Goal: Transaction & Acquisition: Download file/media

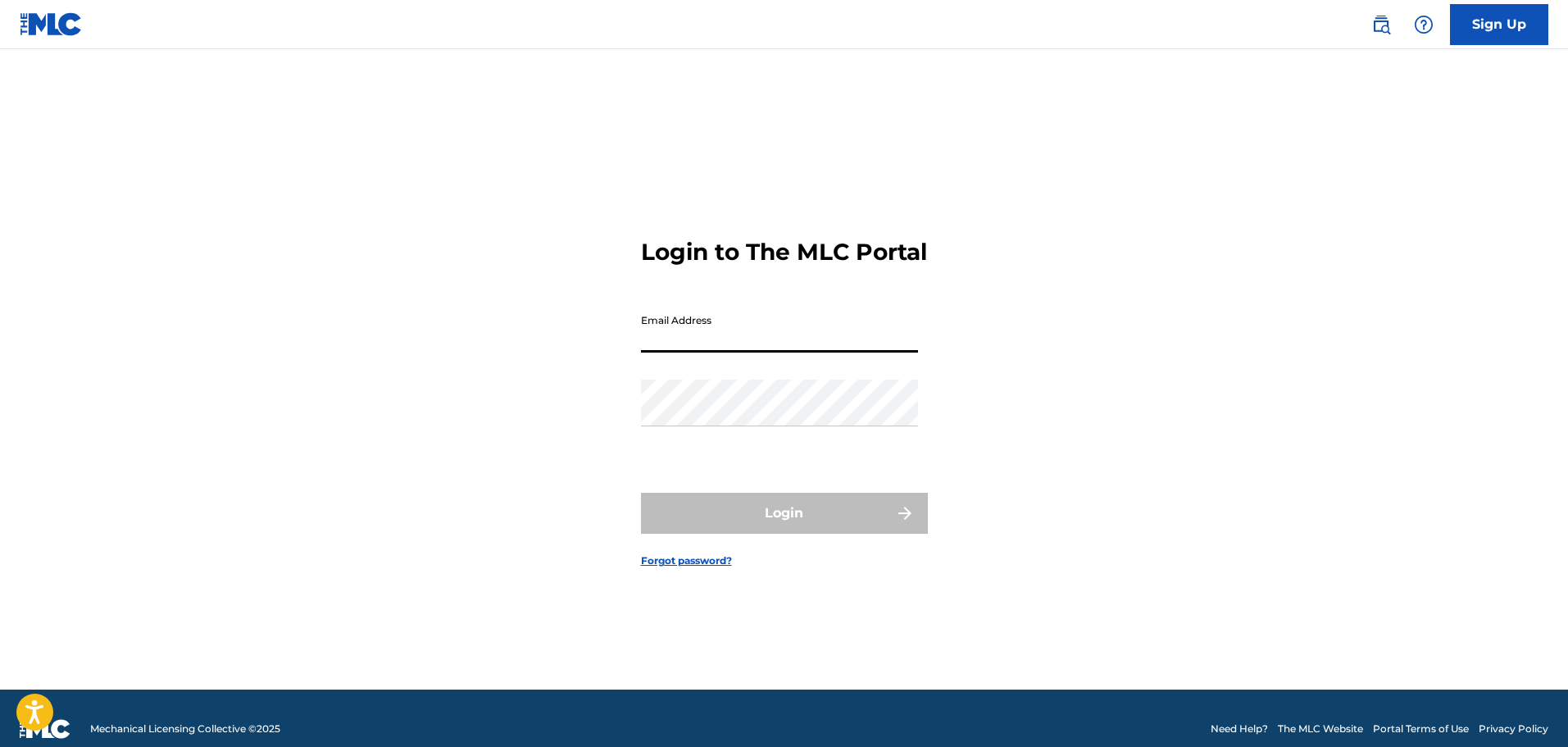
click at [704, 345] on input "Email Address" at bounding box center [779, 328] width 277 height 46
type input "[EMAIL_ADDRESS][PERSON_NAME][DOMAIN_NAME]"
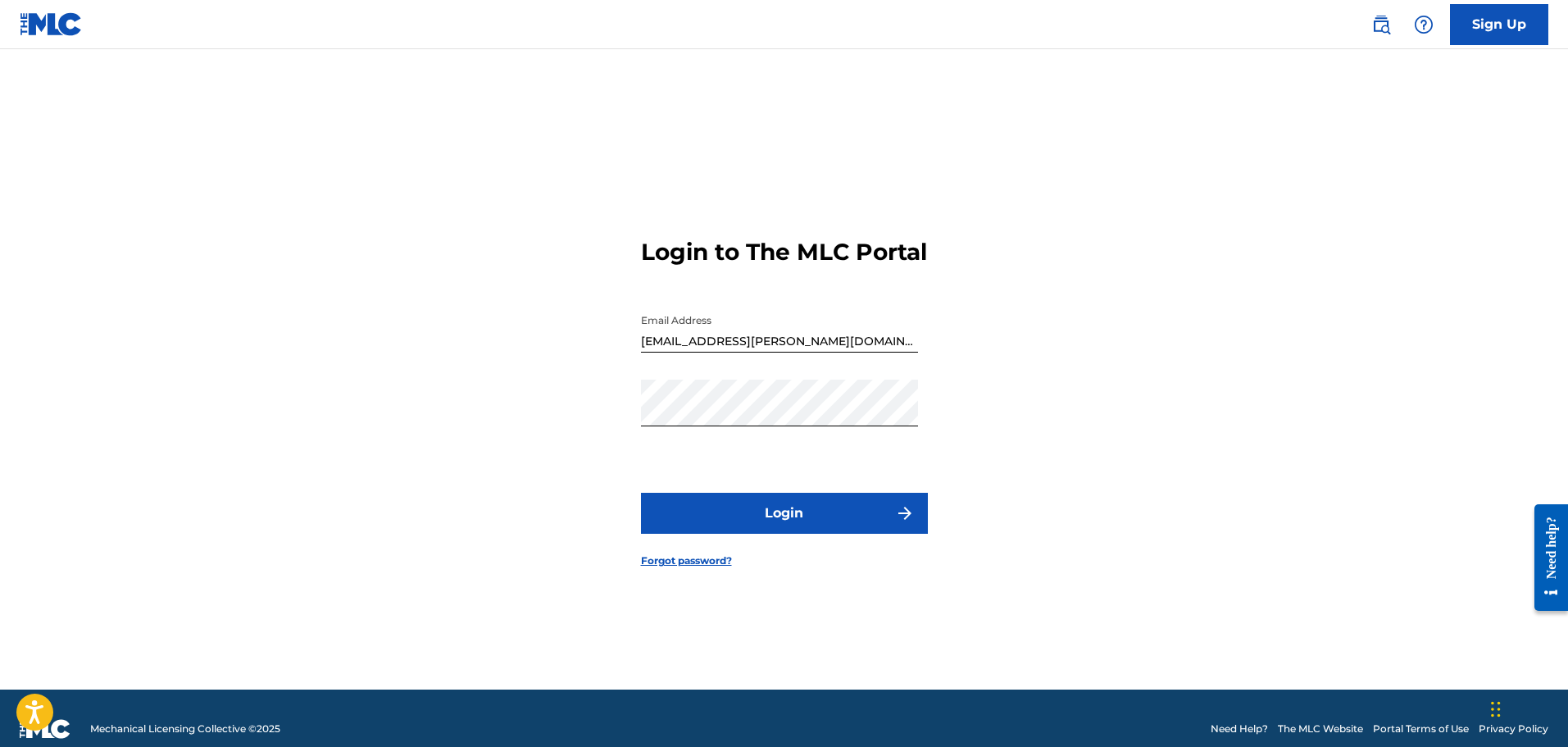
click at [669, 524] on button "Login" at bounding box center [784, 513] width 287 height 41
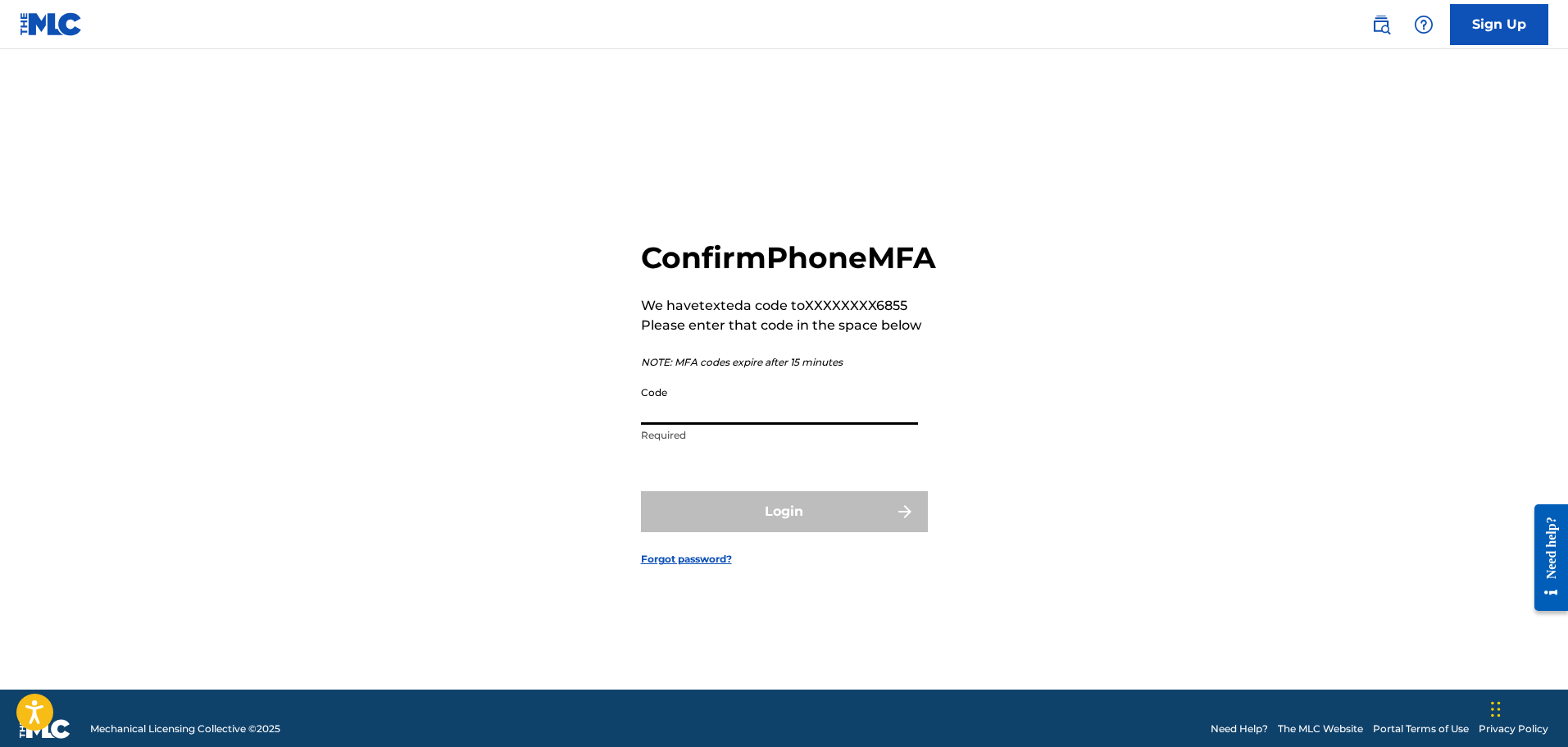
click at [811, 425] on input "Code" at bounding box center [779, 400] width 277 height 46
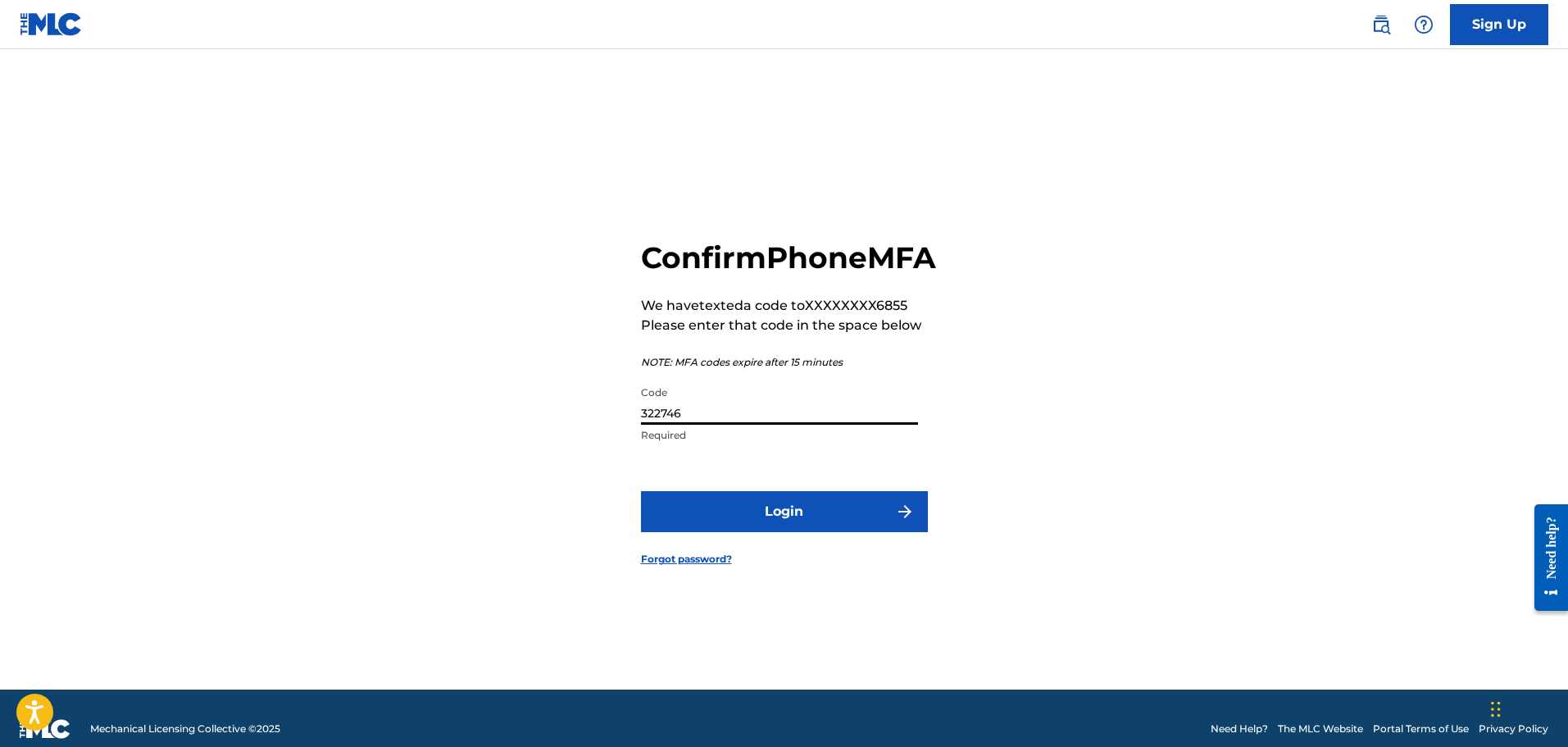
type input "322746"
click at [780, 531] on button "Login" at bounding box center [784, 511] width 287 height 41
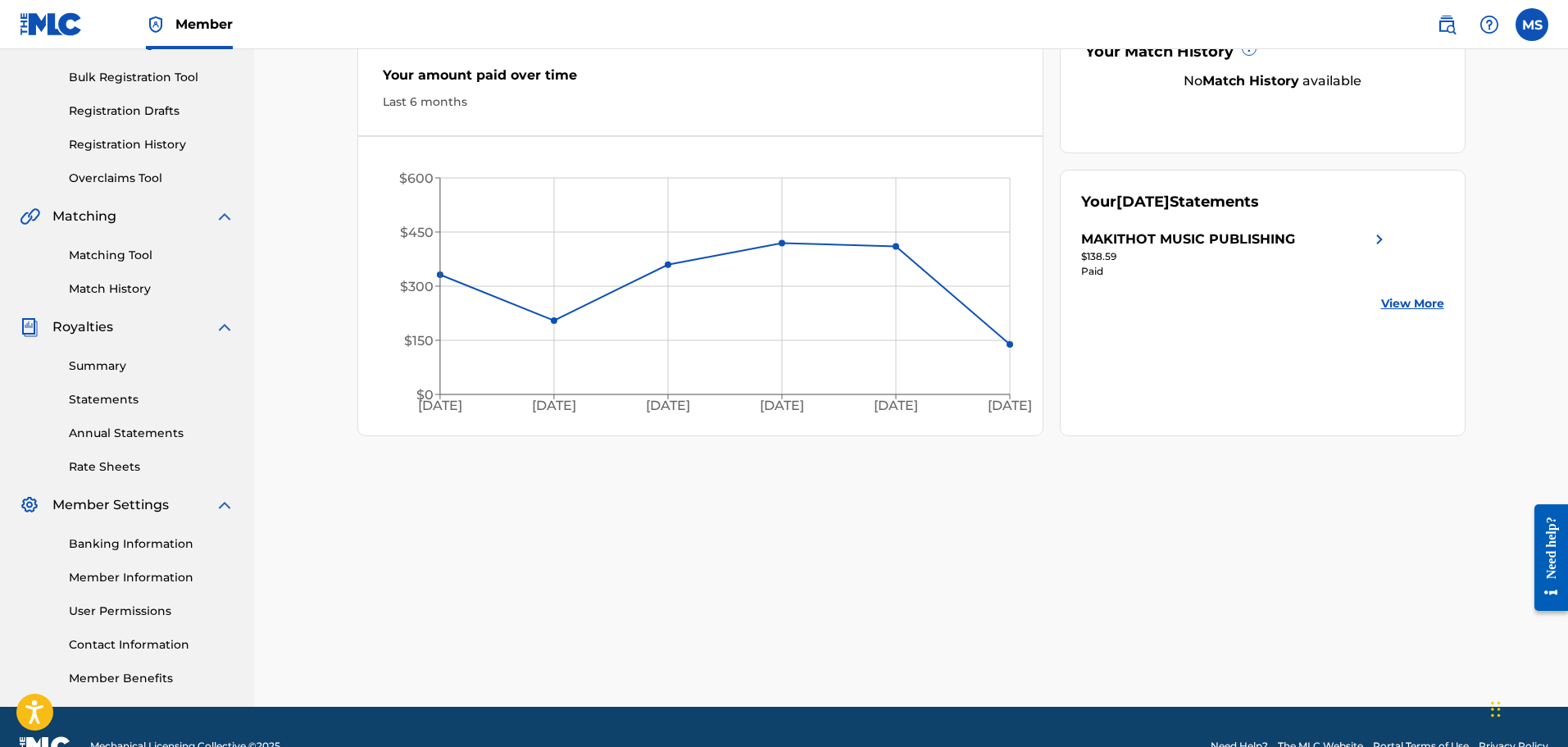
scroll to position [246, 0]
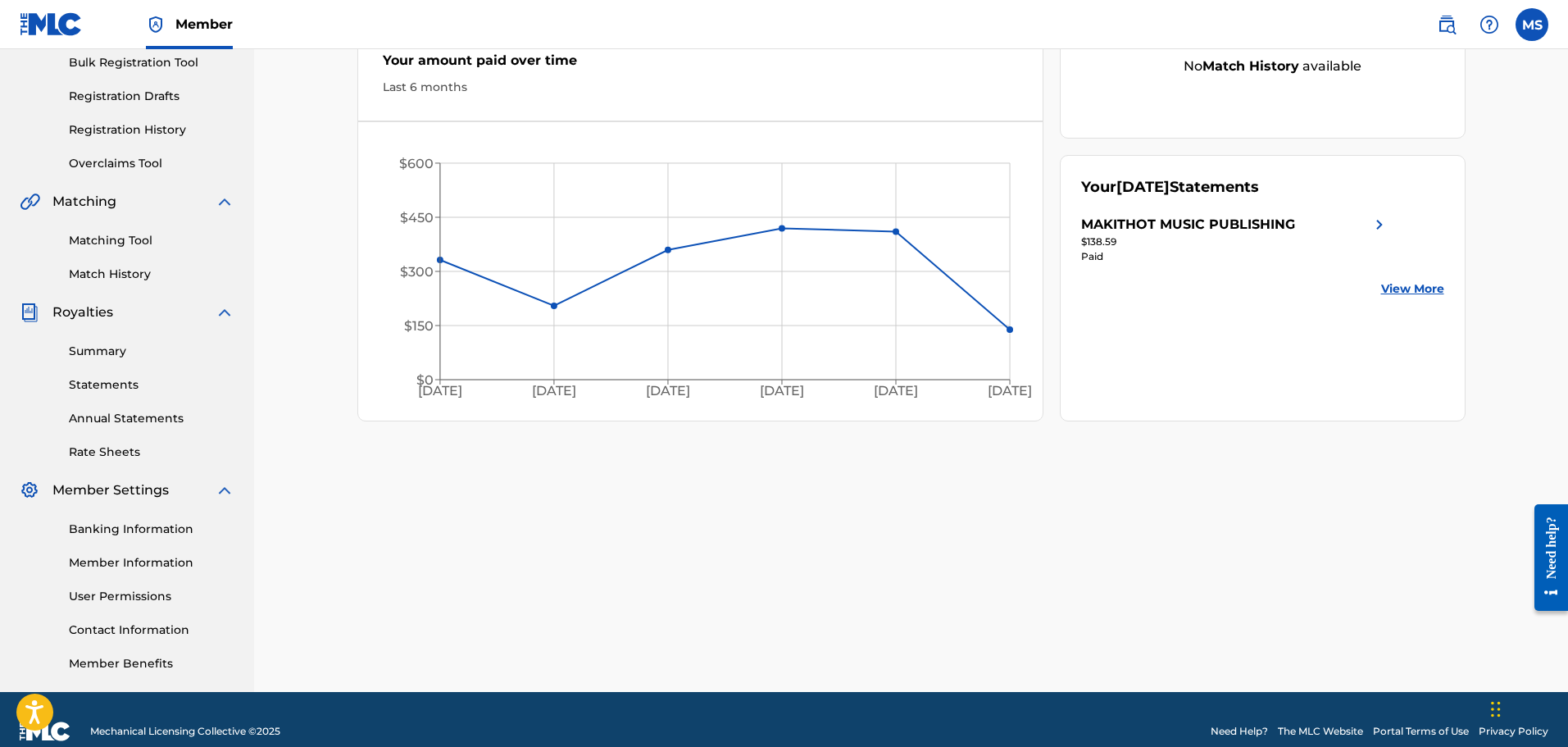
click at [102, 381] on link "Statements" at bounding box center [152, 384] width 166 height 17
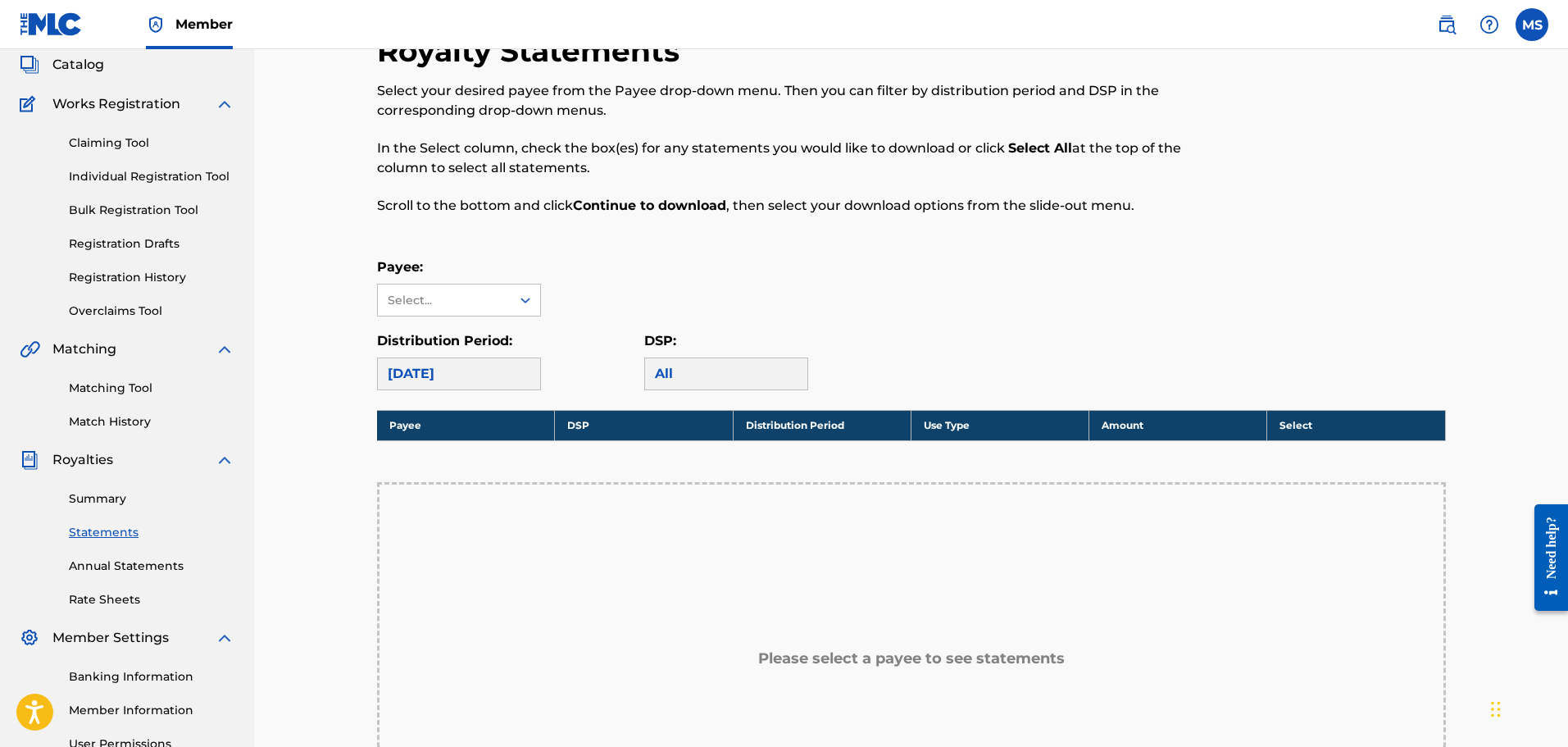
scroll to position [164, 0]
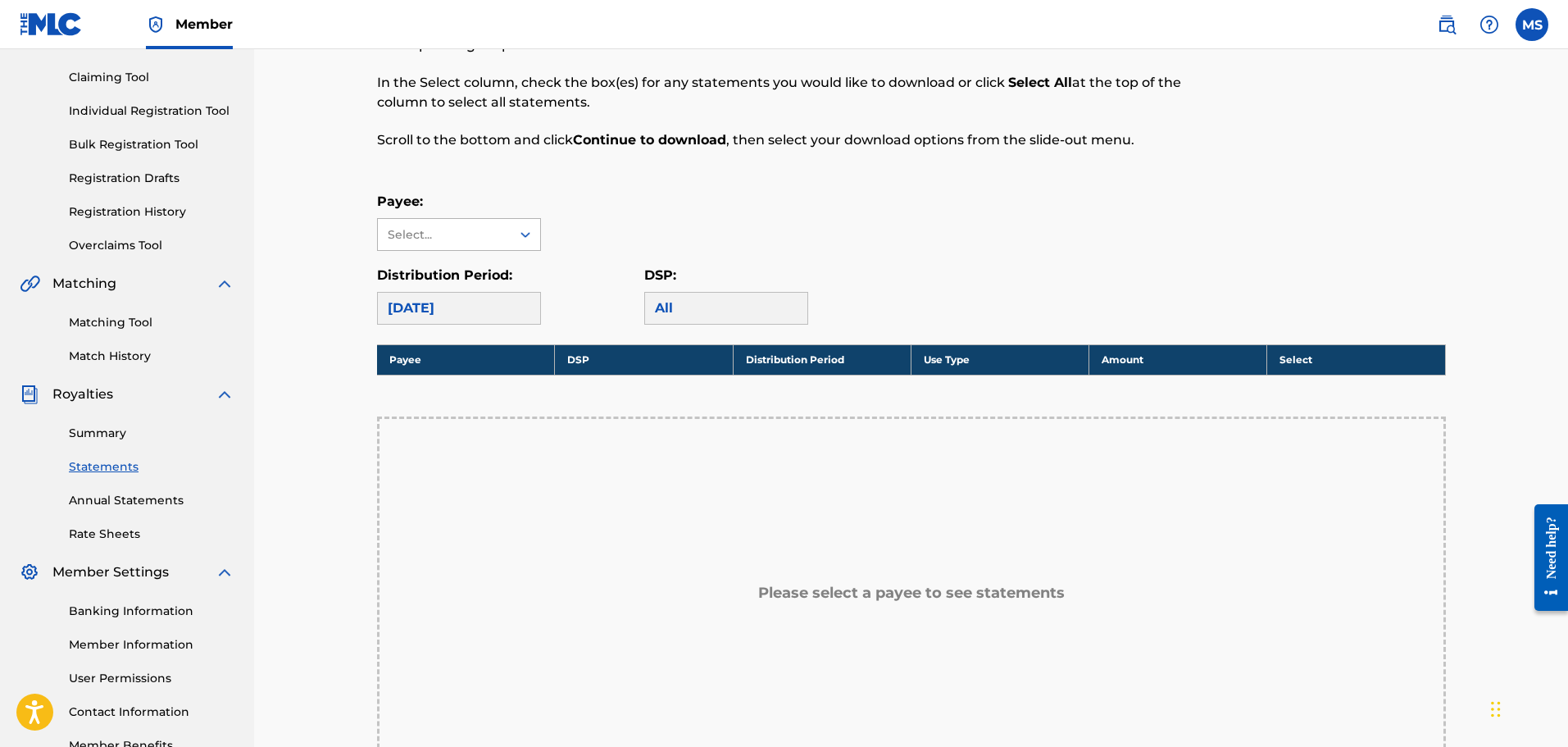
click at [524, 237] on icon at bounding box center [525, 235] width 17 height 17
click at [447, 271] on div "MAKITHOT MUSIC PUBLISHING" at bounding box center [458, 282] width 163 height 61
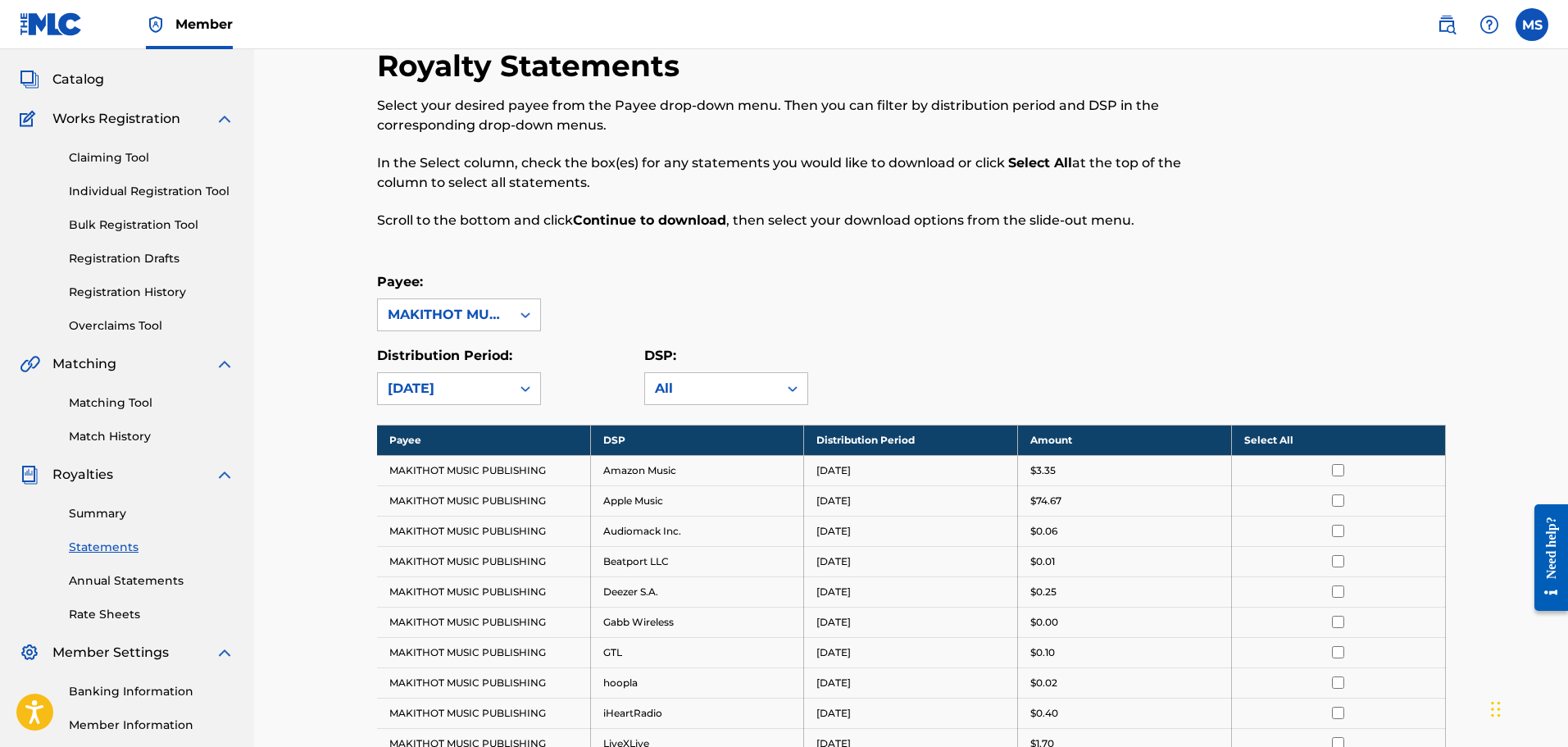
scroll to position [0, 0]
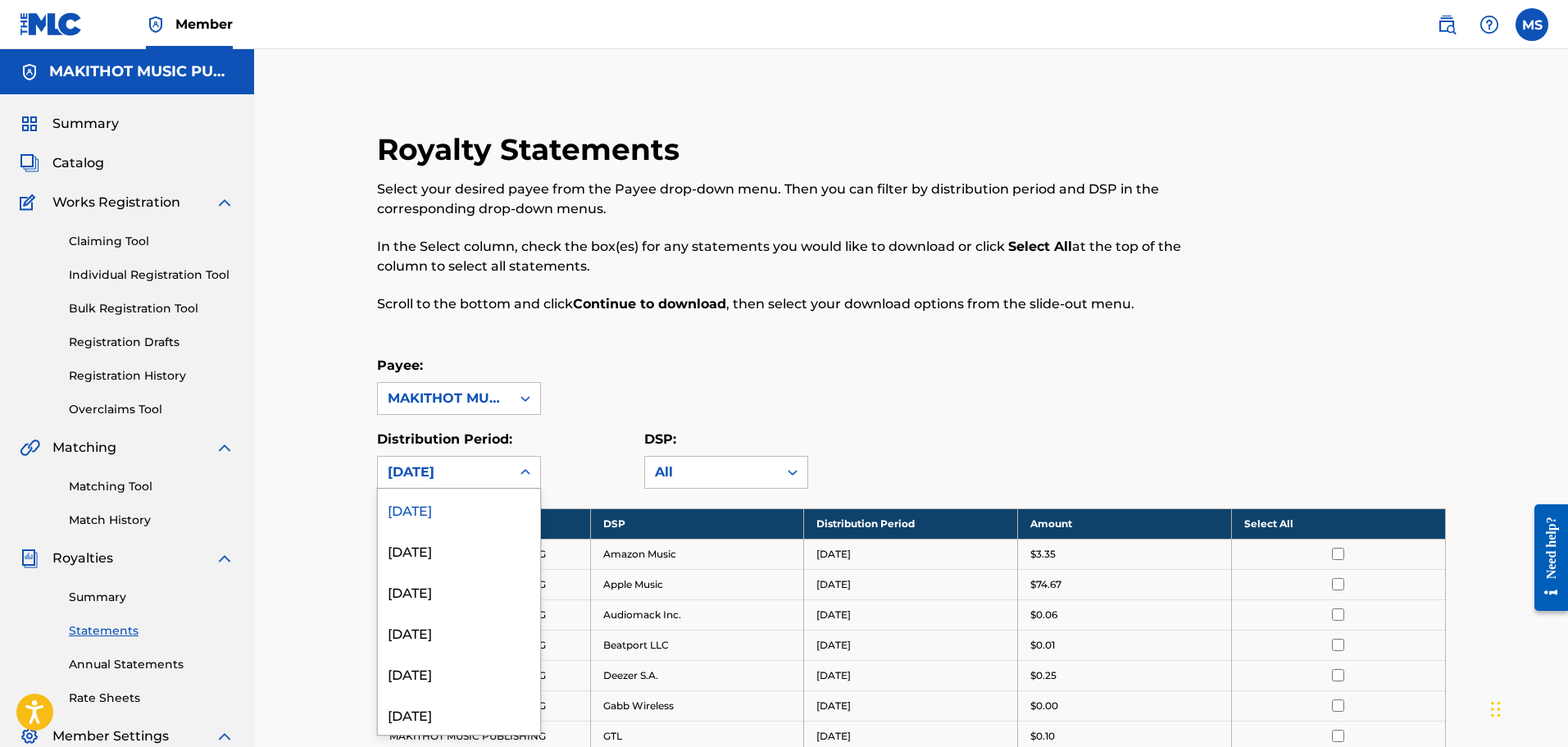
click at [523, 472] on icon at bounding box center [525, 472] width 10 height 6
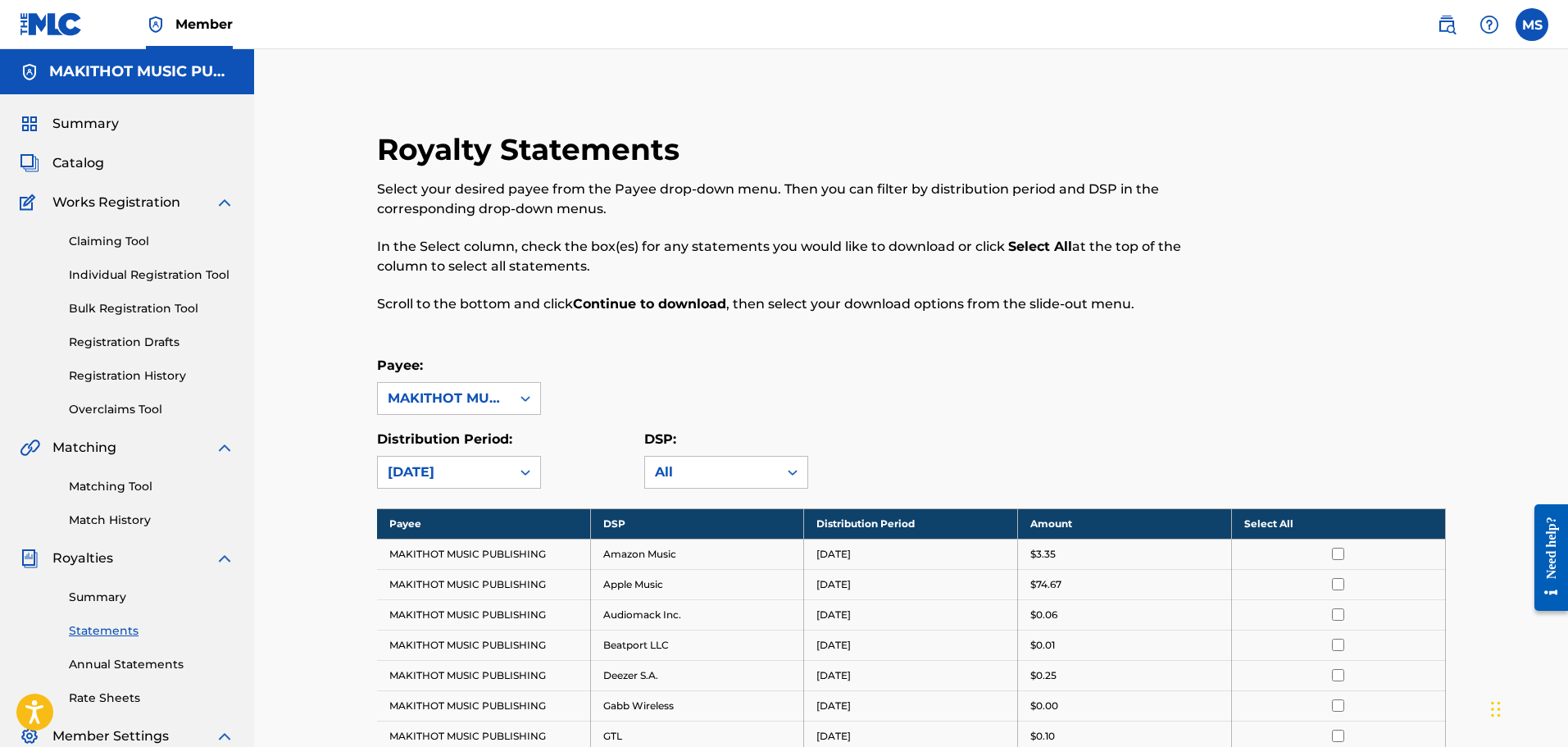
click at [695, 322] on div "Royalty Statements Select your desired payee from the Payee drop-down menu. The…" at bounding box center [788, 232] width 823 height 202
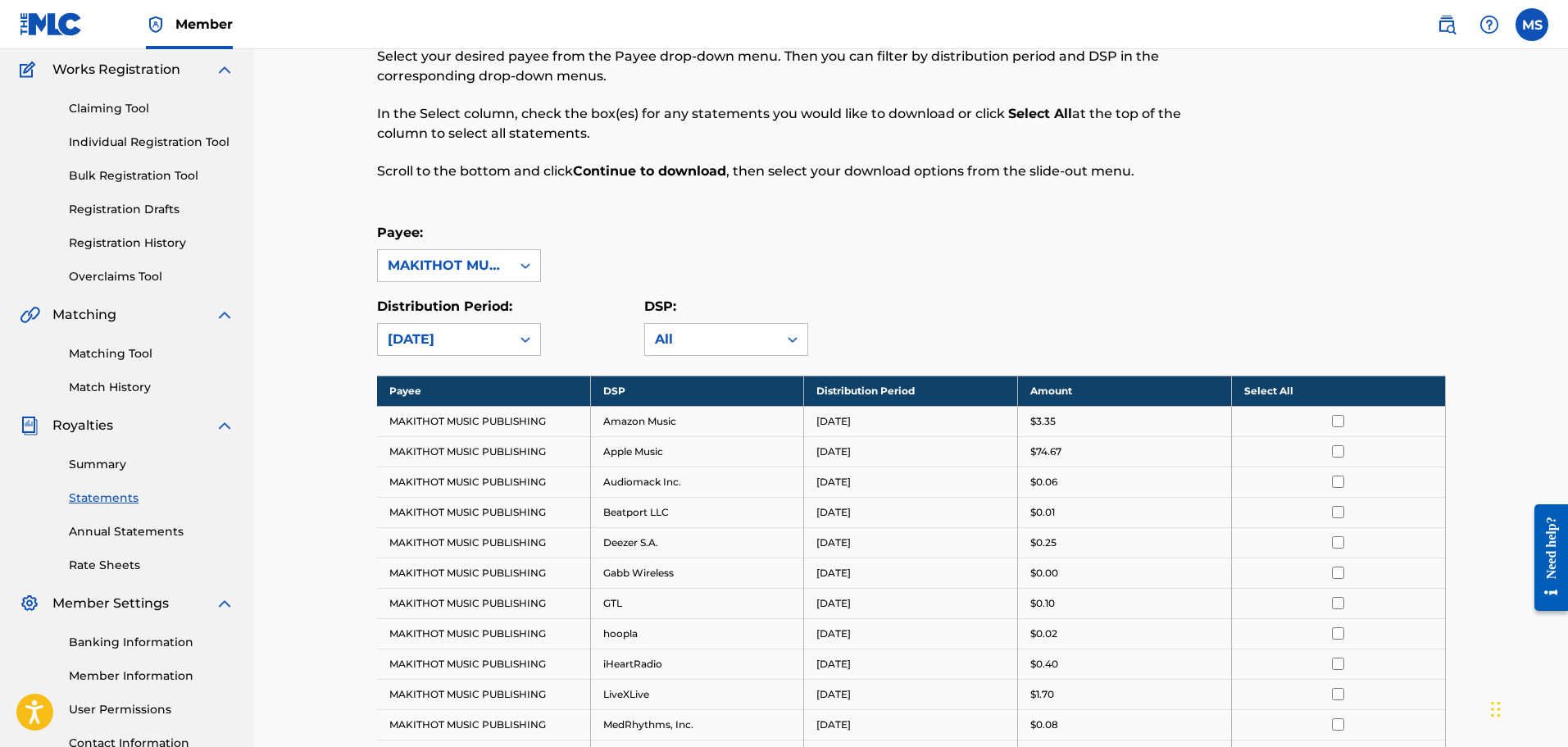
scroll to position [164, 0]
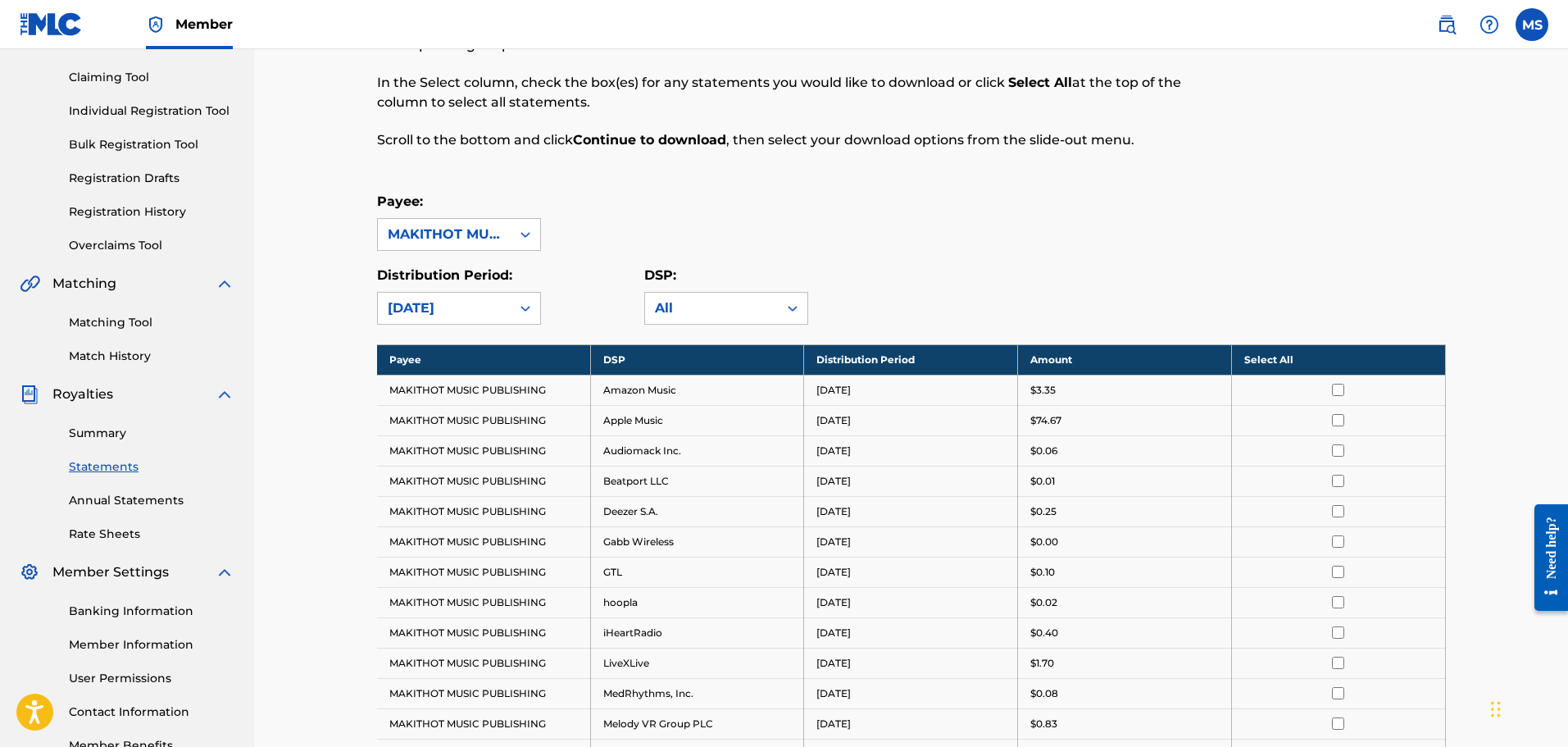
click at [109, 495] on link "Annual Statements" at bounding box center [152, 500] width 166 height 17
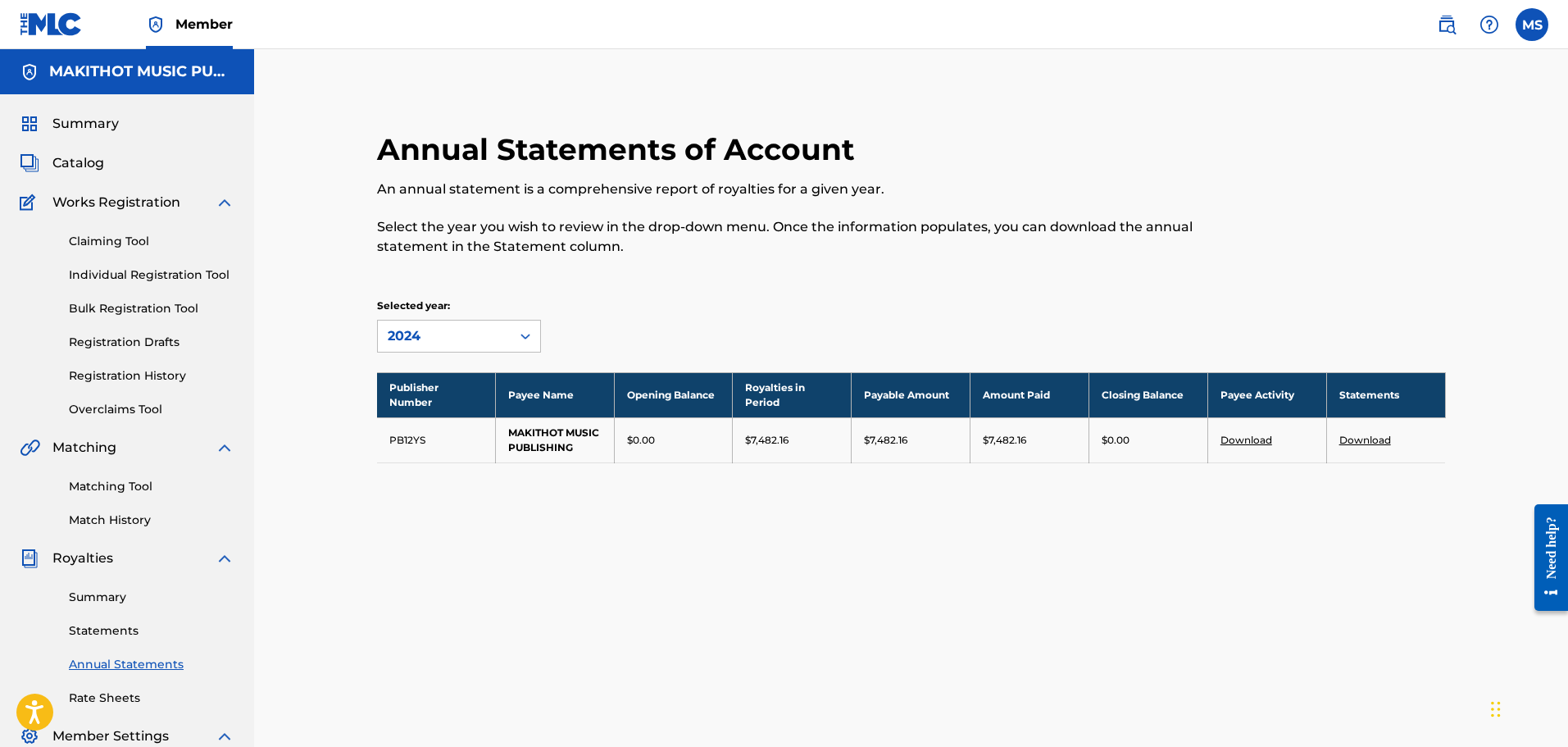
scroll to position [82, 0]
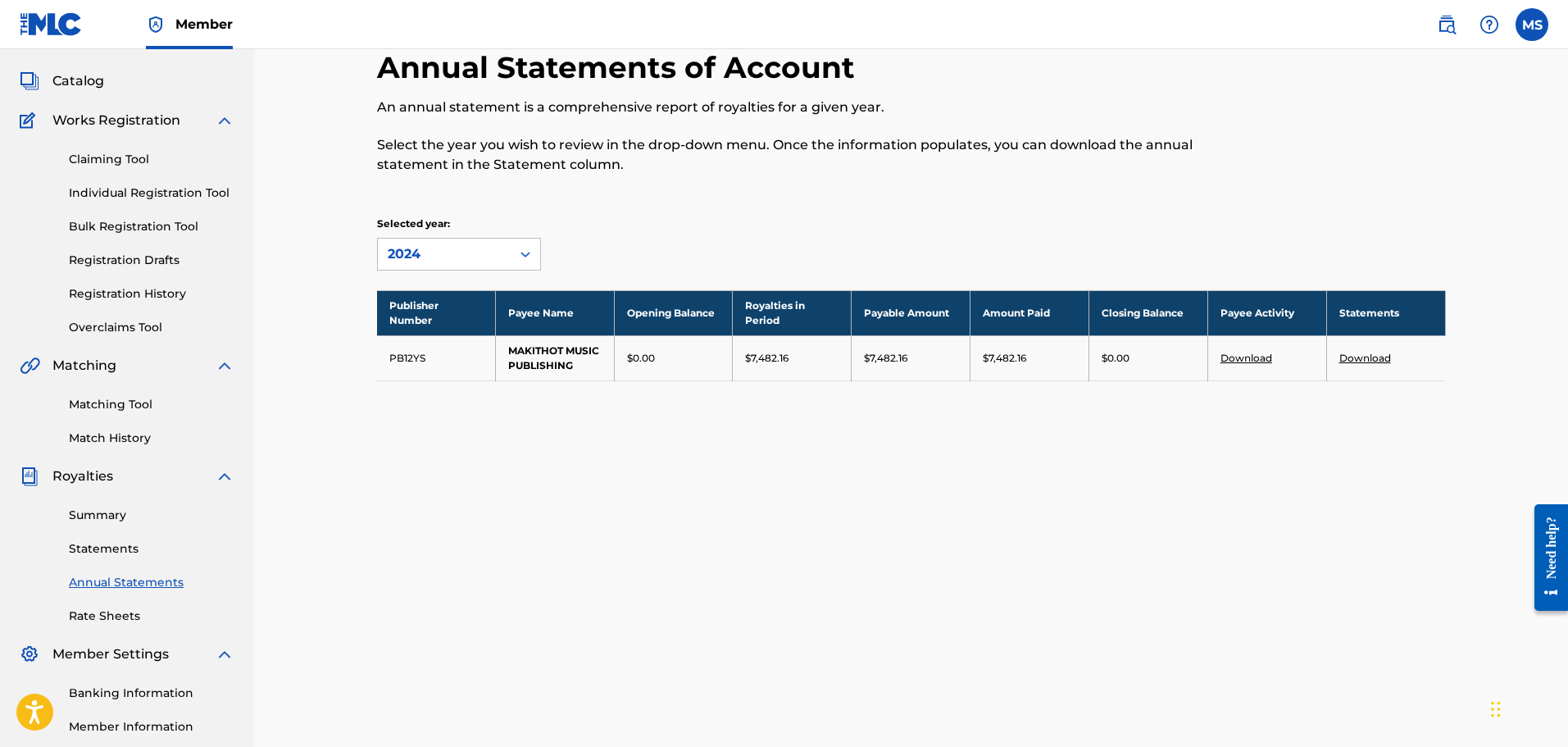
click at [1355, 353] on link "Download" at bounding box center [1365, 358] width 51 height 12
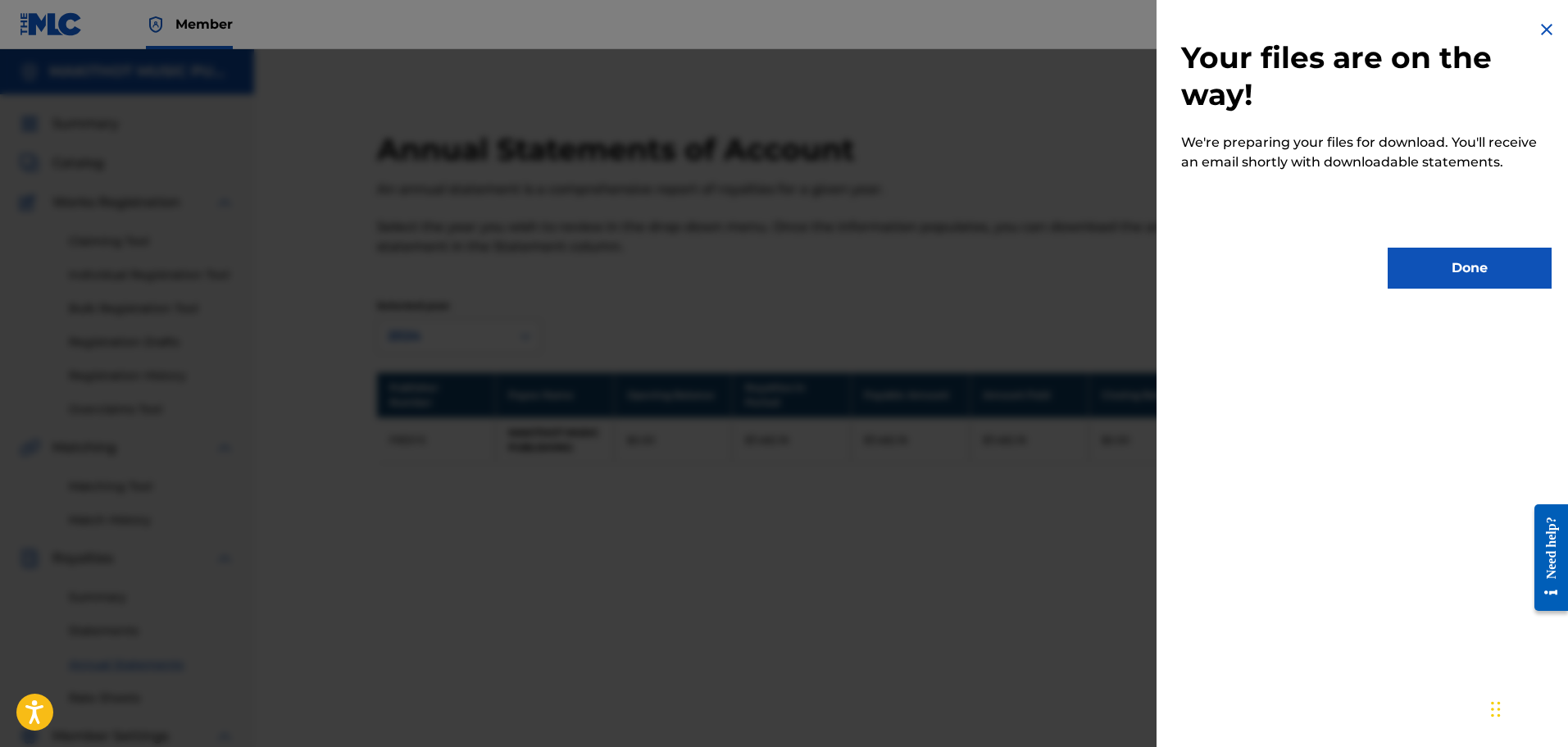
click at [1445, 270] on button "Done" at bounding box center [1469, 268] width 164 height 41
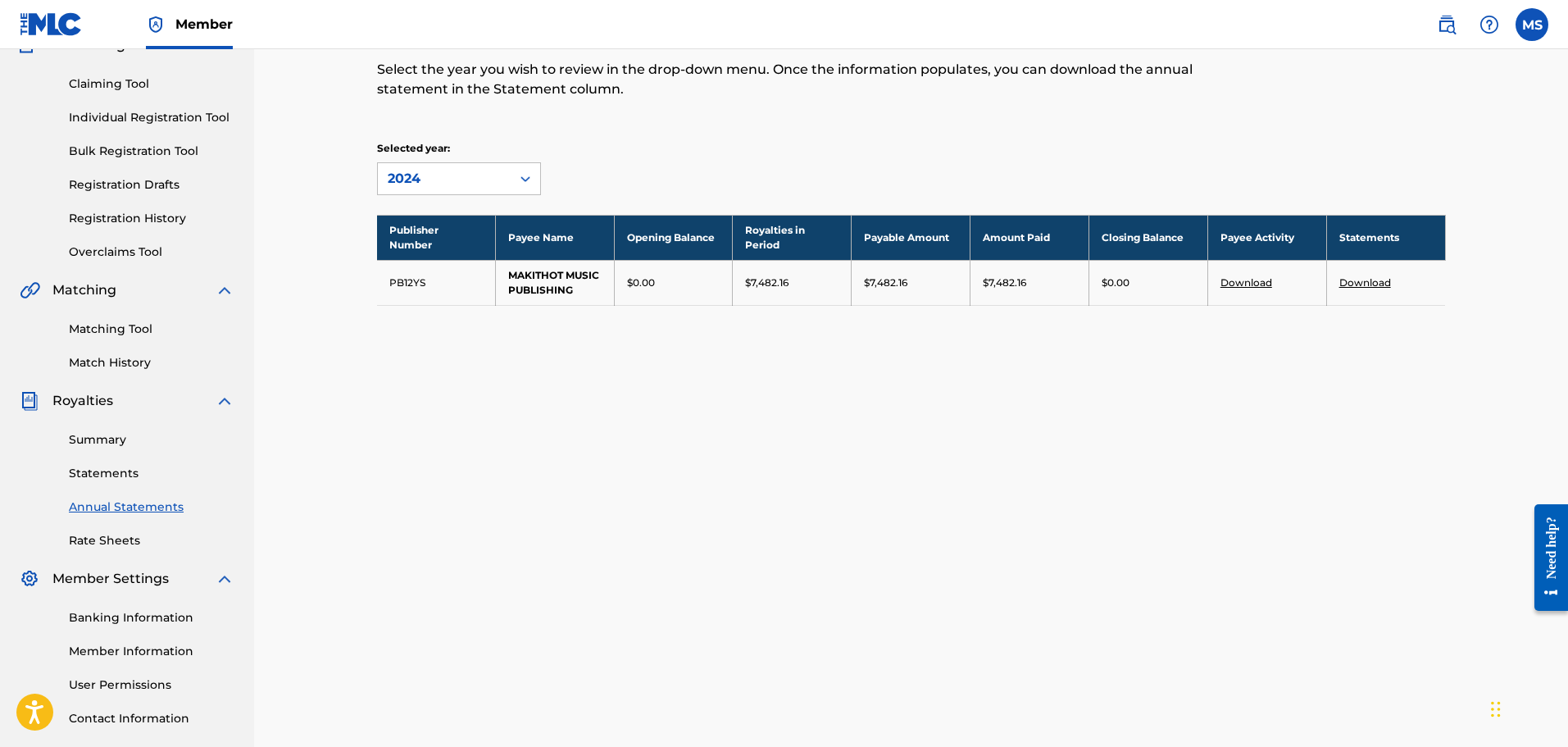
scroll to position [164, 0]
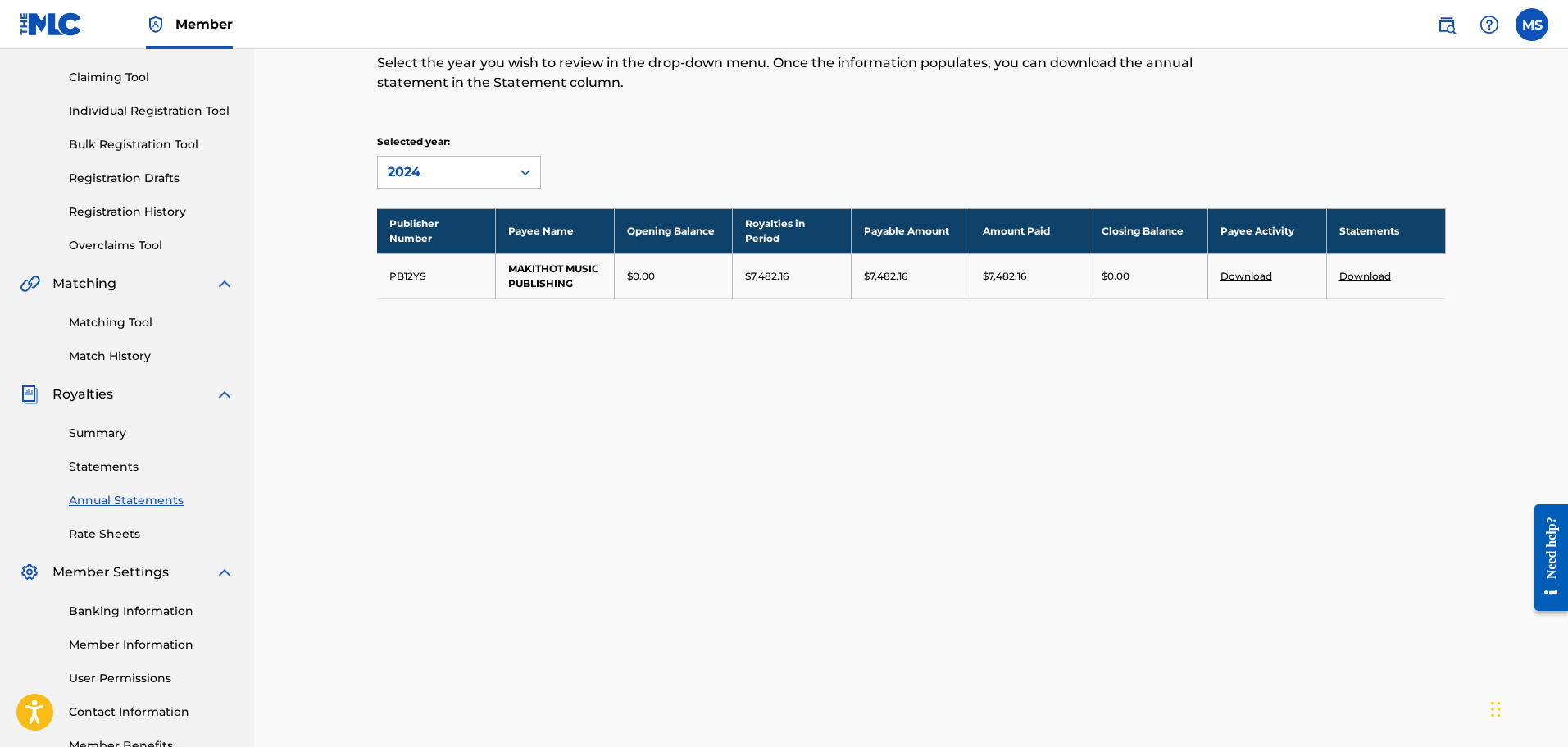
click at [96, 465] on link "Statements" at bounding box center [152, 466] width 166 height 17
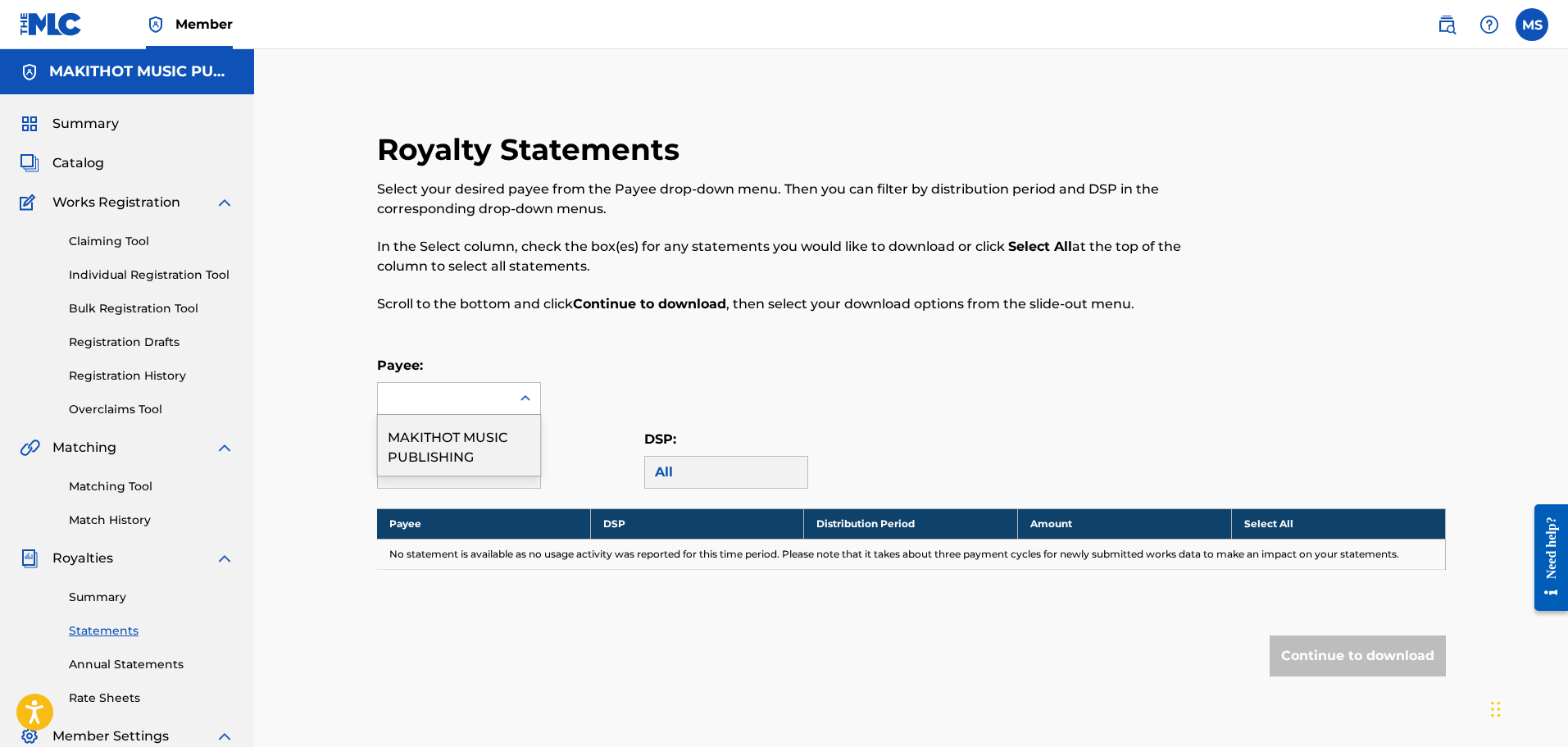
click at [527, 397] on icon at bounding box center [525, 398] width 10 height 6
click at [460, 439] on div "MAKITHOT MUSIC PUBLISHING" at bounding box center [458, 445] width 163 height 61
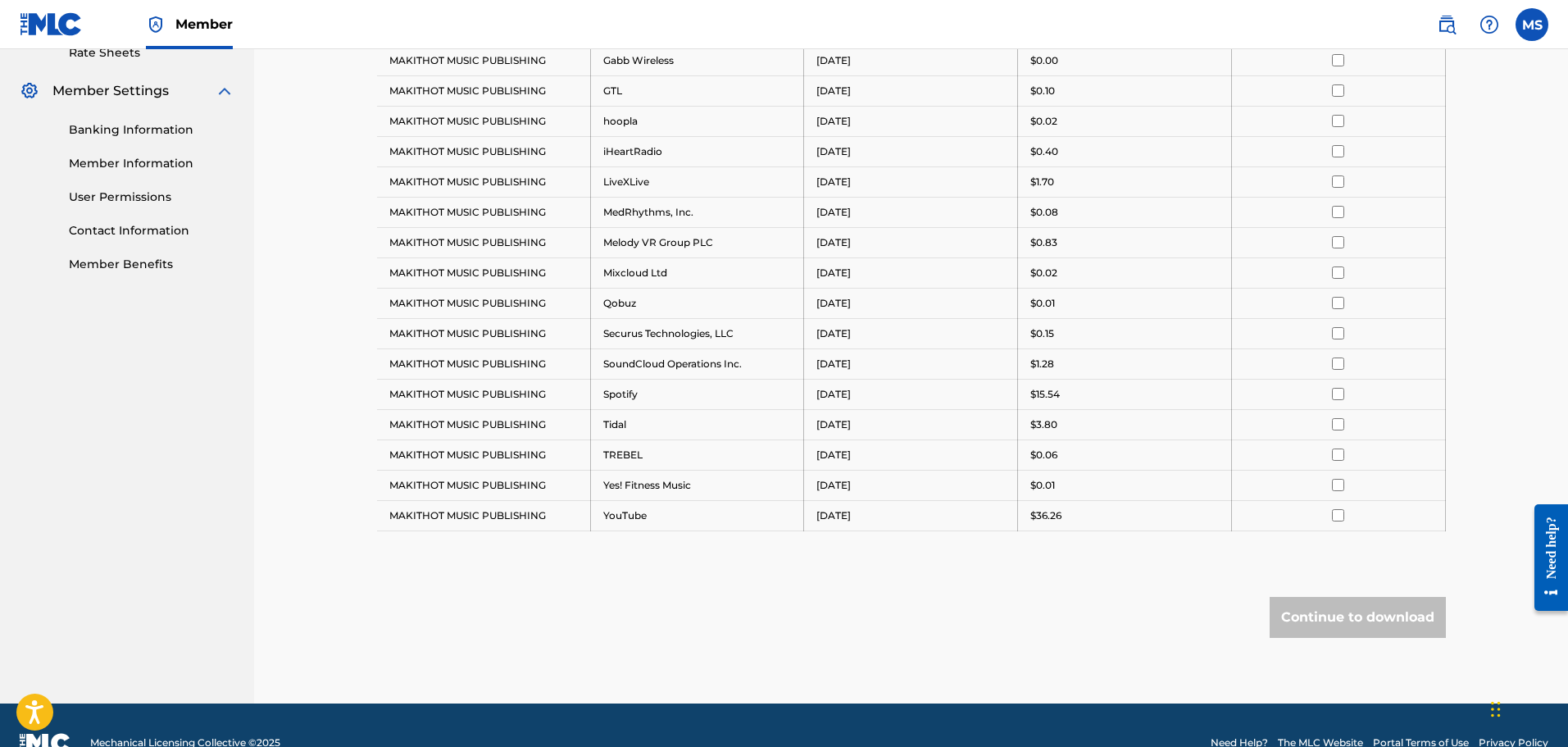
scroll to position [680, 0]
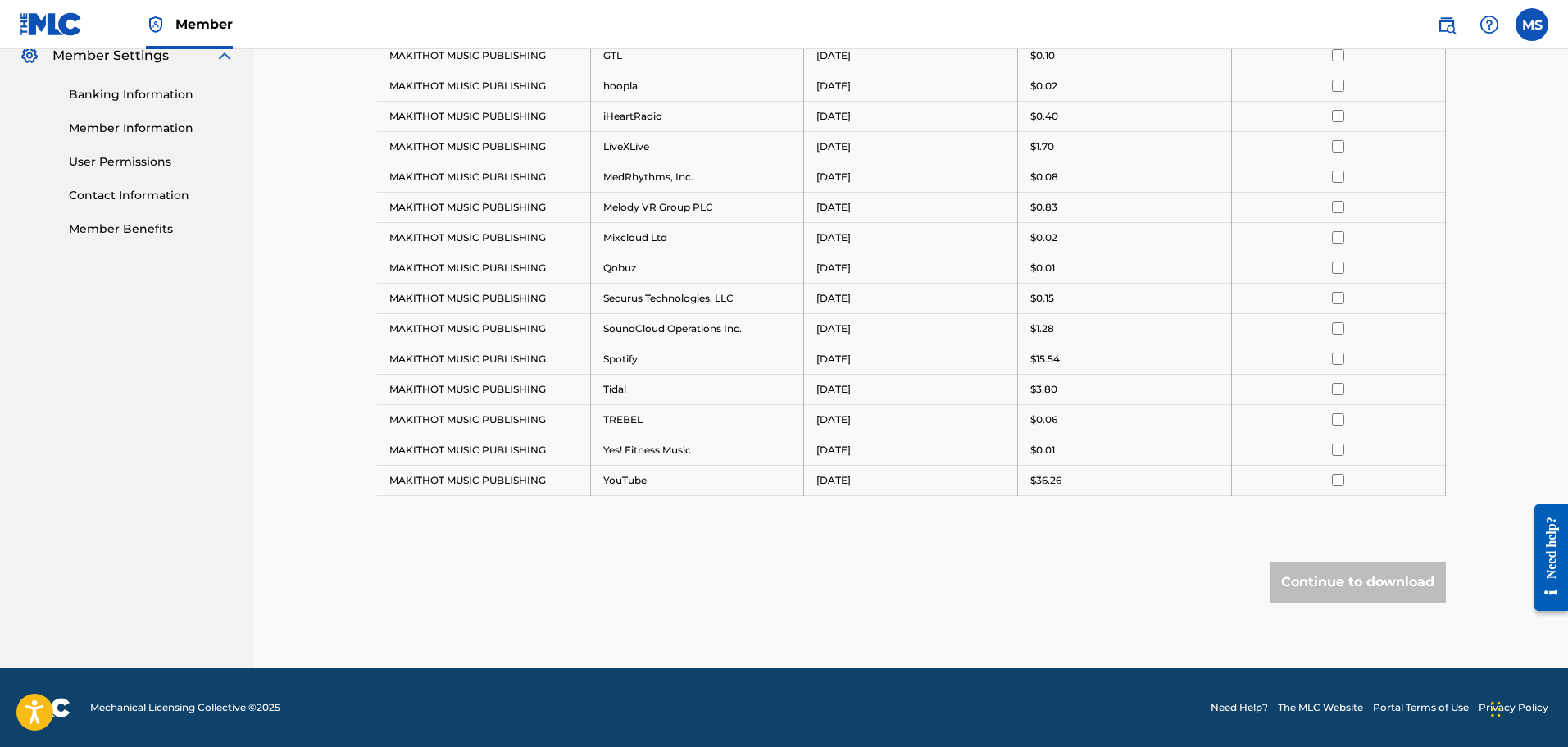
click at [1338, 480] on input "checkbox" at bounding box center [1338, 480] width 12 height 12
click at [1339, 444] on input "checkbox" at bounding box center [1338, 449] width 12 height 12
click at [1336, 415] on input "checkbox" at bounding box center [1338, 419] width 12 height 12
click at [1338, 384] on input "checkbox" at bounding box center [1338, 388] width 12 height 12
click at [1339, 354] on input "checkbox" at bounding box center [1338, 359] width 12 height 12
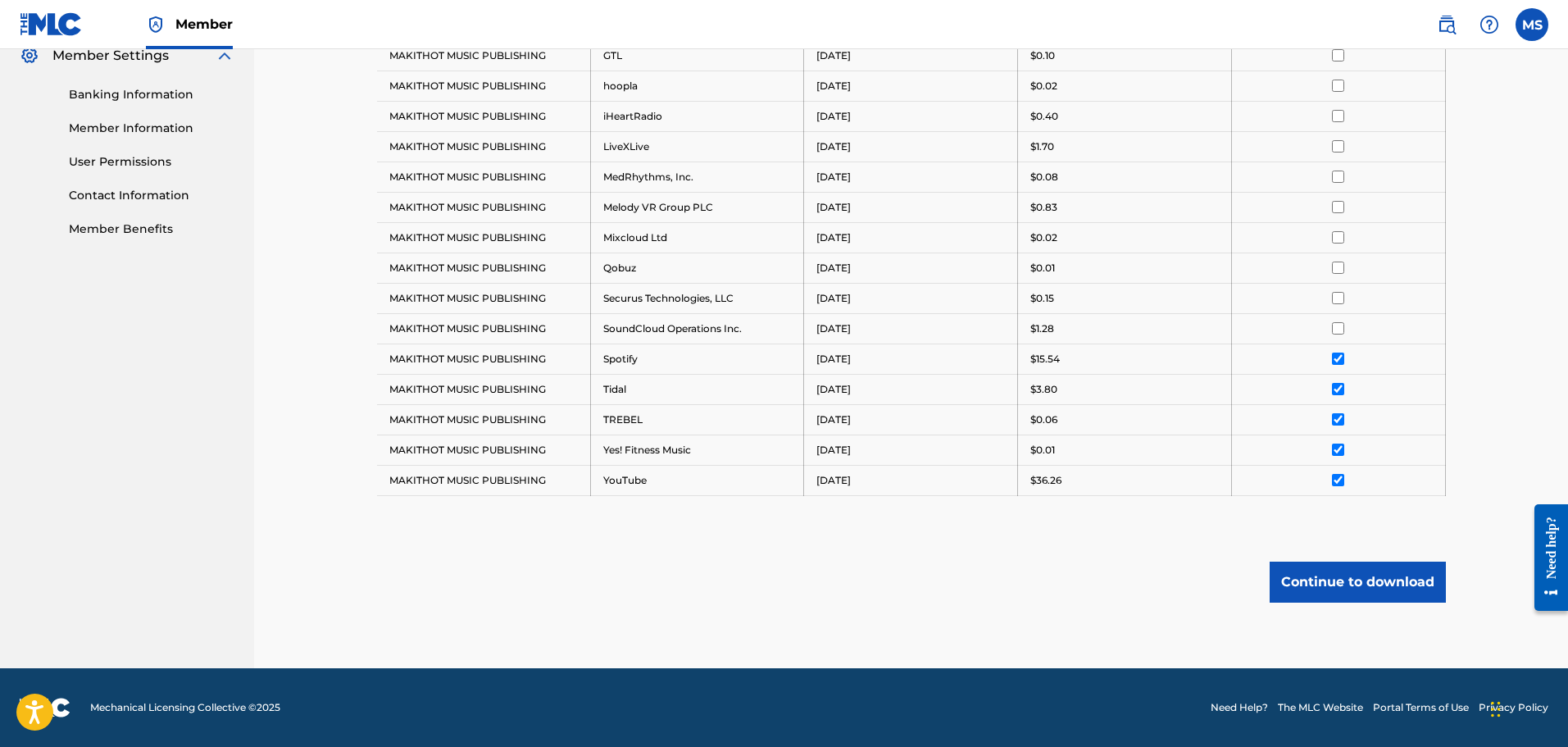
click at [1333, 321] on td at bounding box center [1337, 328] width 214 height 31
click at [1338, 325] on input "checkbox" at bounding box center [1338, 328] width 12 height 12
click at [1333, 295] on input "checkbox" at bounding box center [1338, 298] width 12 height 12
click at [1338, 268] on input "checkbox" at bounding box center [1338, 267] width 12 height 12
click at [1332, 235] on input "checkbox" at bounding box center [1338, 238] width 12 height 12
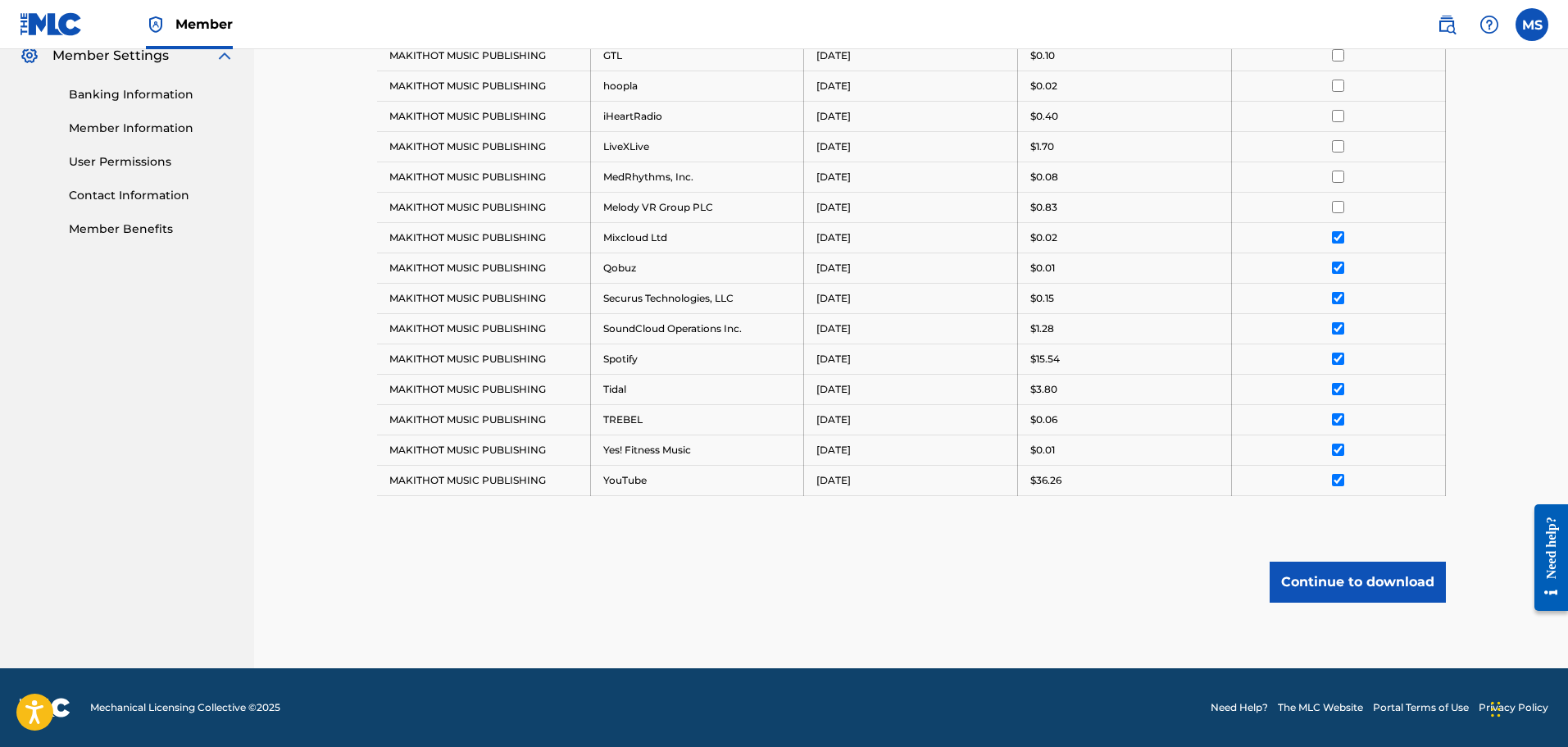
click at [1337, 204] on input "checkbox" at bounding box center [1338, 207] width 12 height 12
click at [1340, 177] on input "checkbox" at bounding box center [1338, 176] width 12 height 12
click at [1342, 145] on input "checkbox" at bounding box center [1338, 146] width 12 height 12
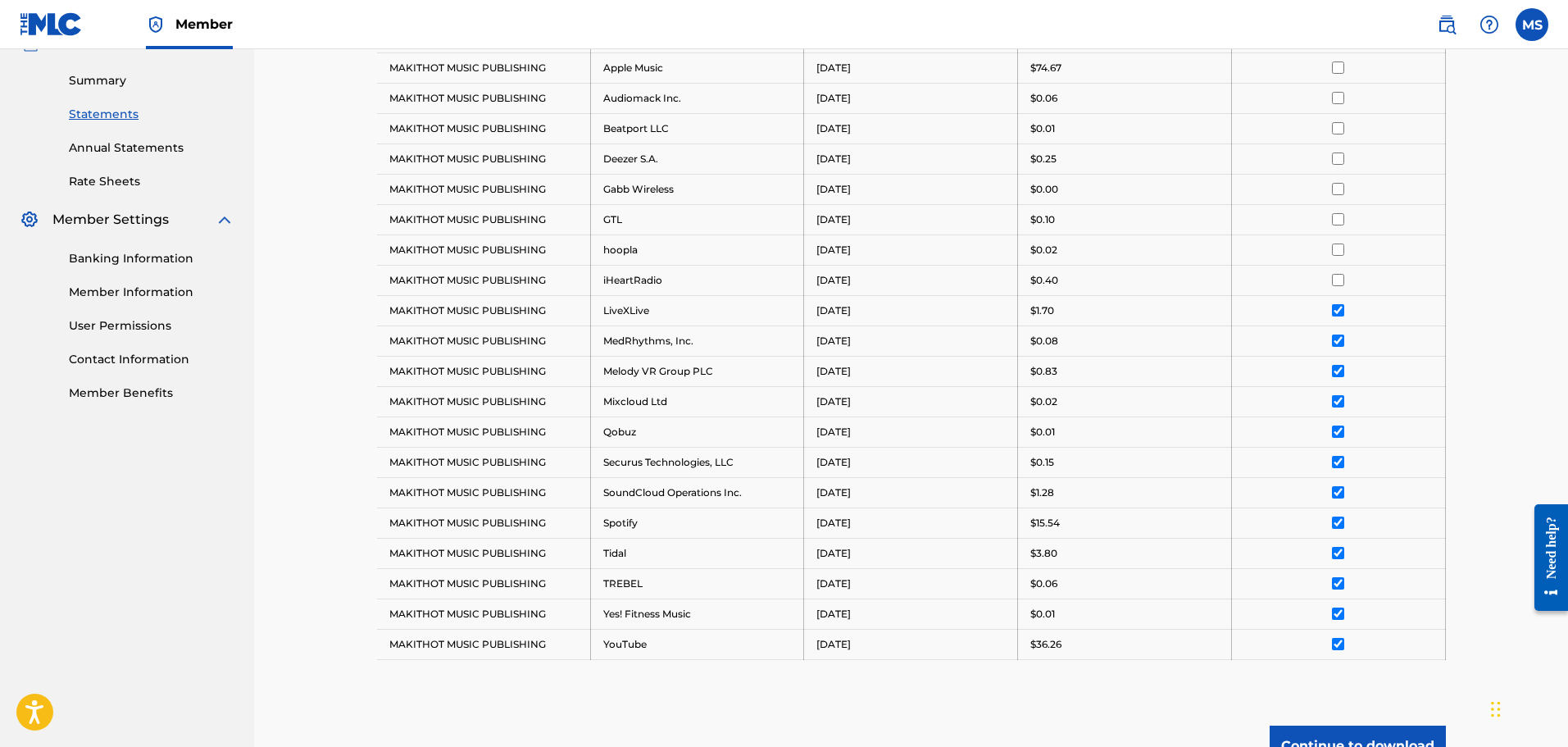
scroll to position [435, 0]
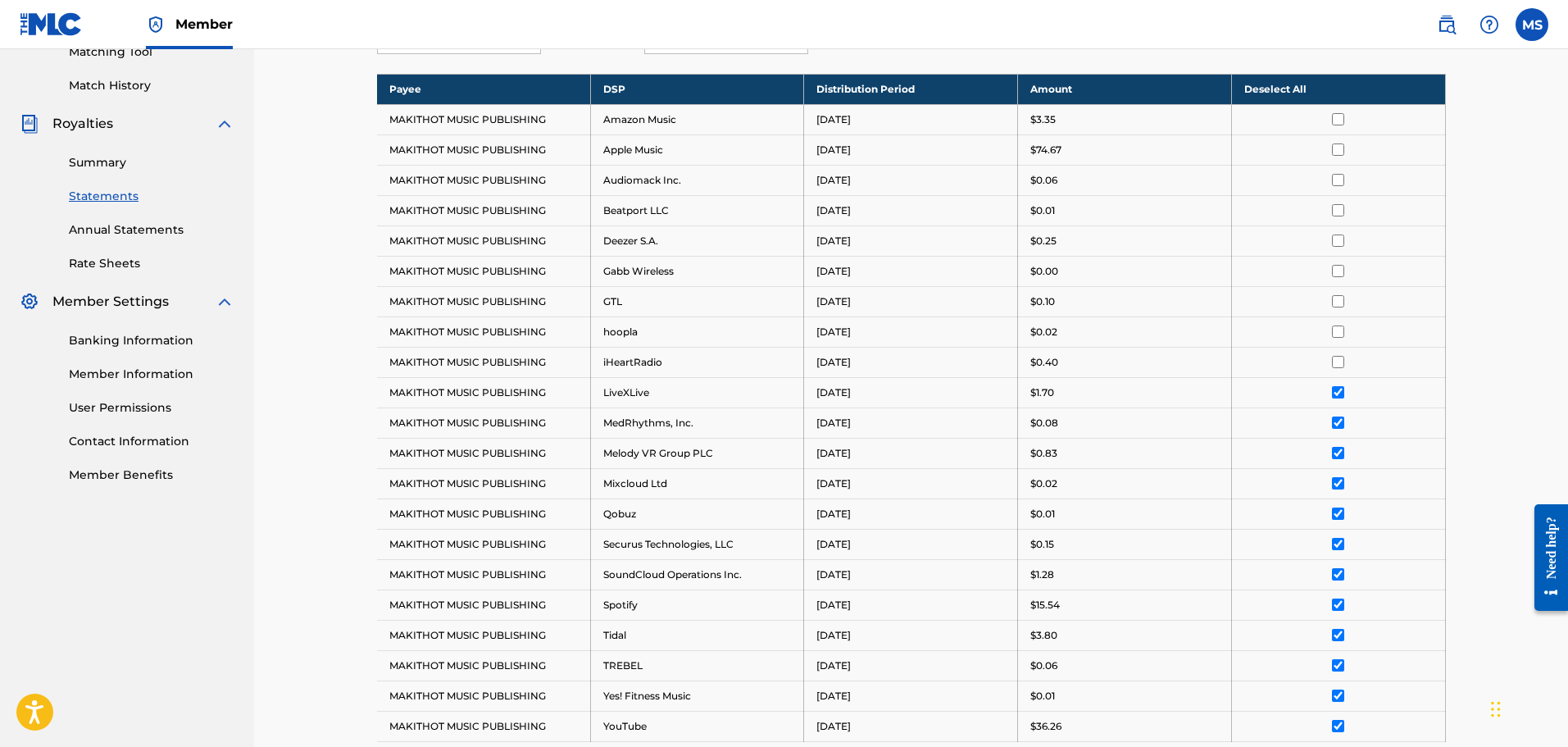
click at [1337, 116] on input "checkbox" at bounding box center [1338, 119] width 12 height 12
click at [1342, 148] on input "checkbox" at bounding box center [1338, 150] width 12 height 12
click at [1340, 181] on input "checkbox" at bounding box center [1338, 179] width 12 height 12
click at [1341, 204] on input "checkbox" at bounding box center [1338, 210] width 12 height 12
click at [1341, 242] on input "checkbox" at bounding box center [1338, 240] width 12 height 12
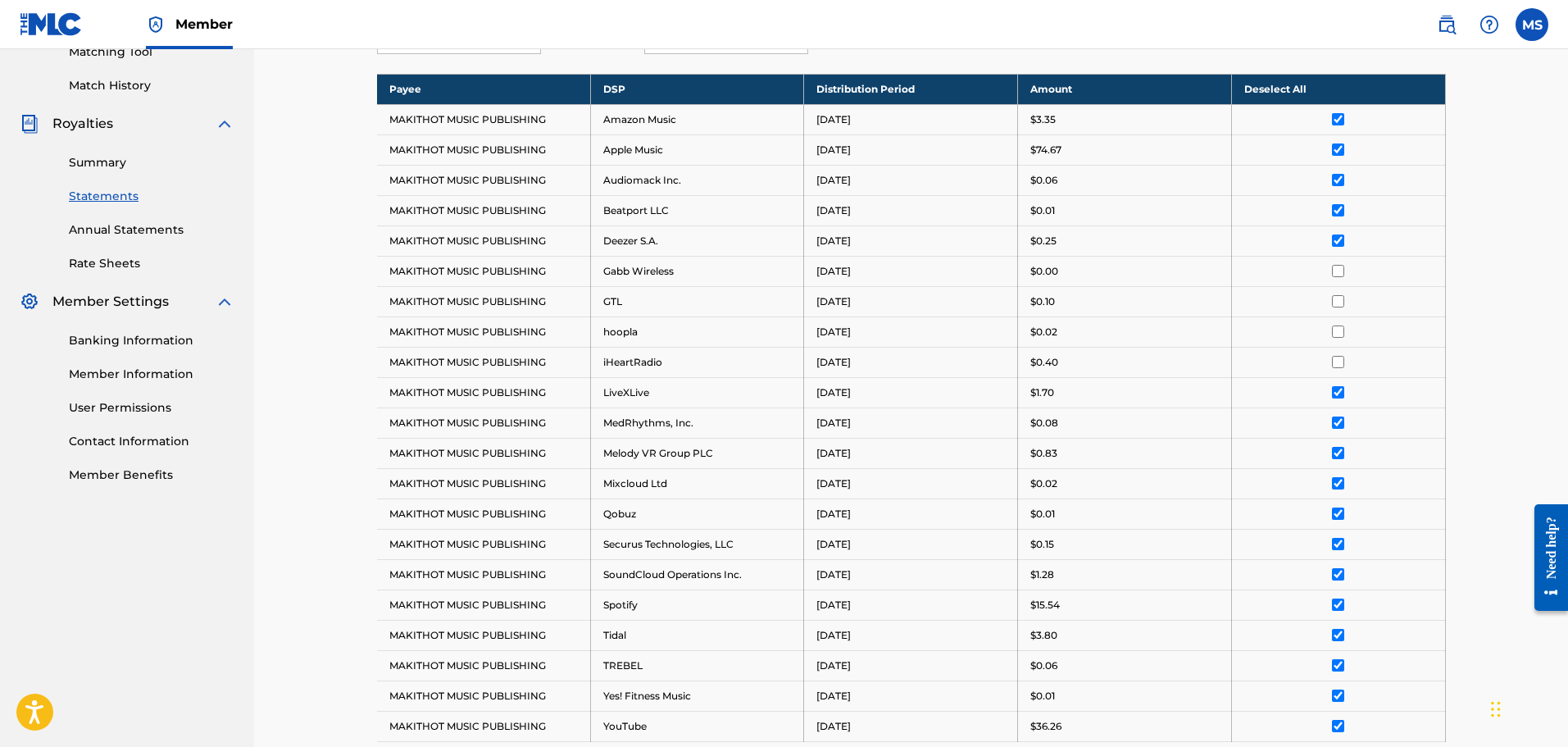
click at [1340, 266] on input "checkbox" at bounding box center [1338, 271] width 12 height 12
click at [1339, 306] on input "checkbox" at bounding box center [1338, 301] width 12 height 12
click at [1337, 337] on input "checkbox" at bounding box center [1338, 331] width 12 height 12
click at [1337, 369] on td at bounding box center [1337, 362] width 214 height 31
click at [1343, 361] on input "checkbox" at bounding box center [1338, 362] width 12 height 12
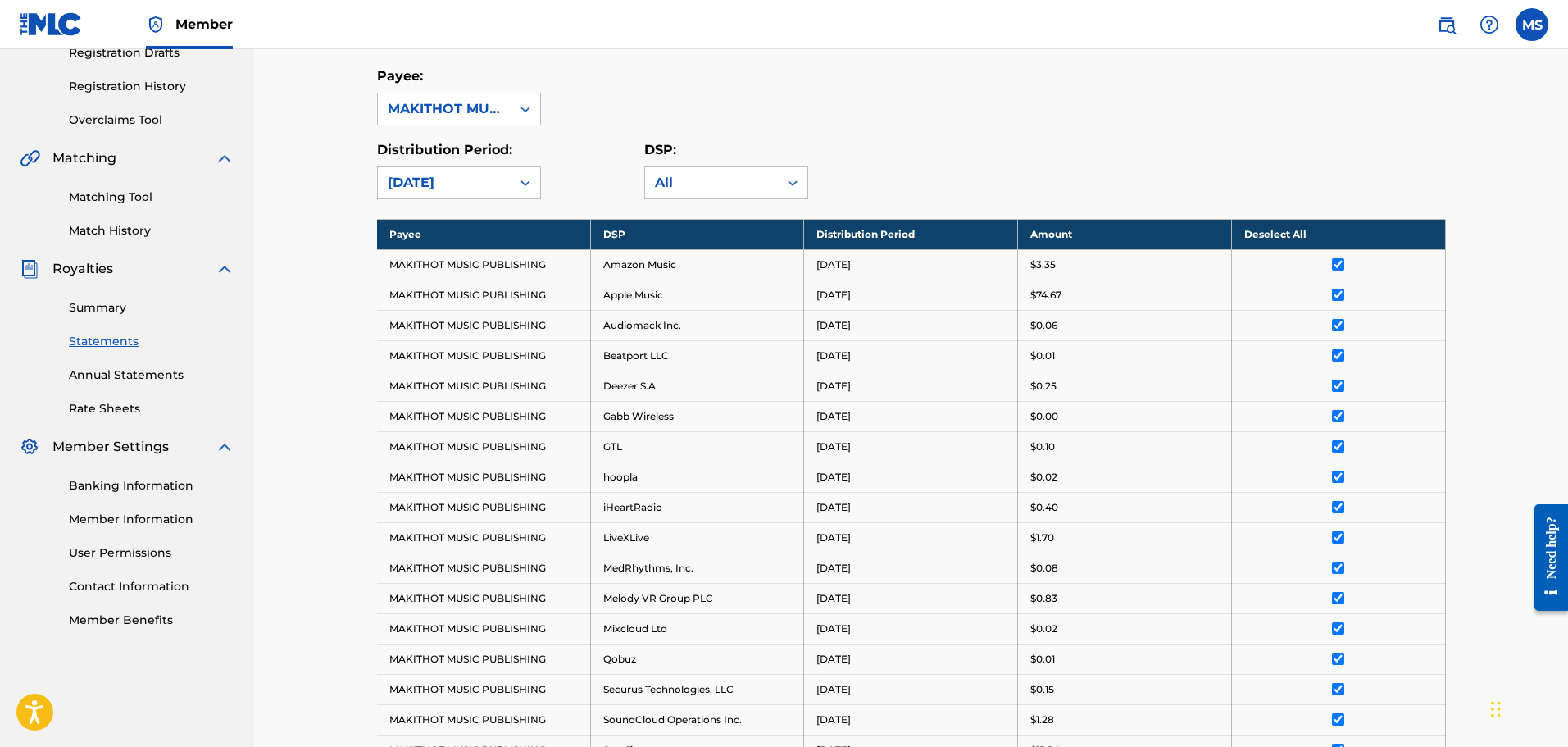
scroll to position [270, 0]
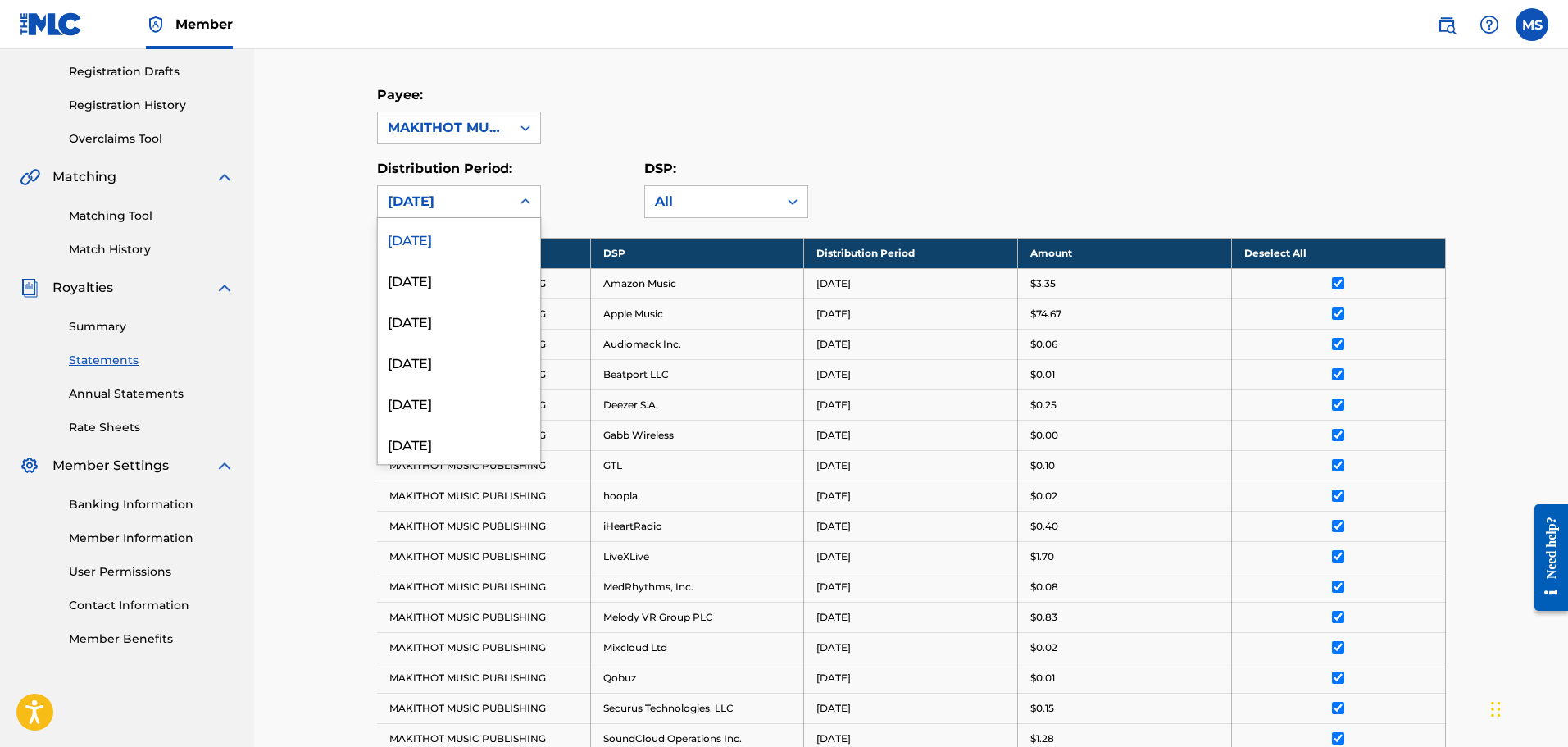
click at [527, 198] on icon at bounding box center [525, 201] width 17 height 17
click at [444, 280] on div "[DATE]" at bounding box center [458, 280] width 163 height 41
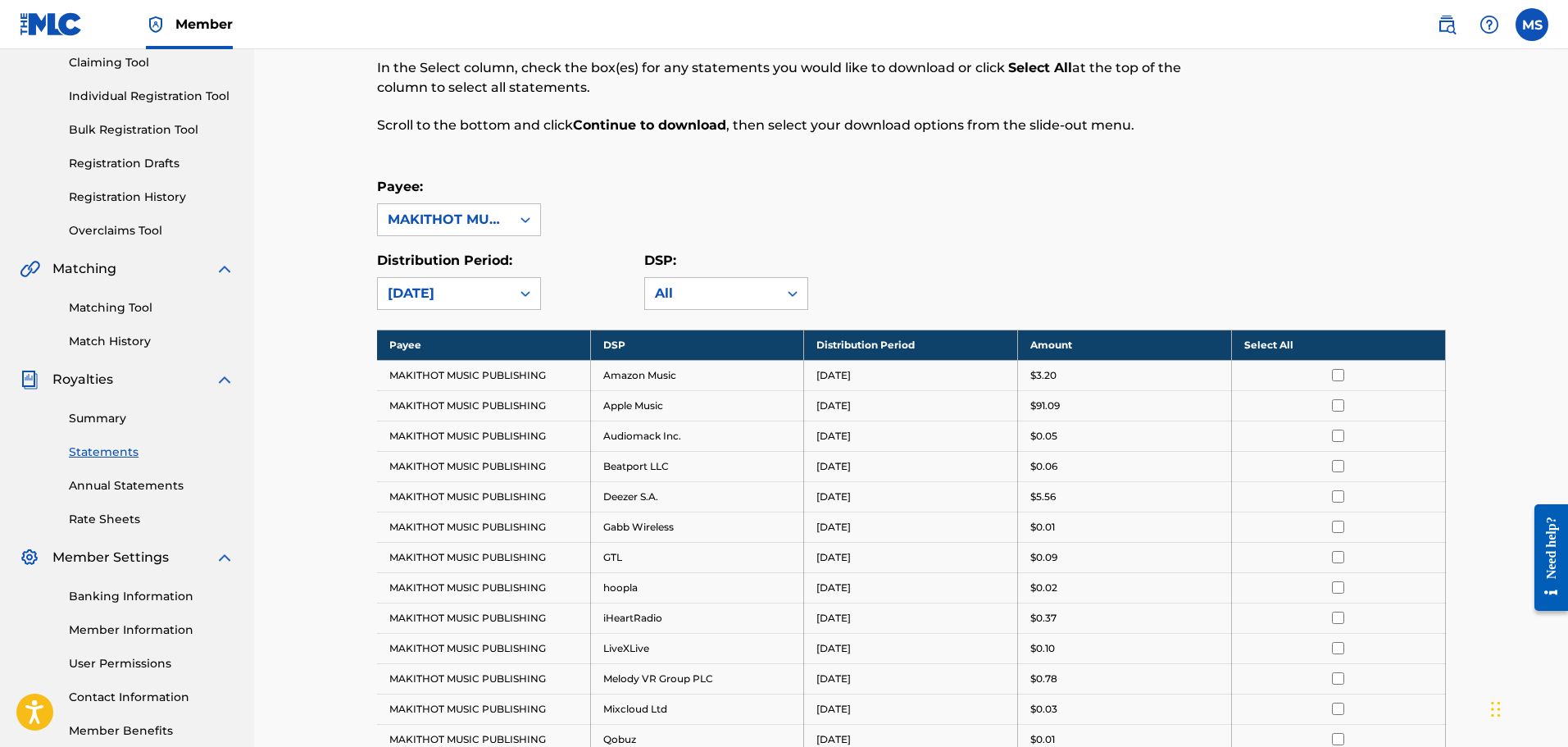
scroll to position [159, 0]
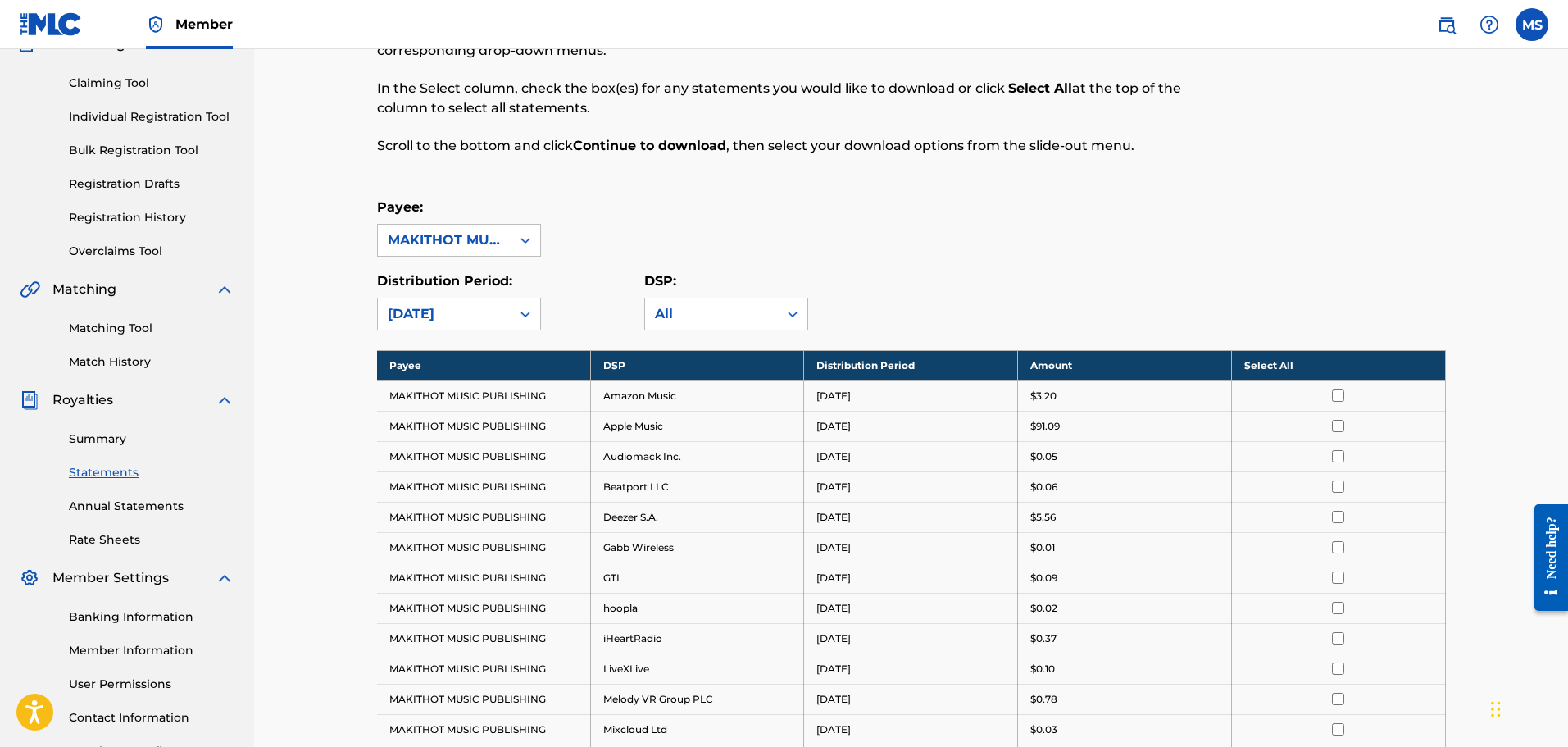
click at [88, 438] on link "Summary" at bounding box center [152, 439] width 166 height 17
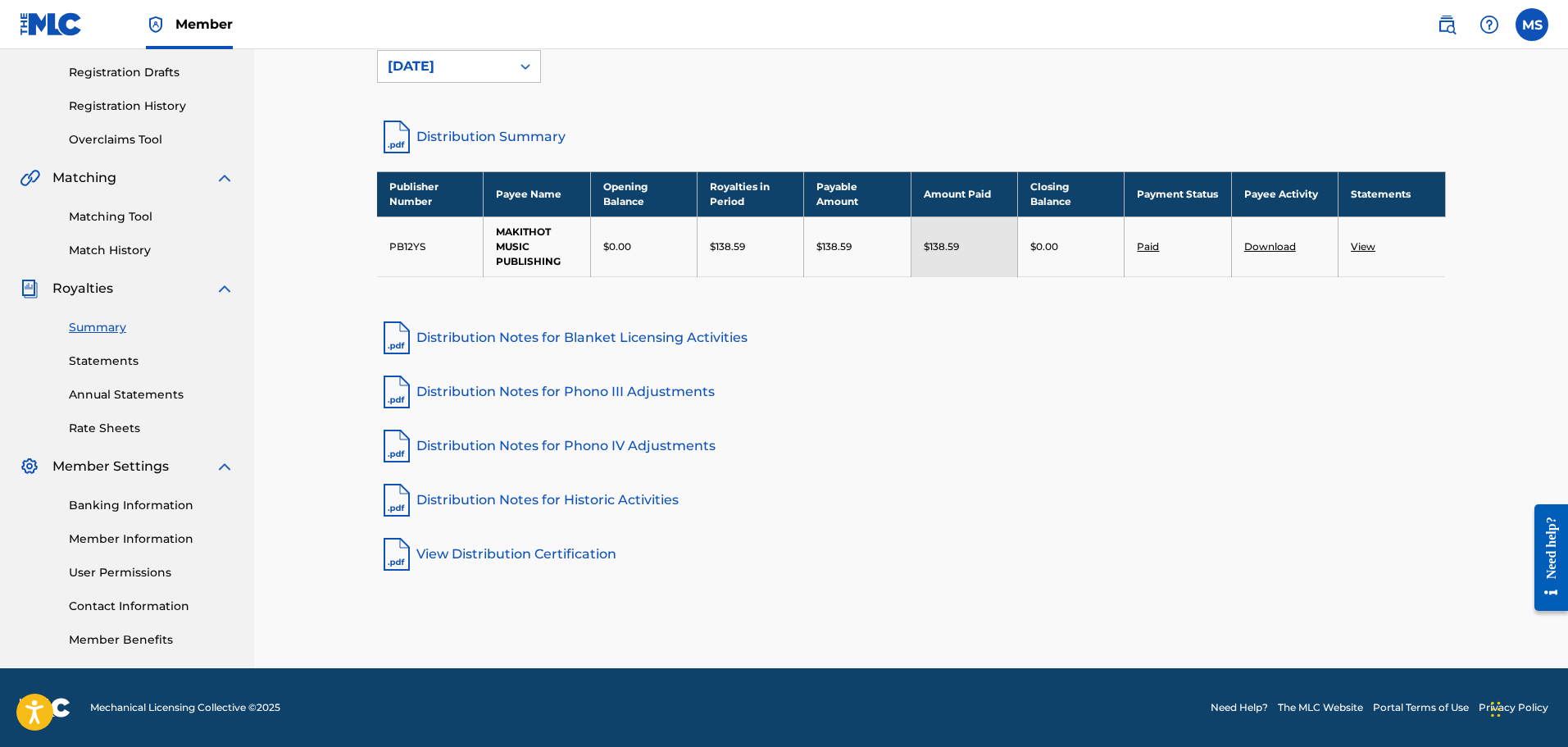
scroll to position [187, 0]
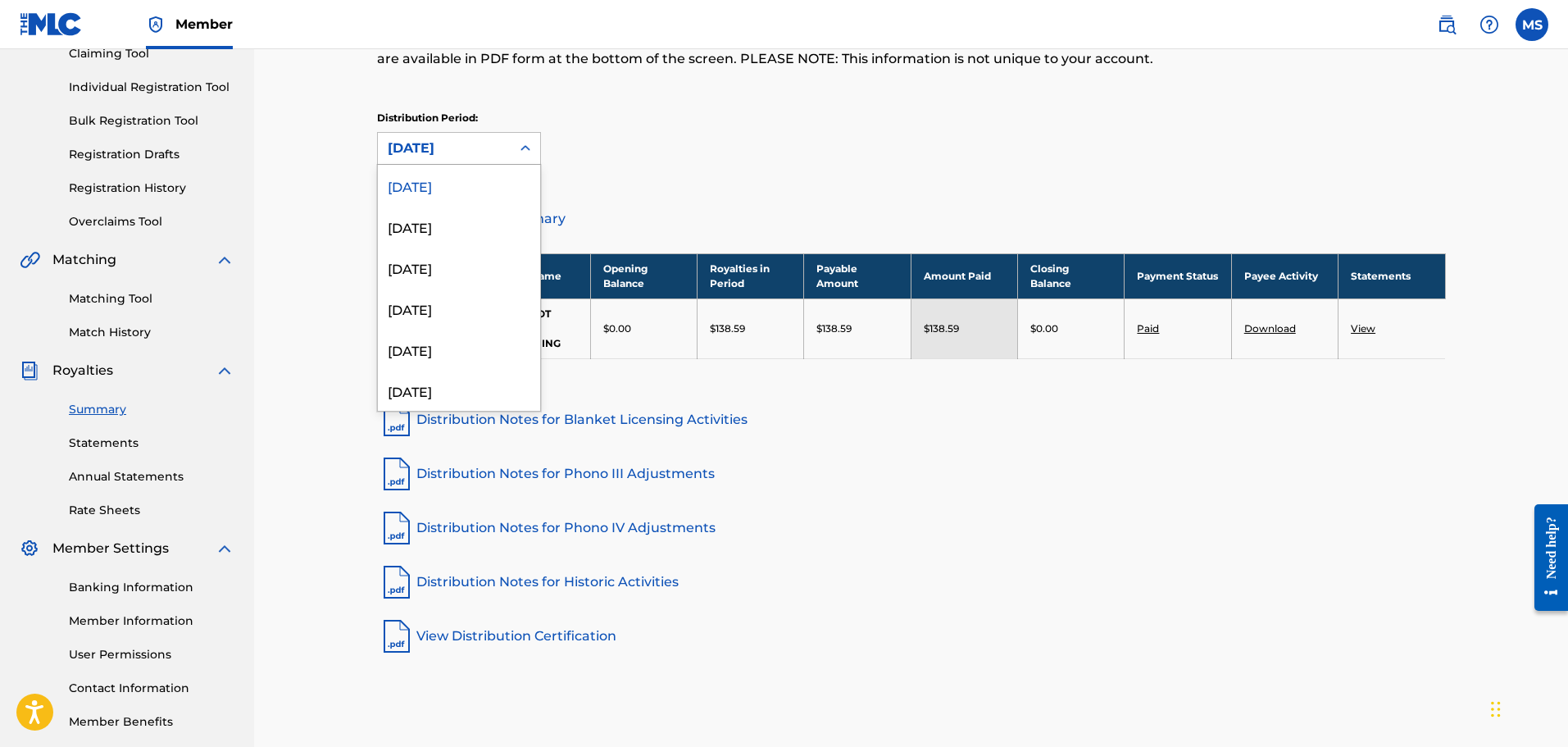
click at [525, 147] on icon at bounding box center [525, 148] width 17 height 17
click at [453, 230] on div "[DATE]" at bounding box center [458, 227] width 163 height 41
click at [524, 146] on icon at bounding box center [525, 148] width 17 height 17
click at [423, 267] on div "[DATE]" at bounding box center [458, 267] width 163 height 41
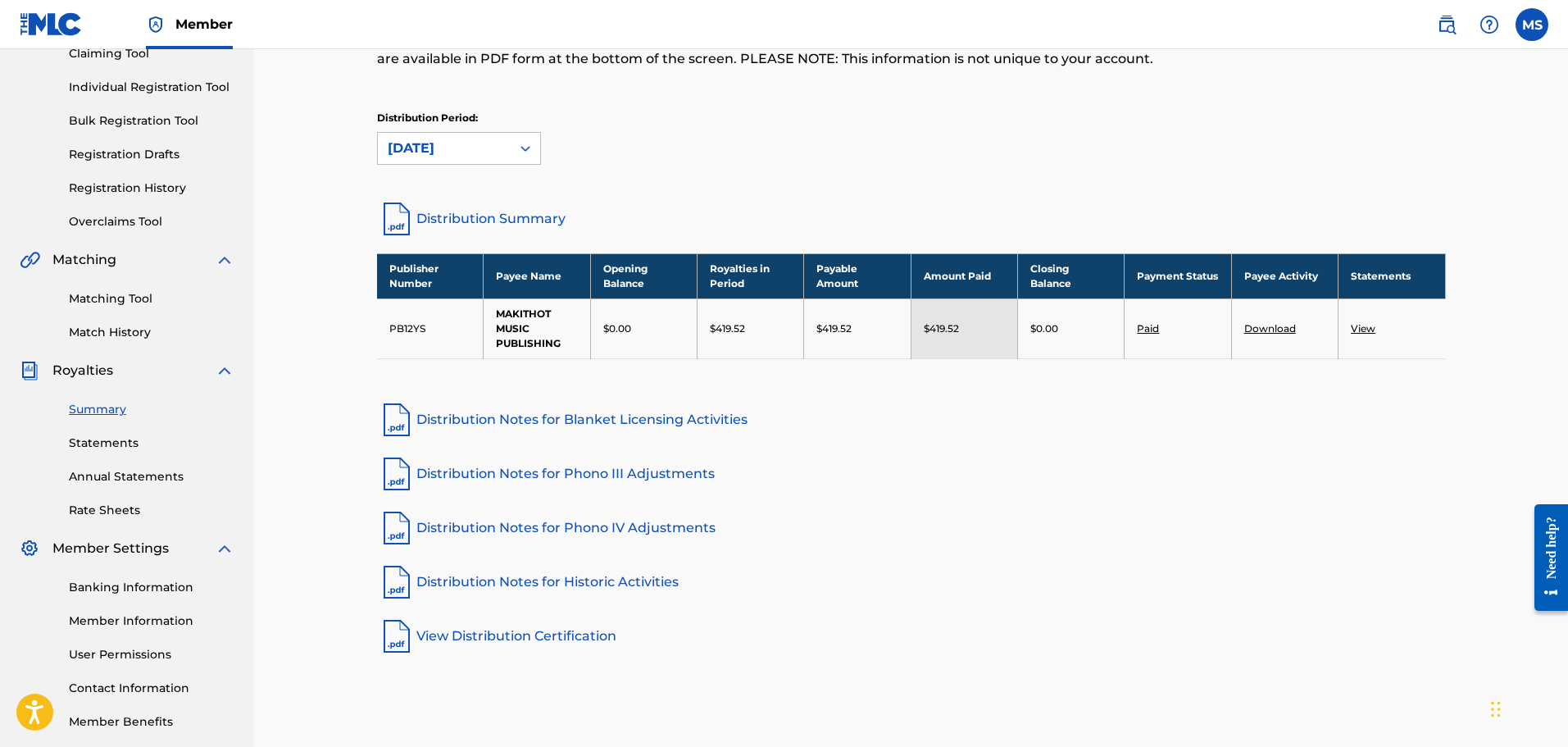
click at [533, 140] on div at bounding box center [525, 149] width 30 height 30
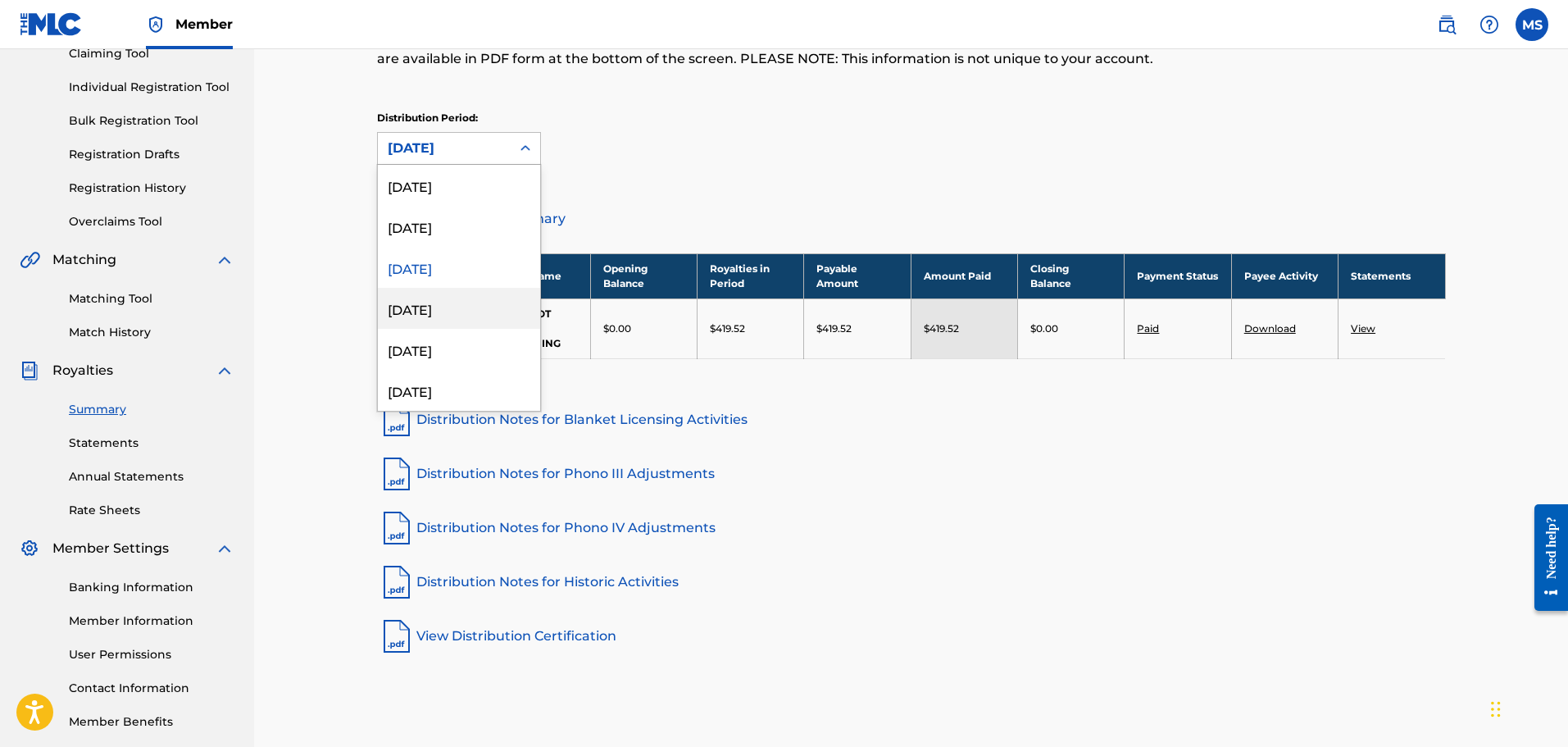
click at [438, 308] on div "[DATE]" at bounding box center [458, 308] width 163 height 41
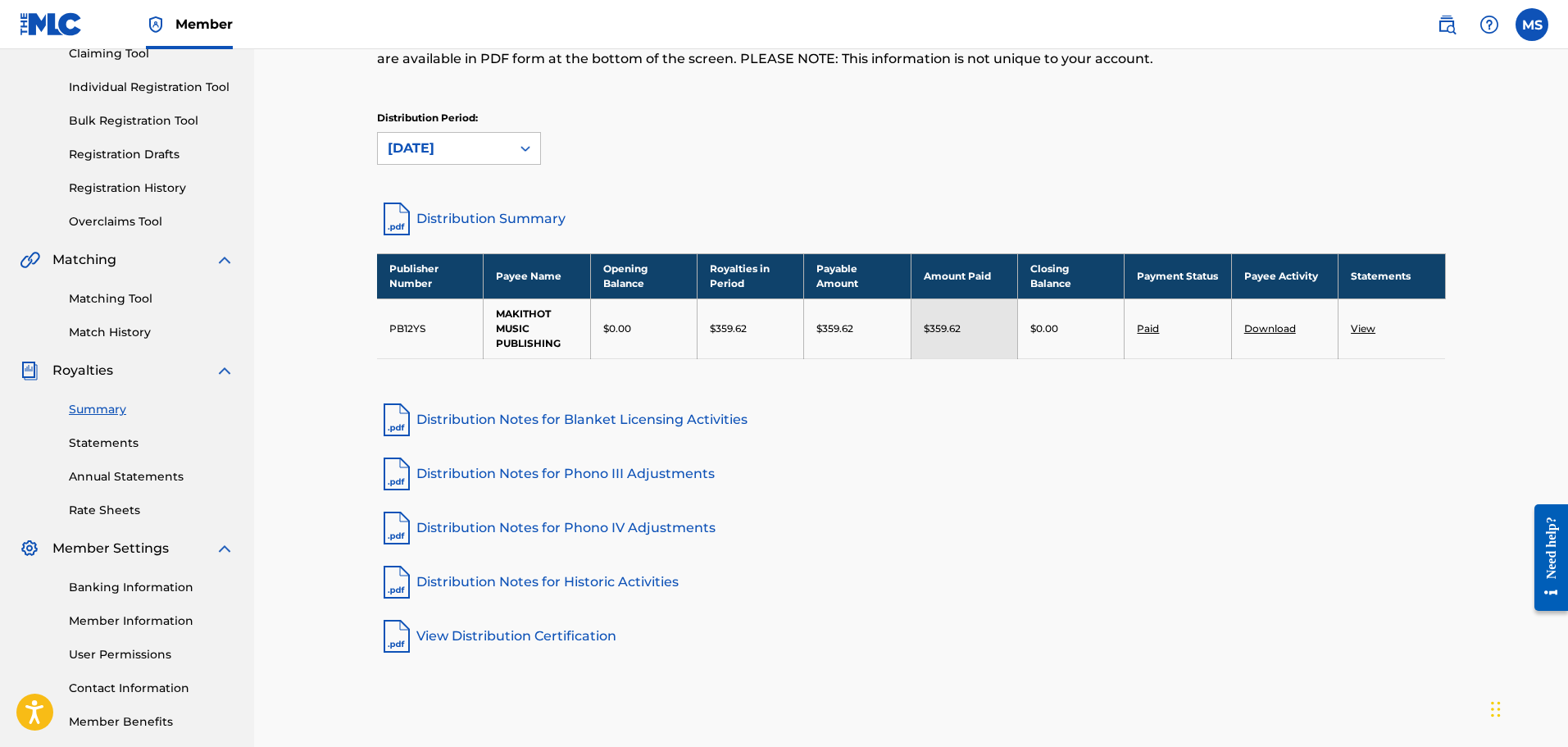
click at [524, 147] on icon at bounding box center [525, 148] width 17 height 17
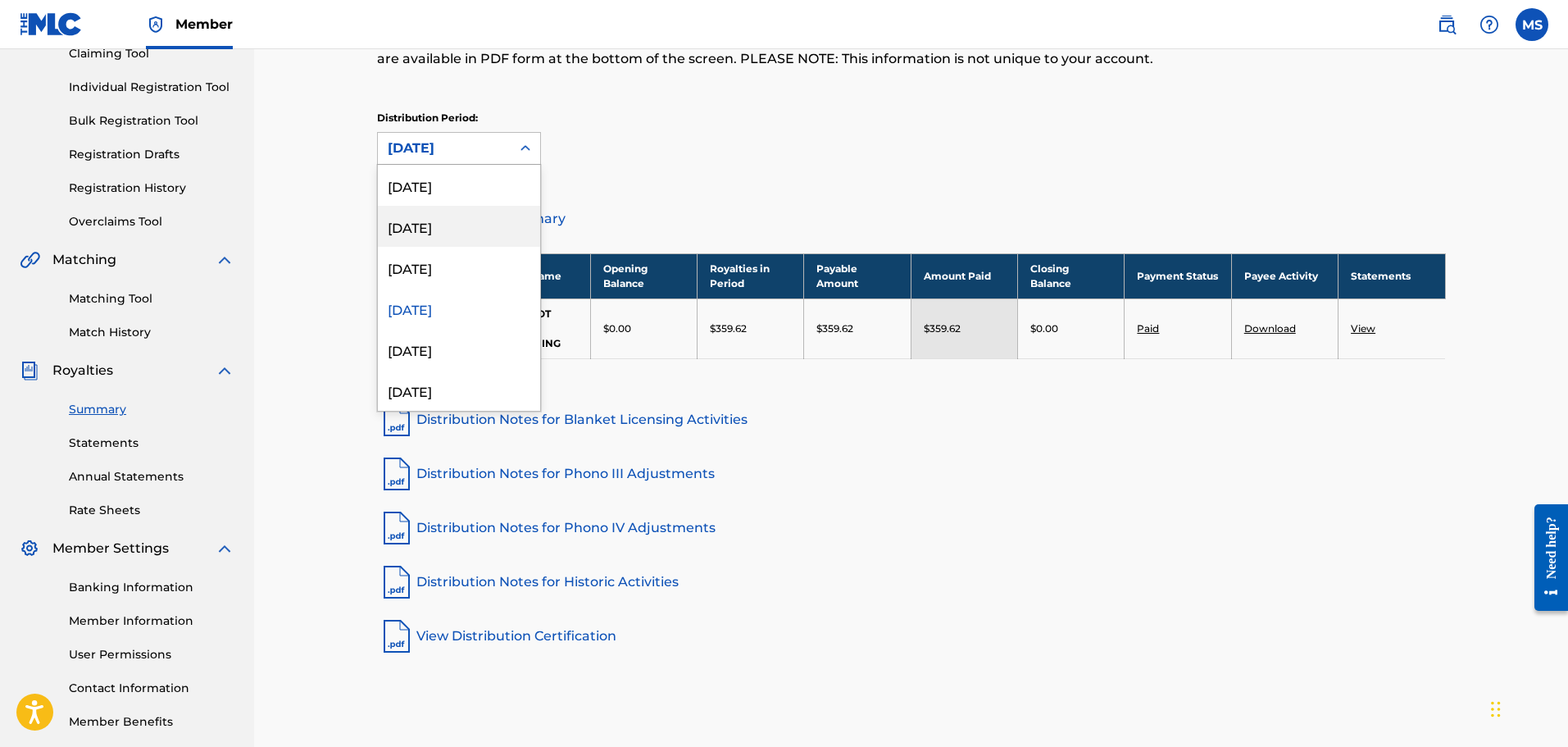
click at [426, 235] on div "[DATE]" at bounding box center [458, 227] width 163 height 41
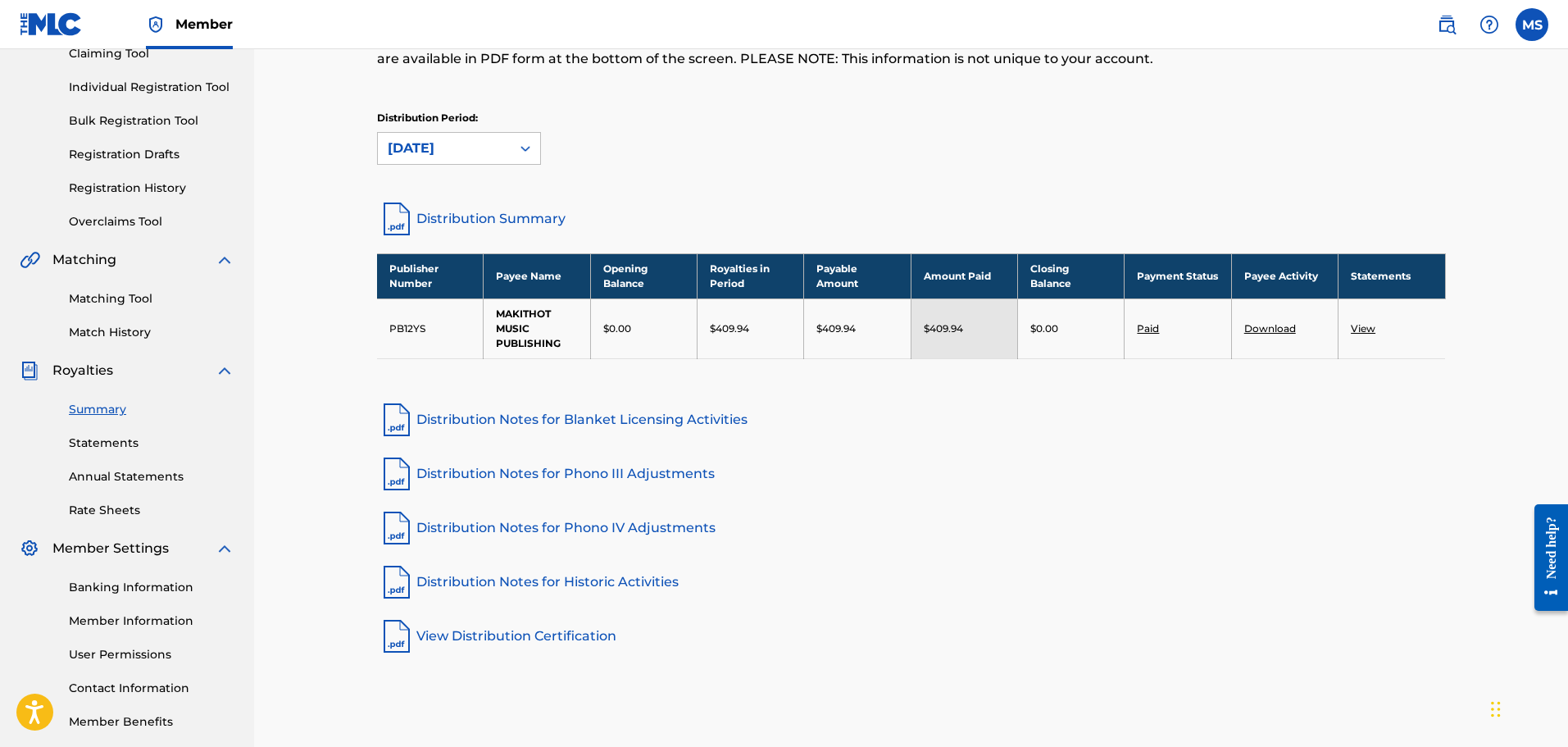
click at [1365, 327] on link "View" at bounding box center [1363, 328] width 25 height 12
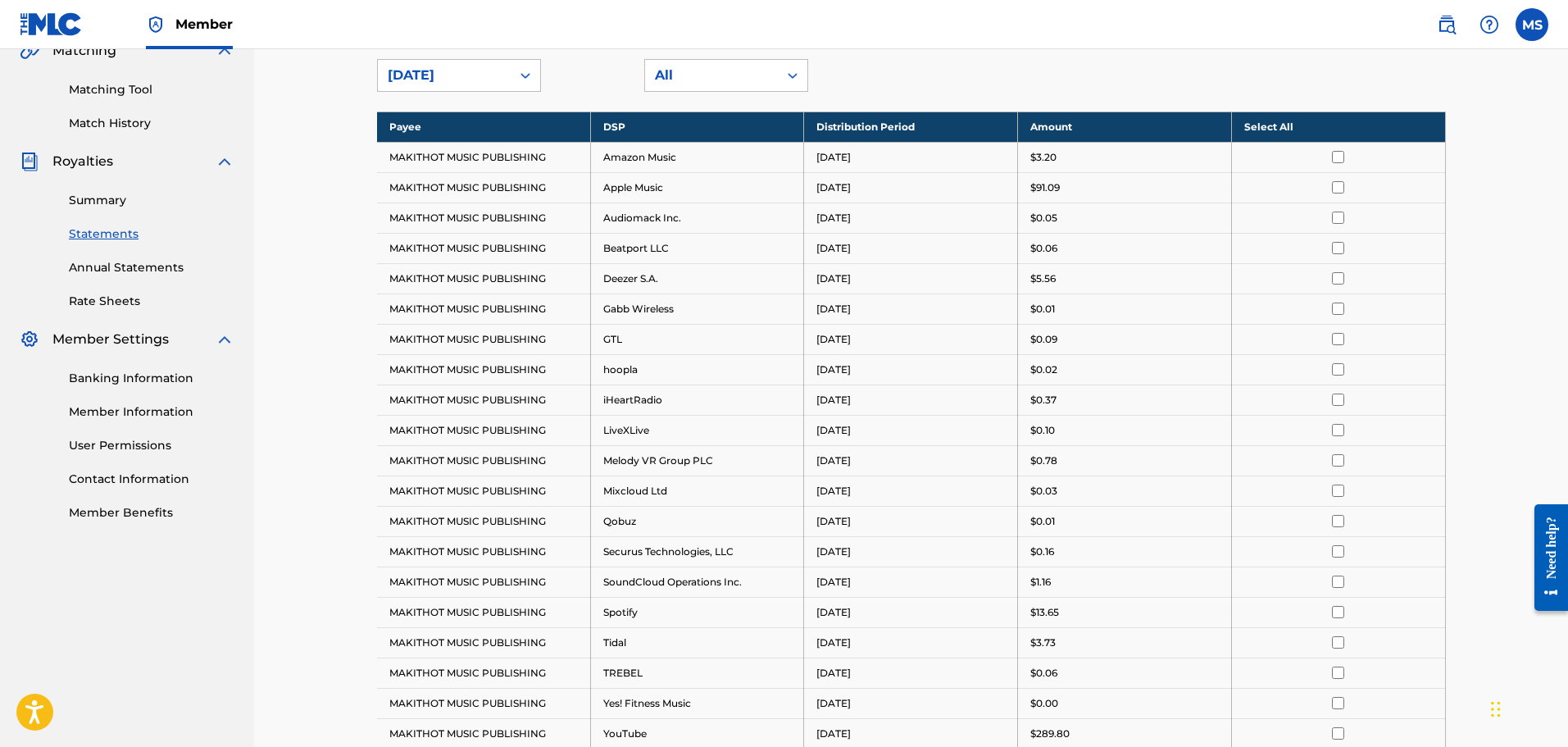
scroll to position [328, 0]
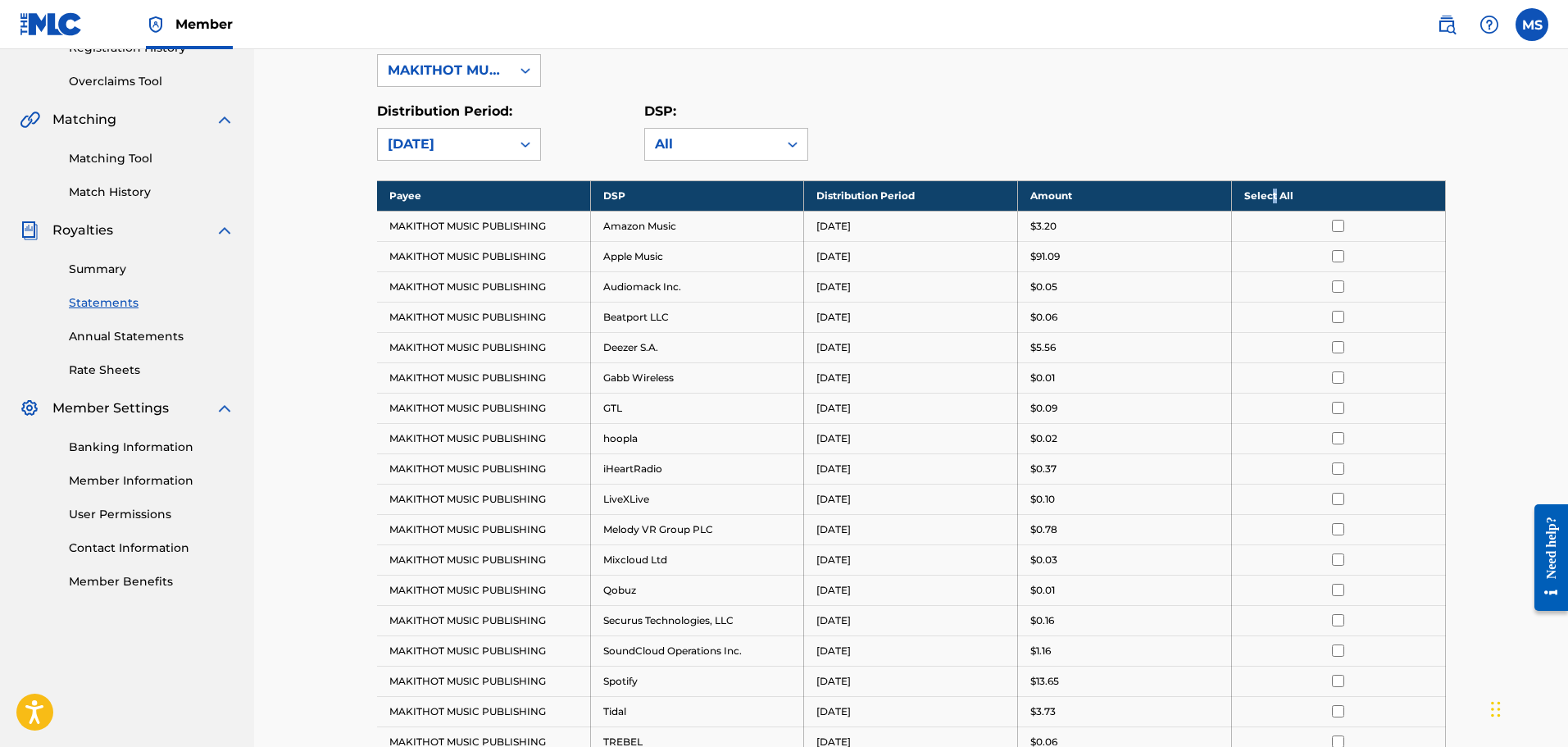
click at [1273, 196] on th "Select All" at bounding box center [1337, 195] width 214 height 31
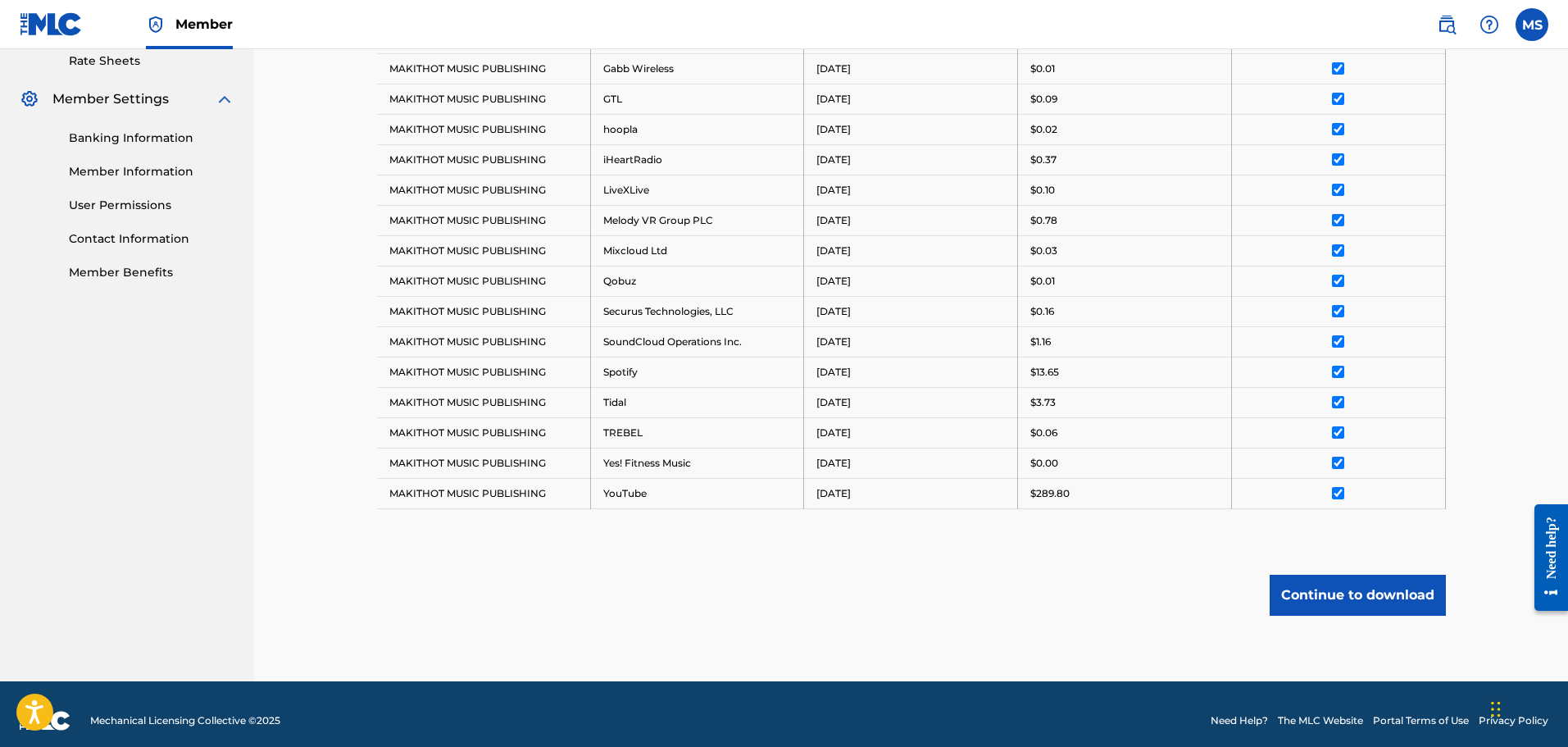
scroll to position [650, 0]
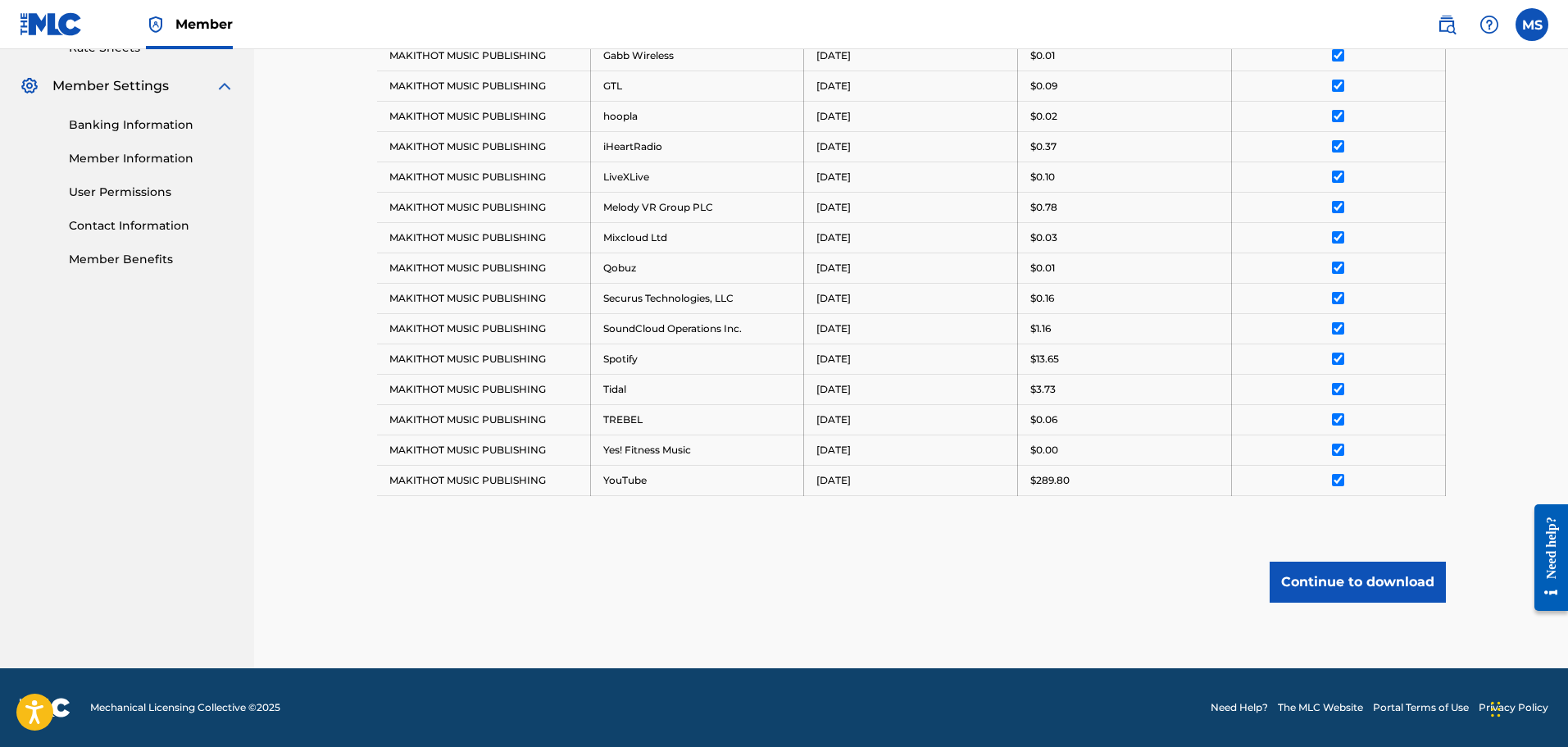
click at [1355, 581] on button "Continue to download" at bounding box center [1357, 582] width 176 height 41
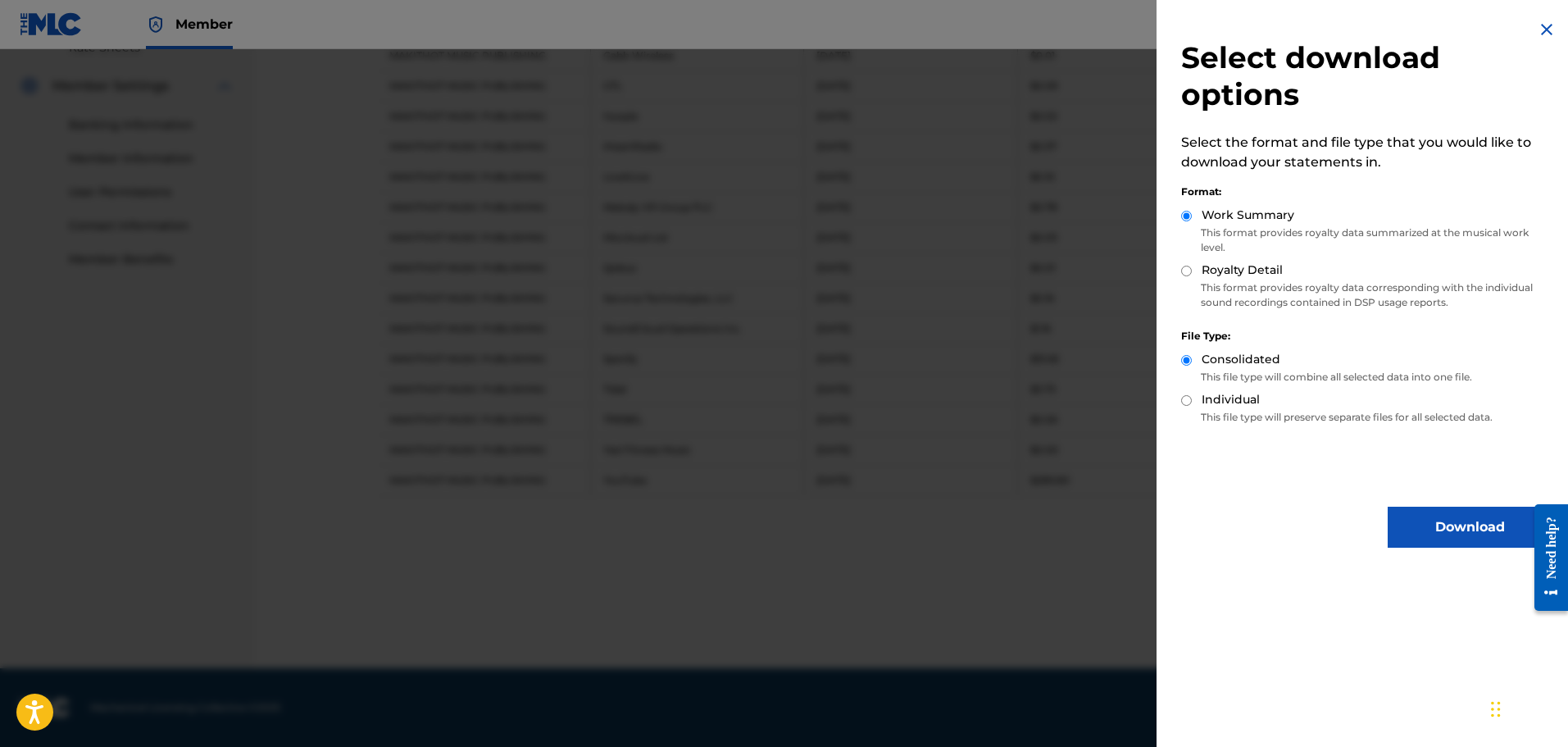
click at [1184, 274] on input "Royalty Detail" at bounding box center [1187, 270] width 11 height 11
radio input "true"
click at [1440, 525] on button "Download" at bounding box center [1469, 527] width 164 height 41
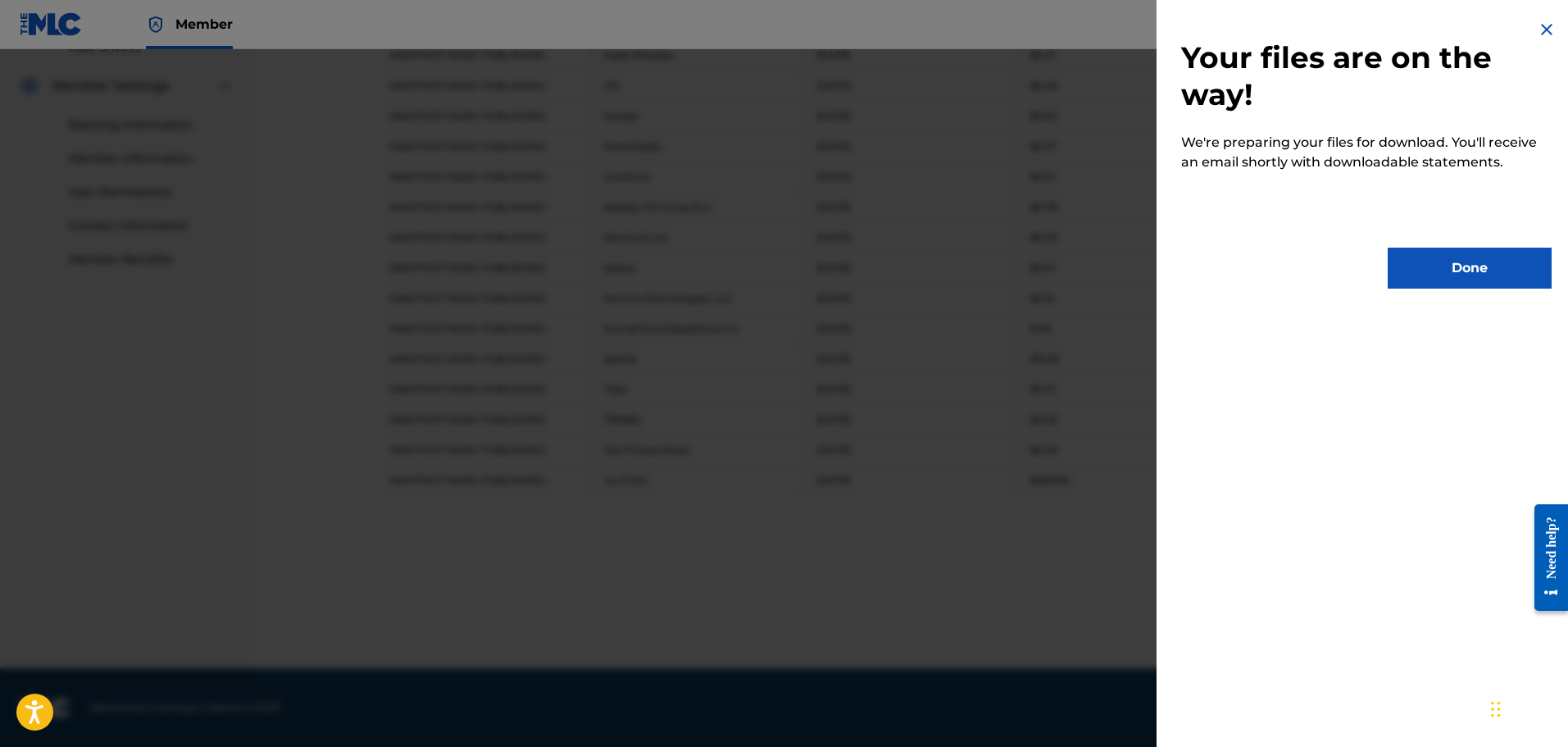
click at [1559, 522] on div "Need help?" at bounding box center [1551, 546] width 22 height 62
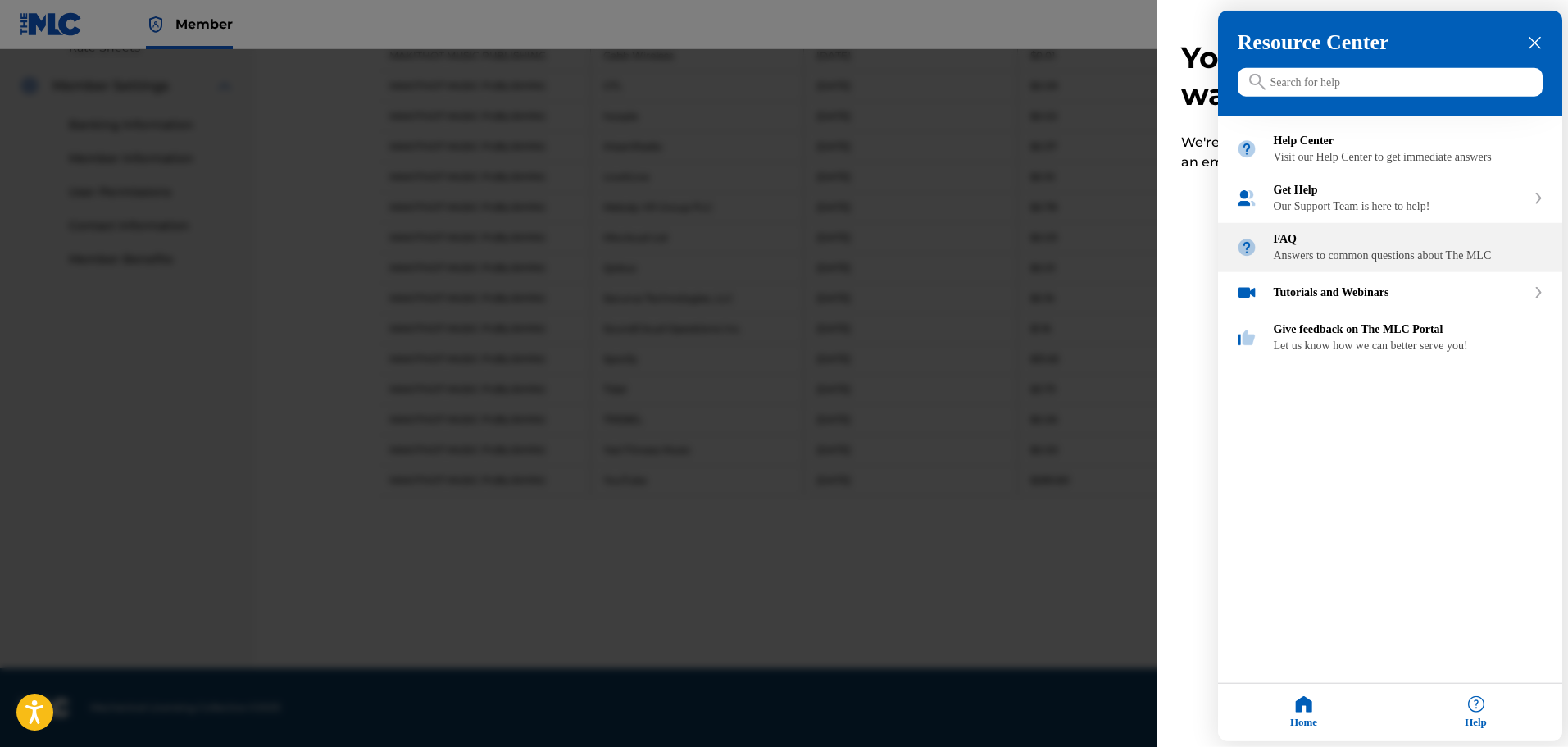
click at [1328, 262] on div "Answers to common questions about The MLC" at bounding box center [1409, 255] width 270 height 13
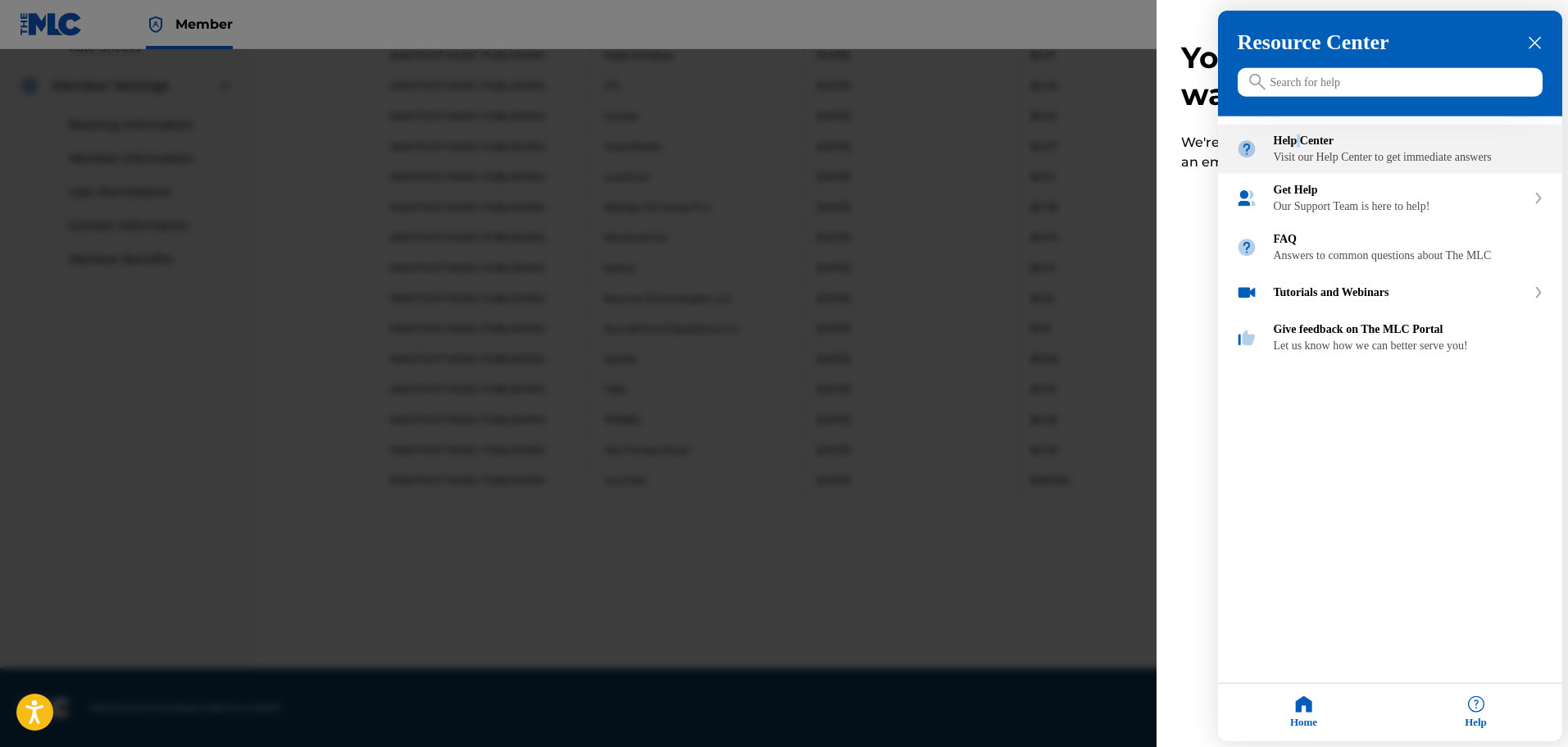
click at [1302, 150] on div "Help Center Visit our Help Center to get immediate answers" at bounding box center [1409, 149] width 270 height 30
click at [1540, 40] on icon "close resource center" at bounding box center [1534, 42] width 12 height 12
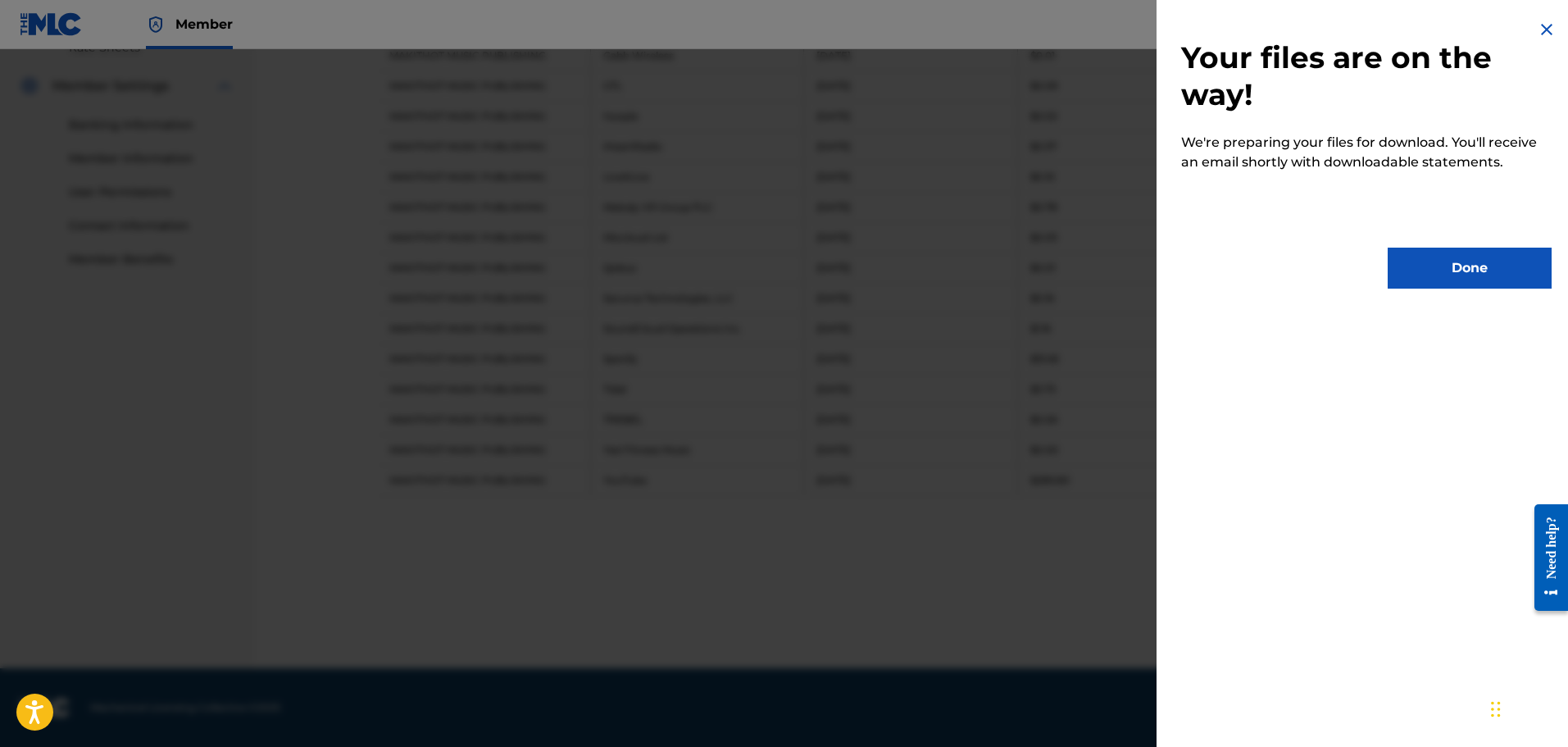
click at [1441, 261] on button "Done" at bounding box center [1469, 268] width 164 height 41
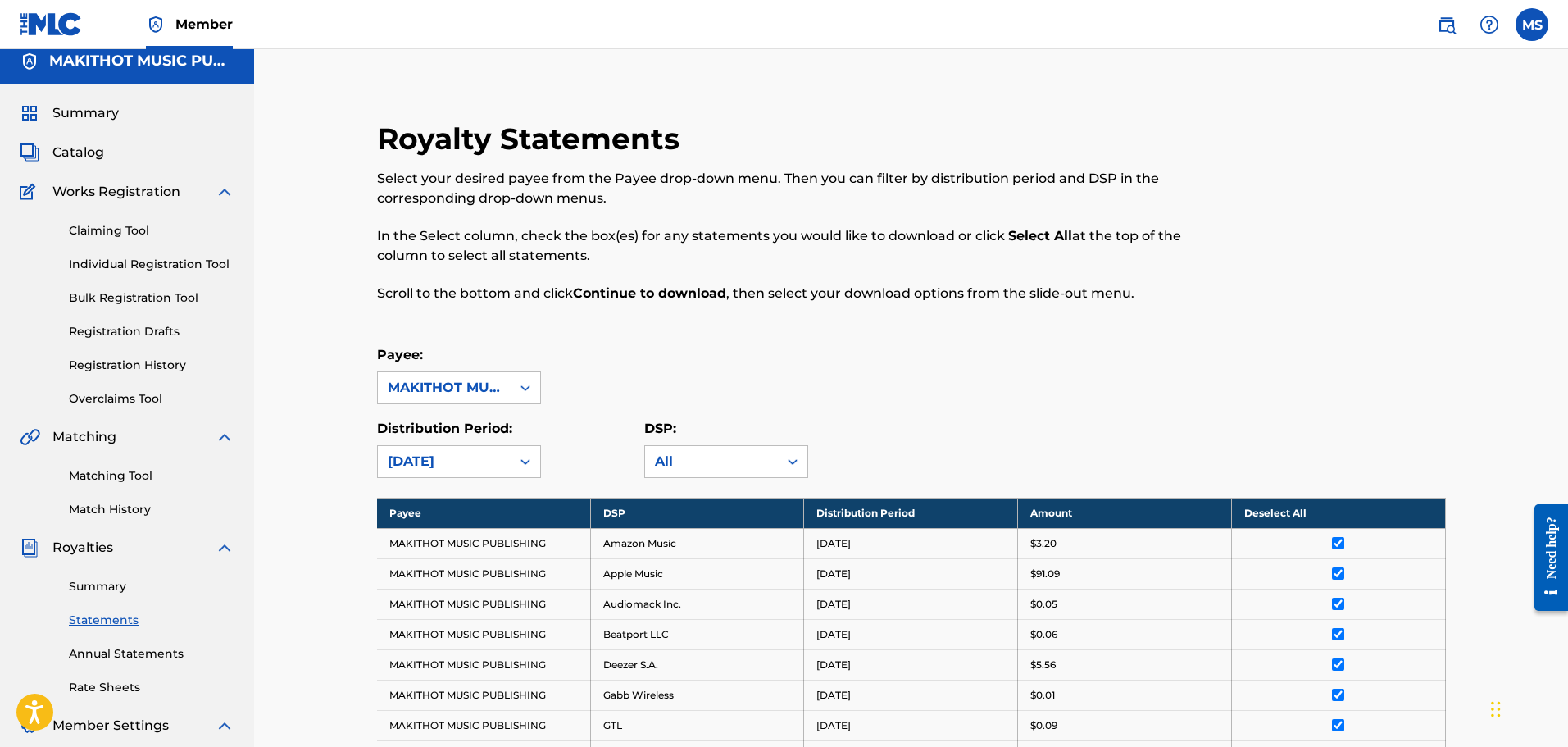
scroll to position [0, 0]
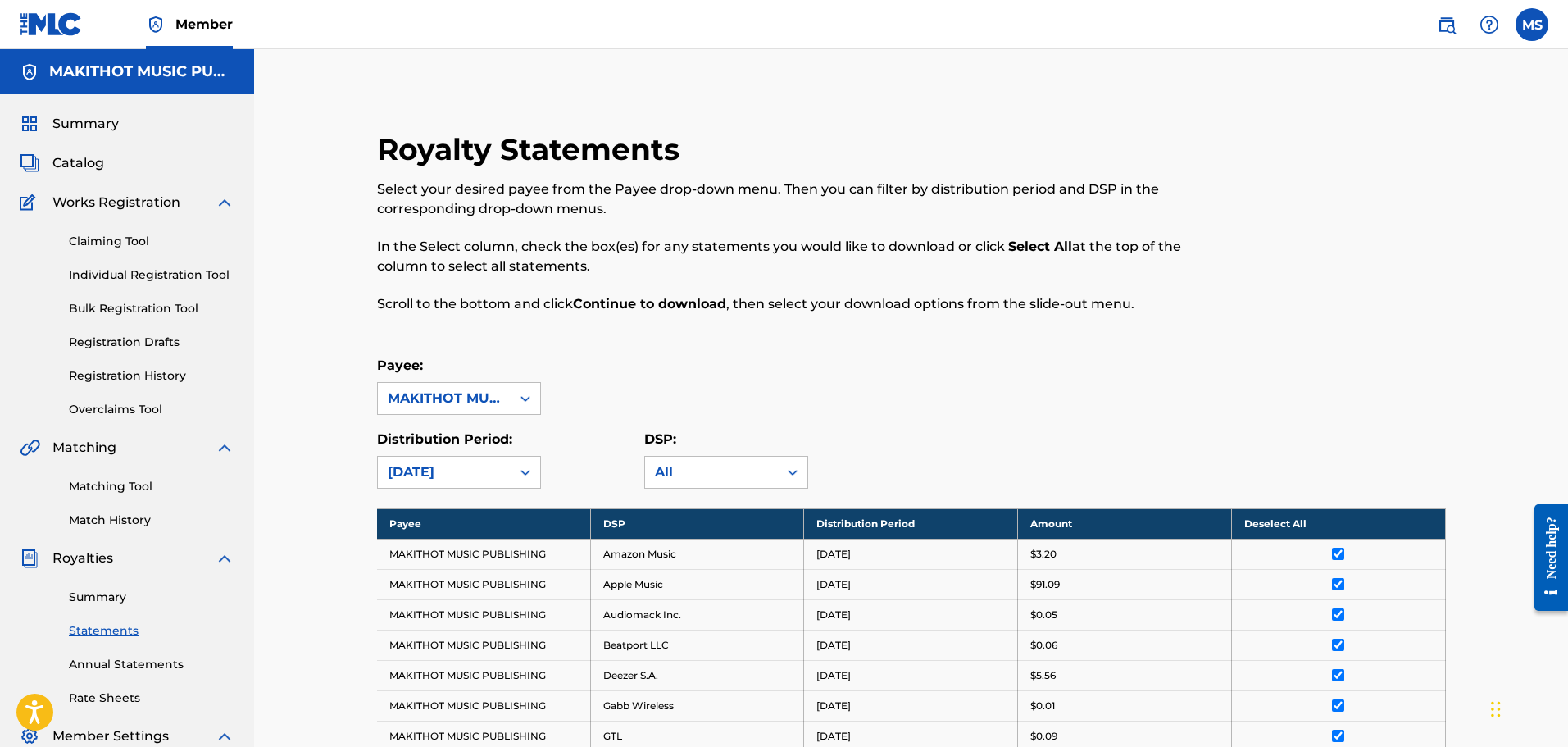
click at [1523, 28] on label at bounding box center [1532, 24] width 33 height 33
click at [1533, 25] on input "[PERSON_NAME] [EMAIL_ADDRESS][PERSON_NAME][DOMAIN_NAME] Notification Preference…" at bounding box center [1533, 25] width 0 height 0
click at [1460, 109] on p "[EMAIL_ADDRESS][PERSON_NAME][DOMAIN_NAME]" at bounding box center [1475, 113] width 124 height 15
click at [1533, 25] on input "[PERSON_NAME] [EMAIL_ADDRESS][PERSON_NAME][DOMAIN_NAME] Notification Preference…" at bounding box center [1533, 25] width 0 height 0
click at [1443, 100] on p "[PERSON_NAME]" at bounding box center [1475, 97] width 124 height 20
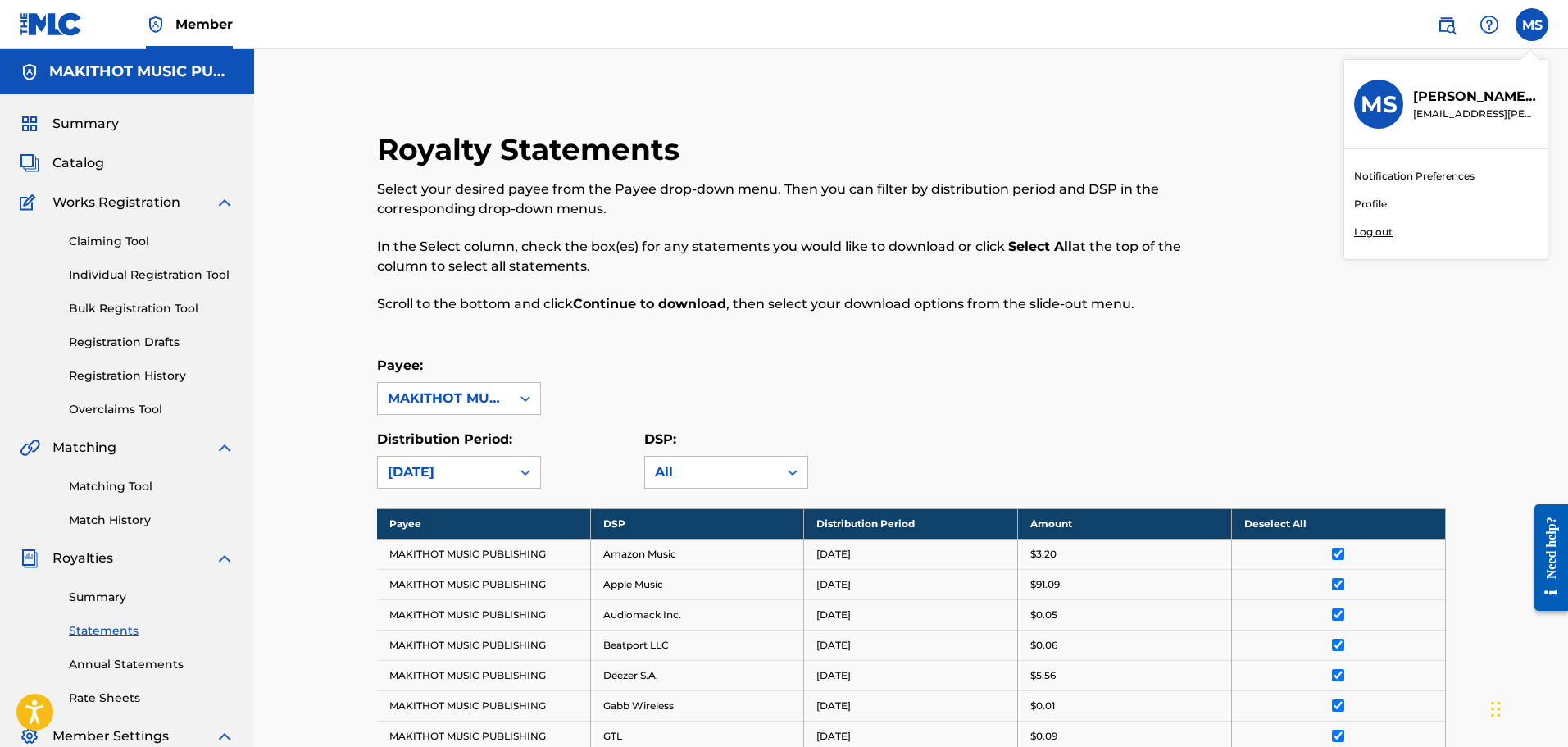
click at [1533, 25] on input "[PERSON_NAME] [EMAIL_ADDRESS][PERSON_NAME][DOMAIN_NAME] Notification Preference…" at bounding box center [1533, 25] width 0 height 0
click at [1387, 104] on h3 "MS" at bounding box center [1379, 103] width 36 height 29
click at [1533, 25] on input "[PERSON_NAME] [EMAIL_ADDRESS][PERSON_NAME][DOMAIN_NAME] Notification Preference…" at bounding box center [1533, 25] width 0 height 0
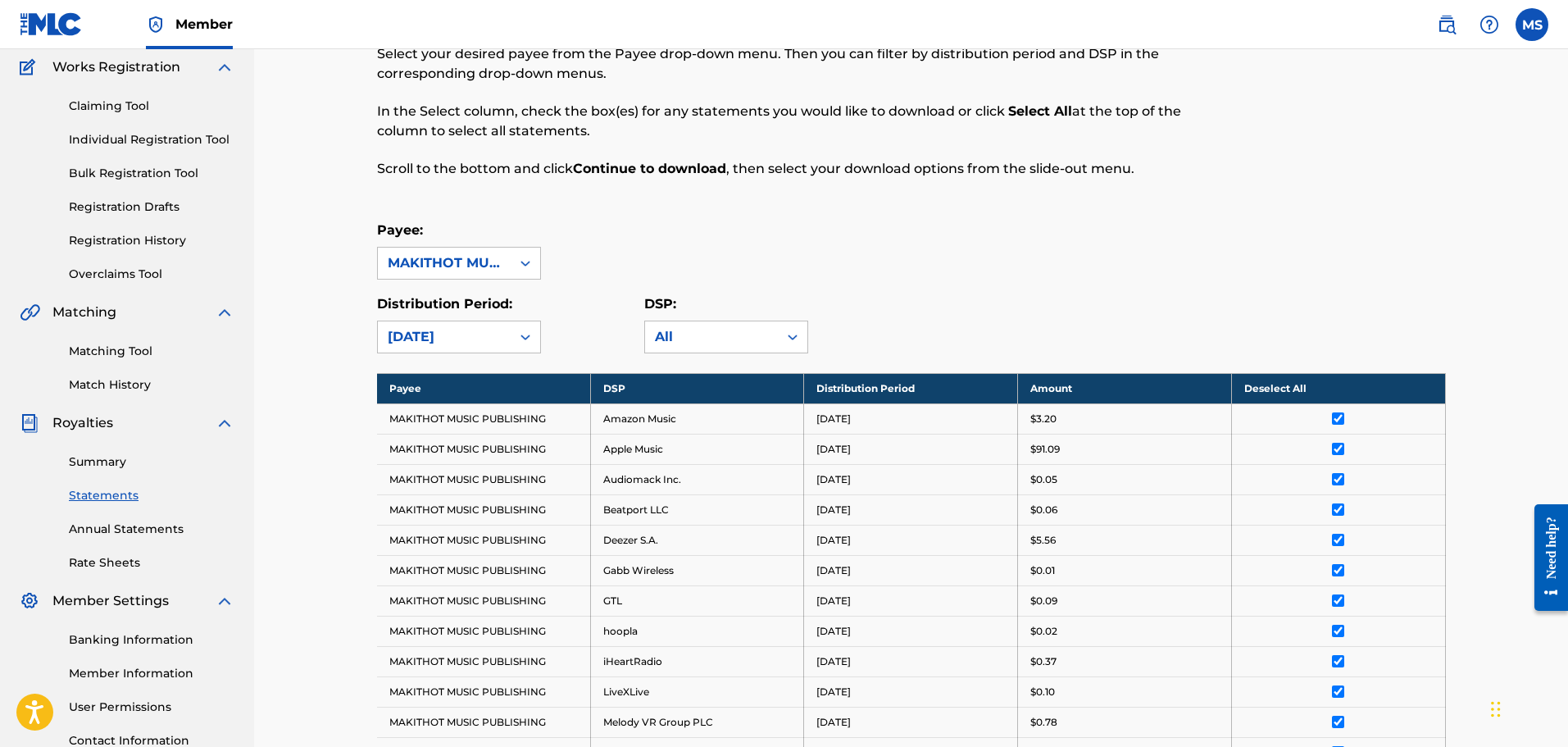
scroll to position [328, 0]
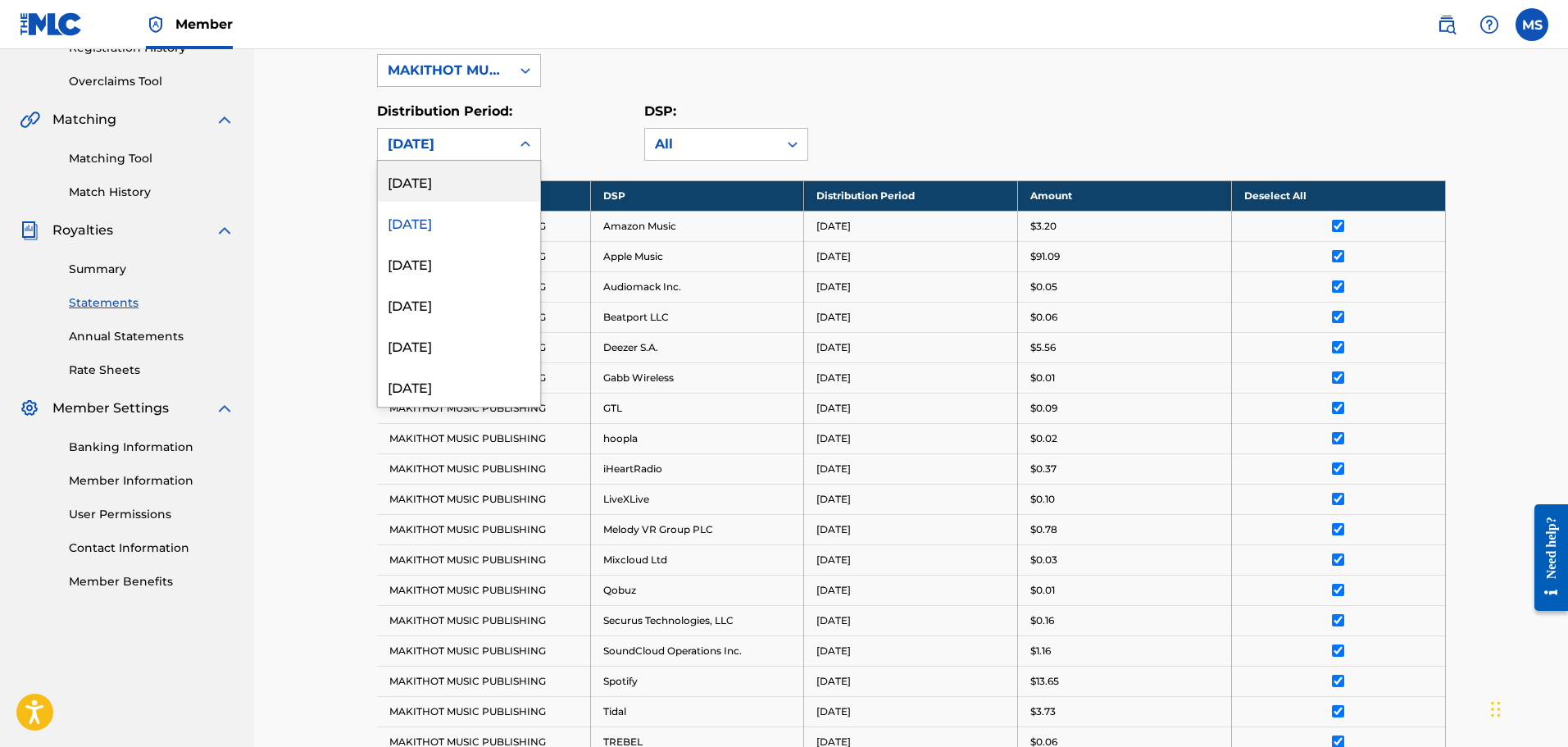
click at [524, 140] on icon at bounding box center [525, 144] width 17 height 17
click at [417, 259] on div "[DATE]" at bounding box center [458, 263] width 163 height 41
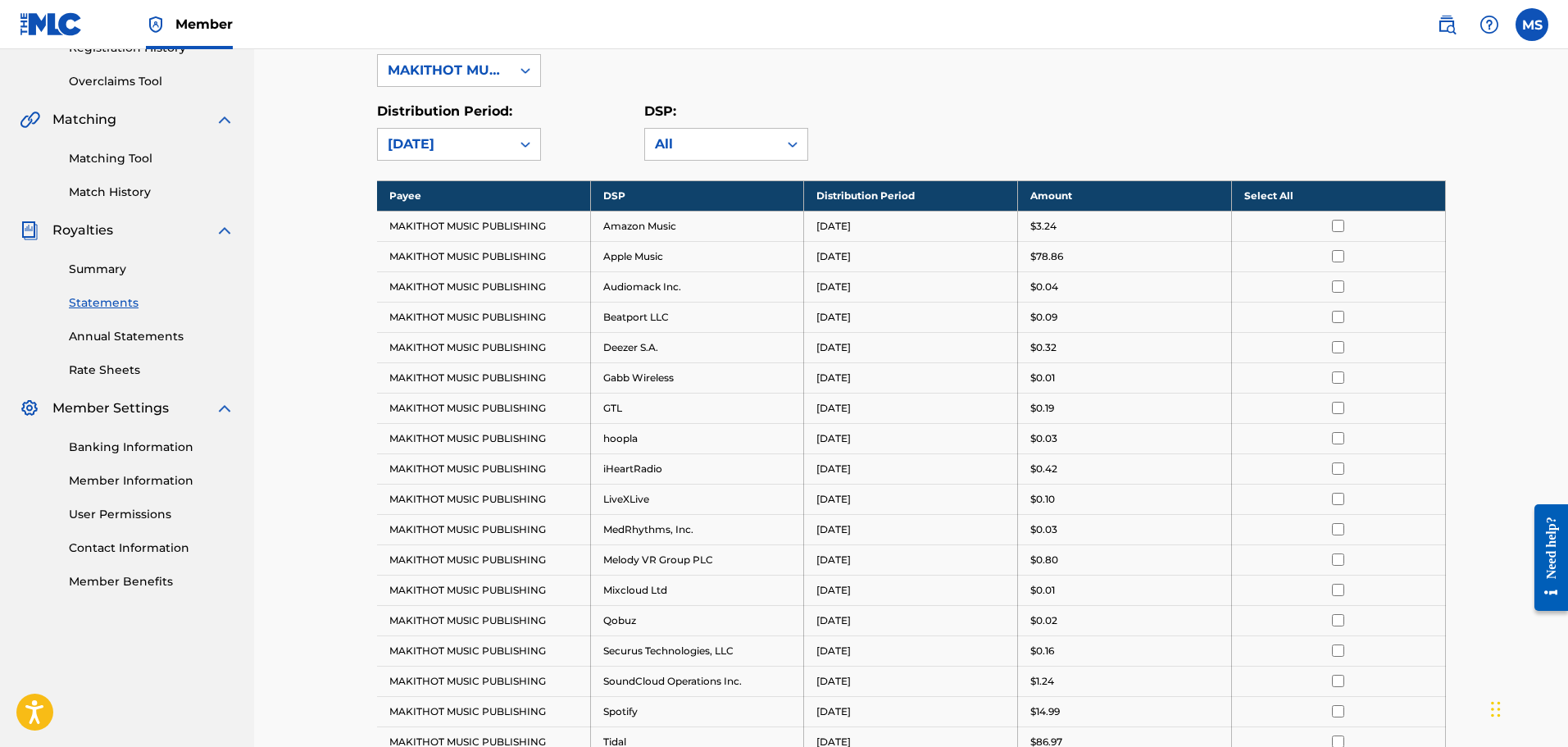
click at [1269, 192] on th "Select All" at bounding box center [1337, 195] width 214 height 31
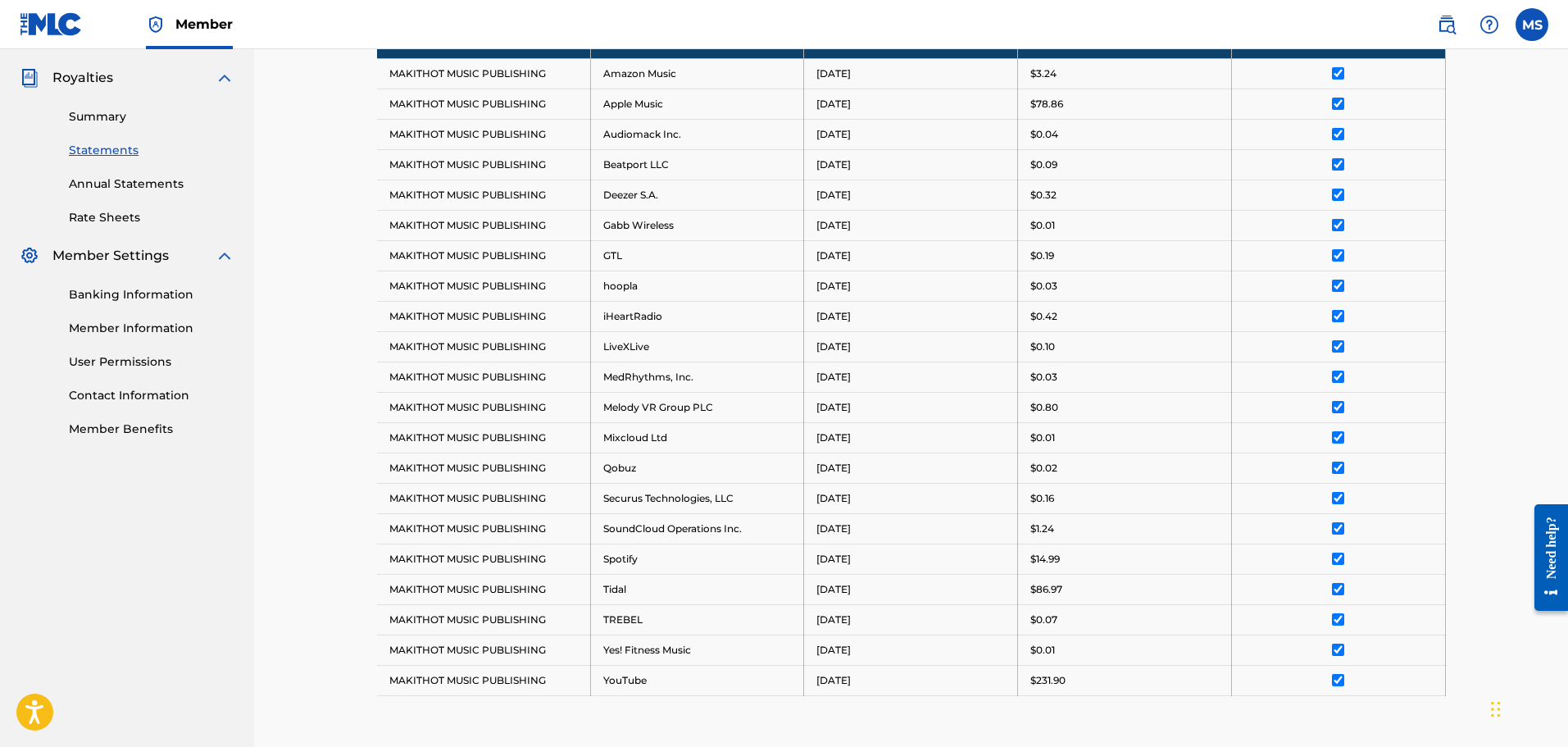
scroll to position [574, 0]
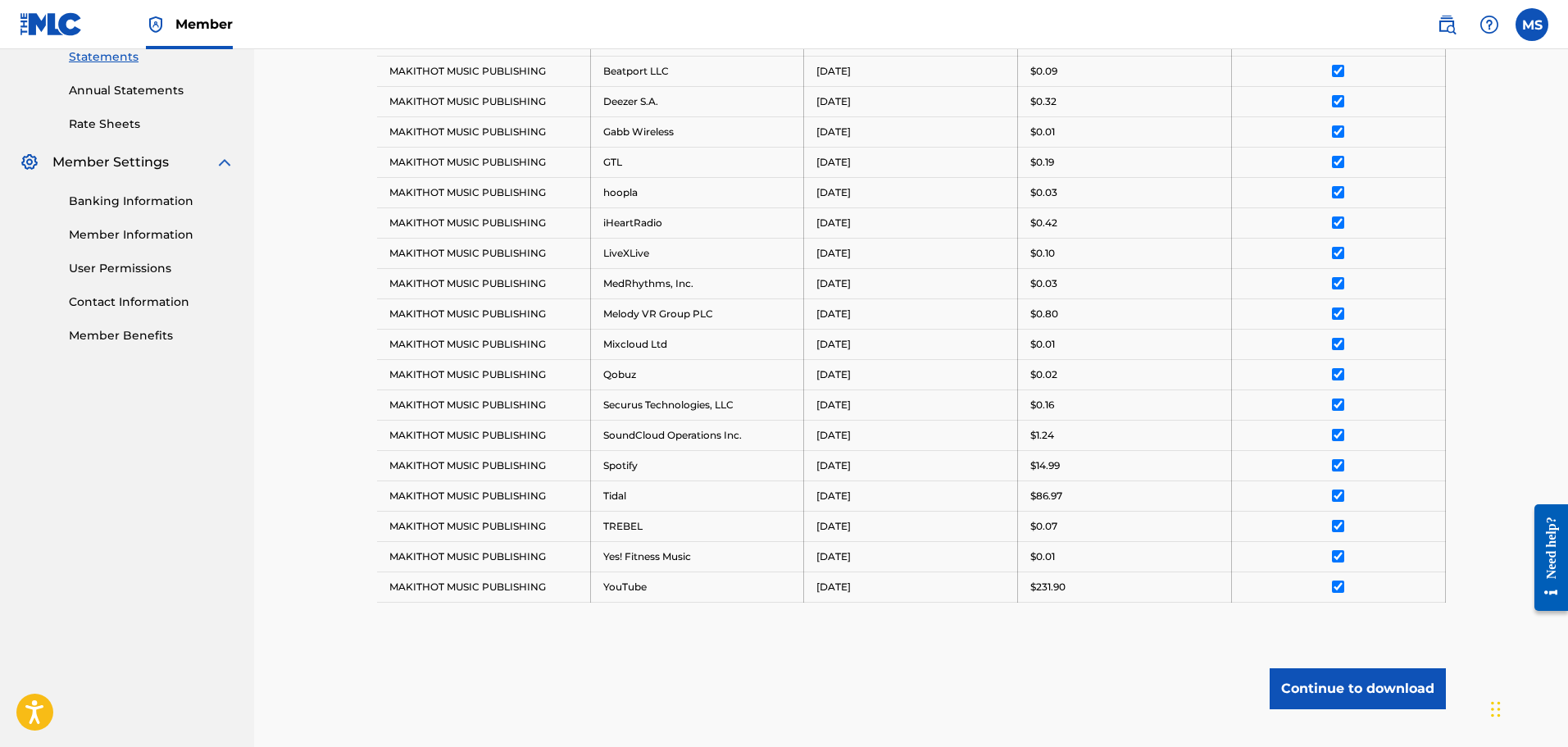
click at [1338, 690] on button "Continue to download" at bounding box center [1357, 689] width 176 height 41
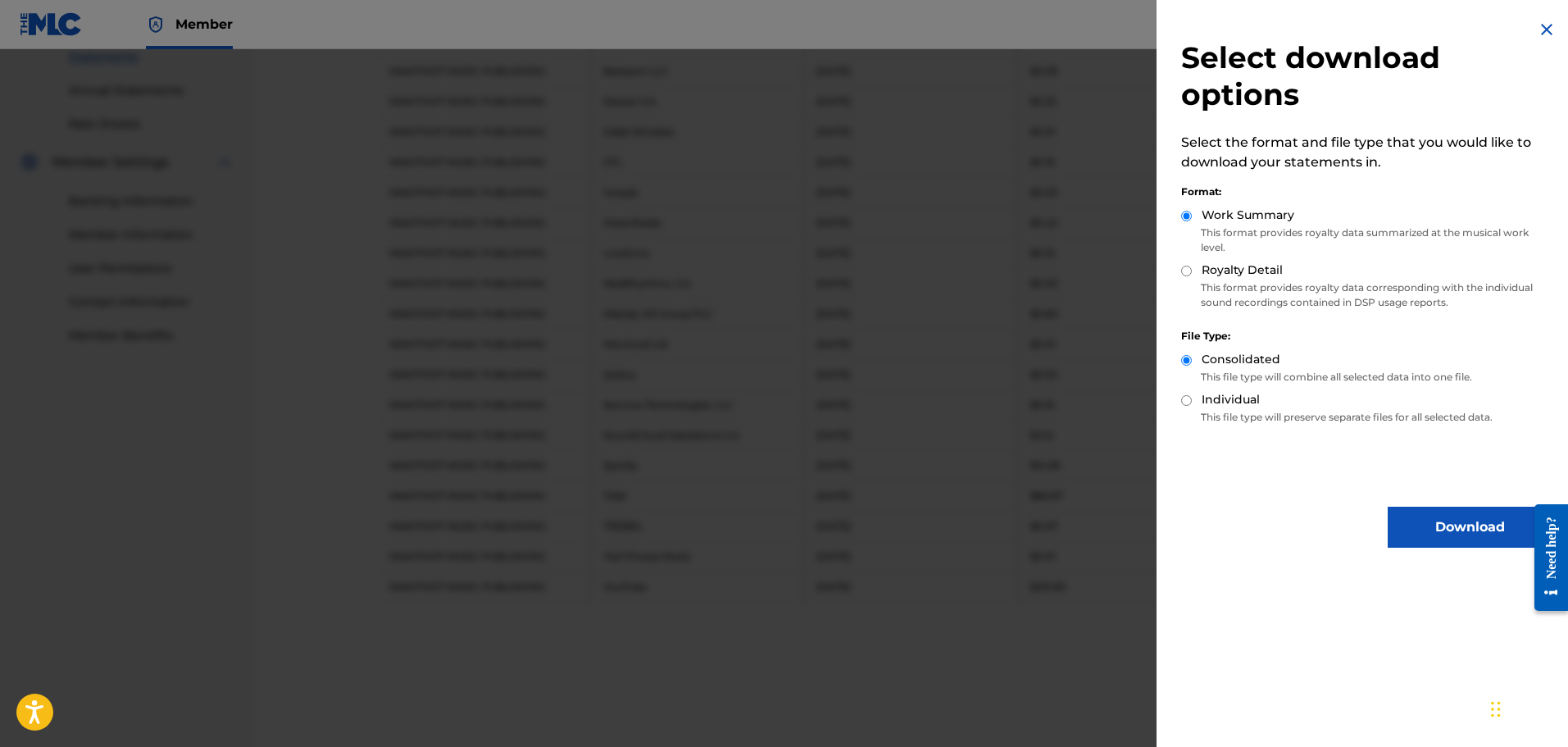
click at [1184, 270] on input "Royalty Detail" at bounding box center [1187, 270] width 11 height 11
radio input "true"
click at [1440, 524] on button "Download" at bounding box center [1469, 527] width 164 height 41
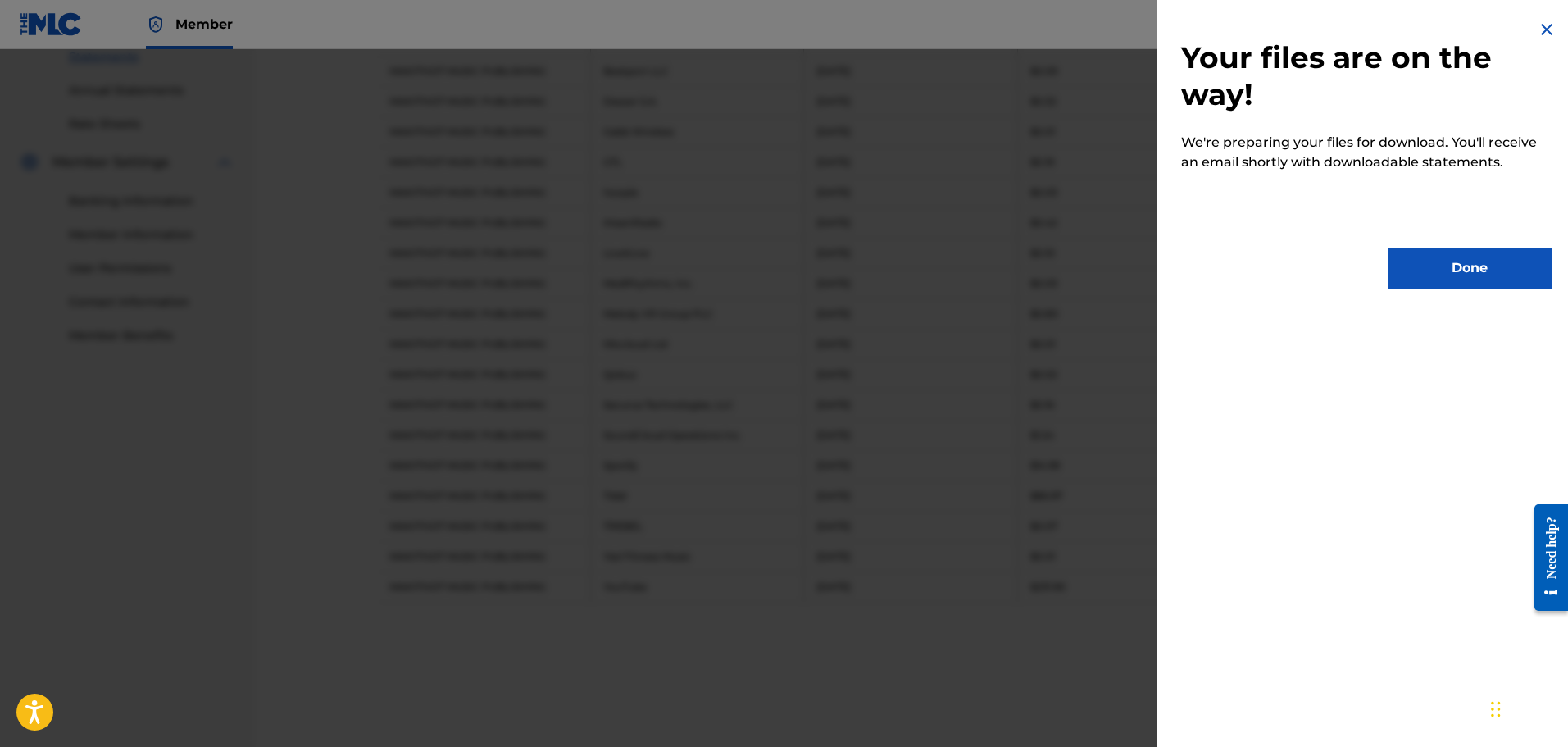
click at [1428, 270] on button "Done" at bounding box center [1469, 268] width 164 height 41
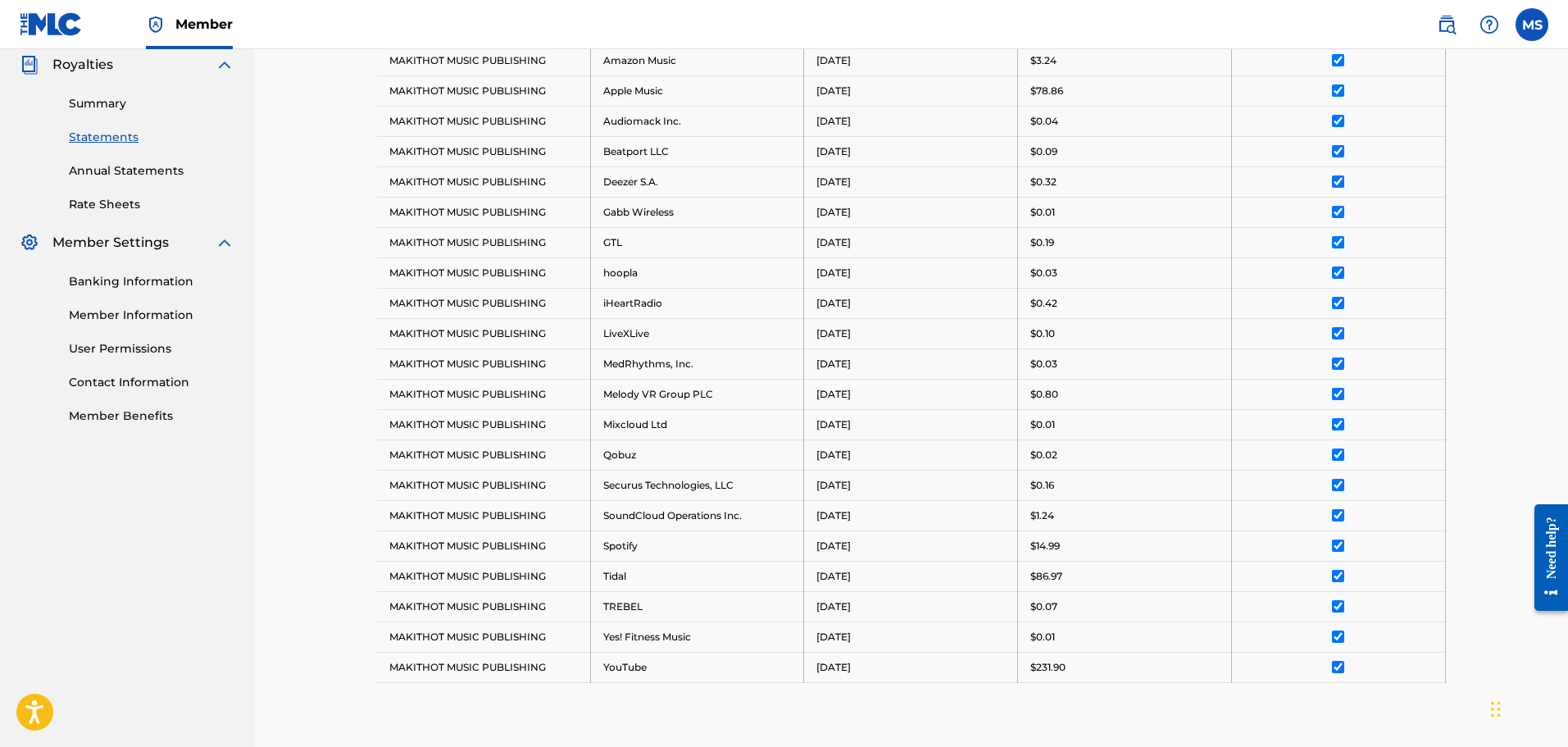
scroll to position [164, 0]
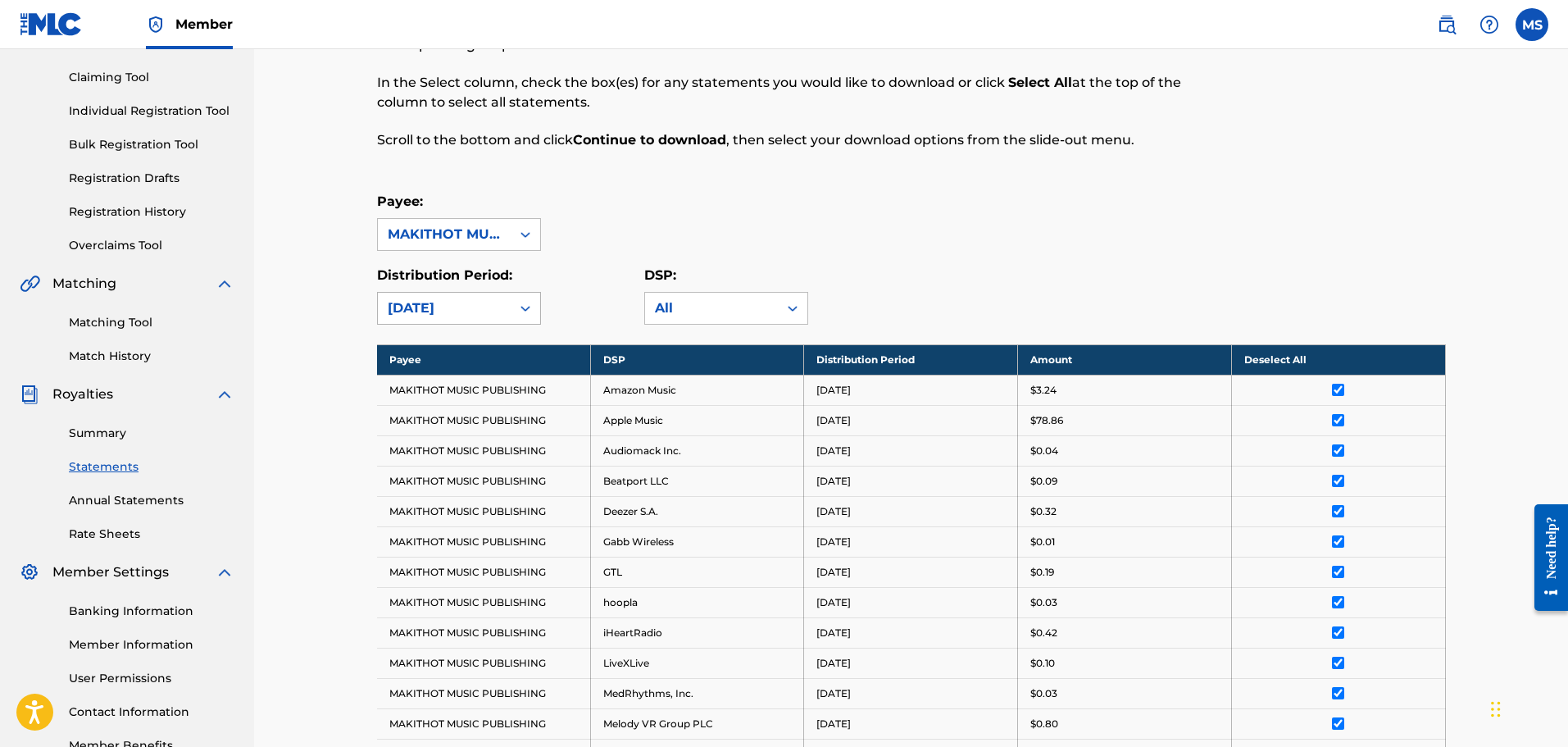
click at [527, 309] on icon at bounding box center [525, 307] width 17 height 17
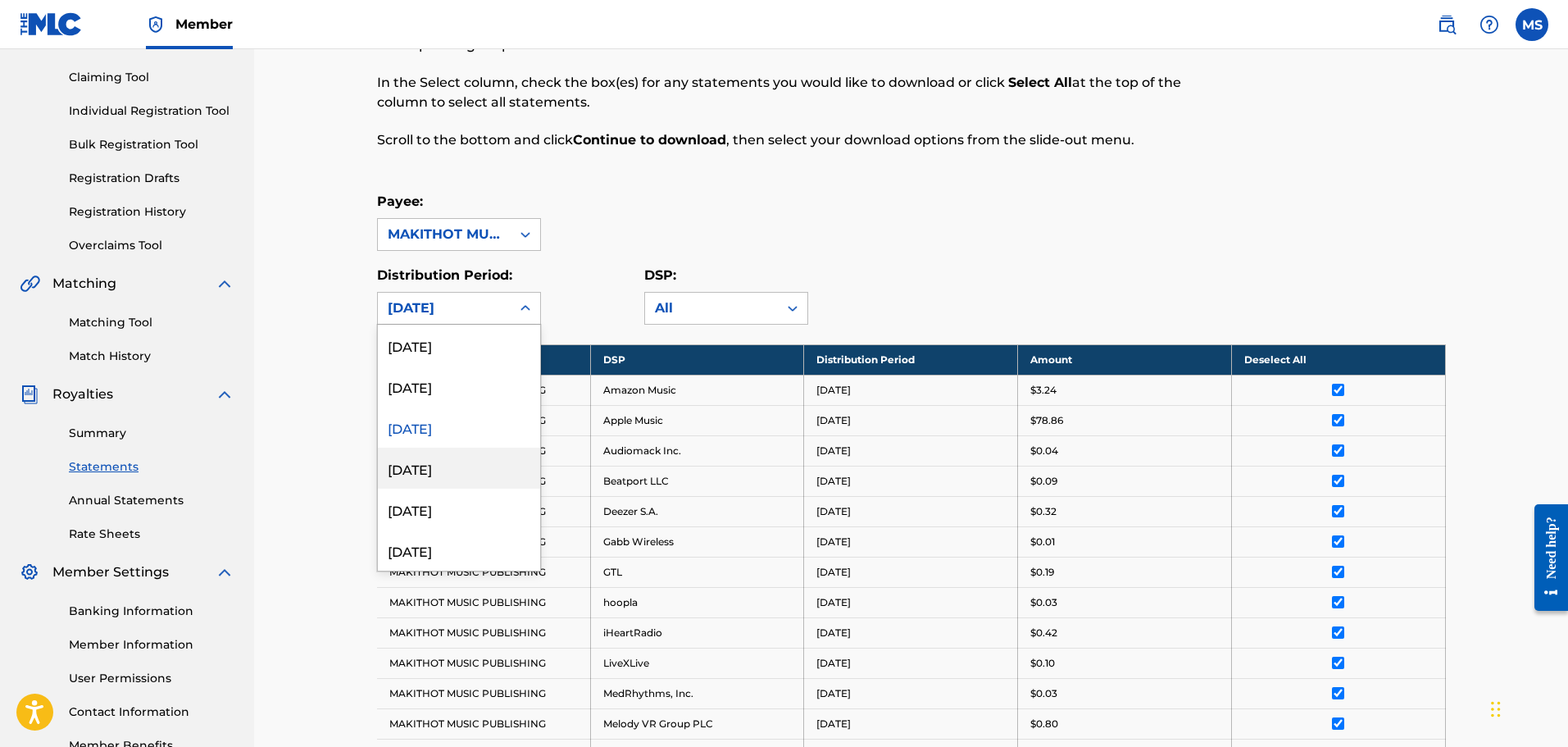
click at [430, 476] on div "[DATE]" at bounding box center [458, 468] width 163 height 41
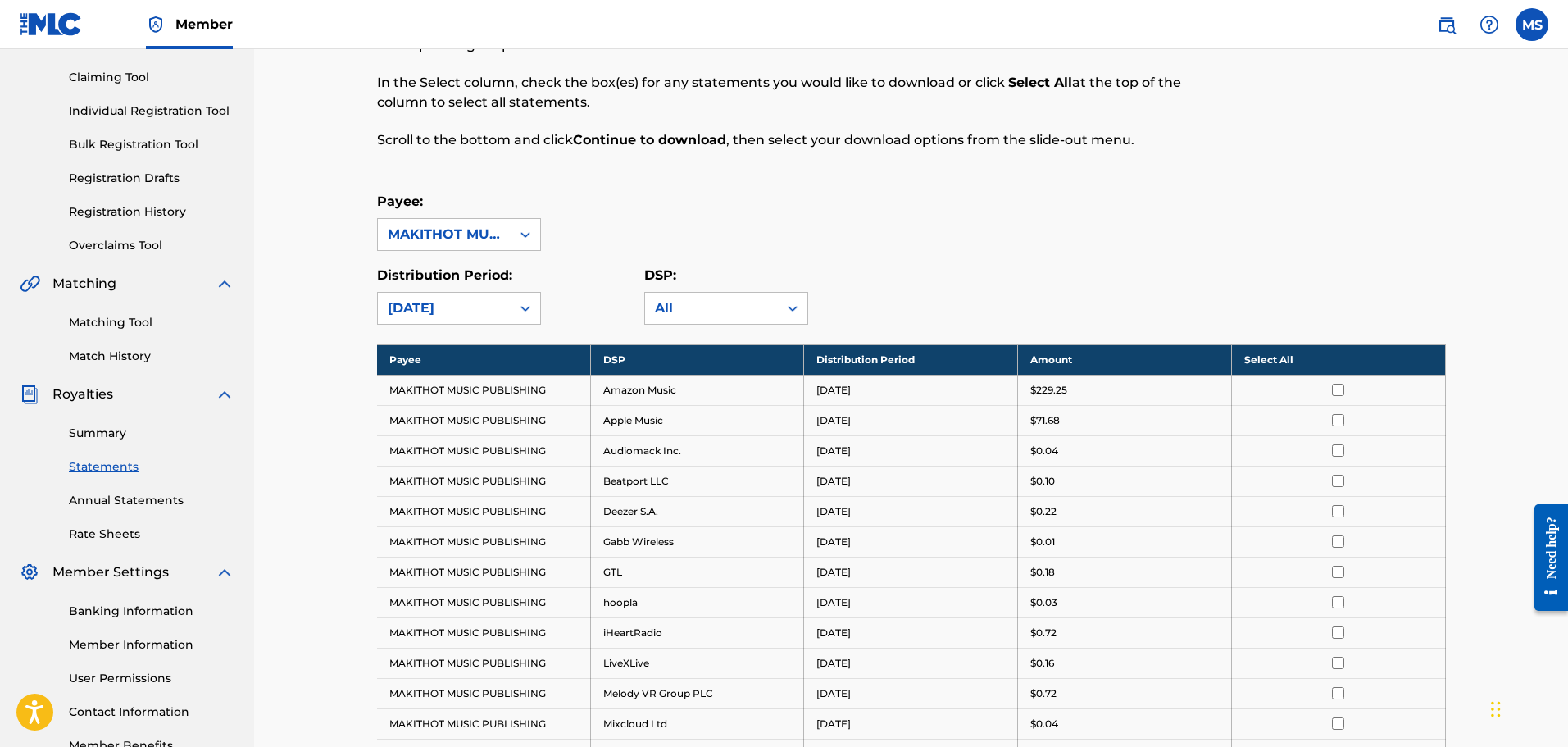
click at [1270, 358] on th "Select All" at bounding box center [1337, 359] width 214 height 31
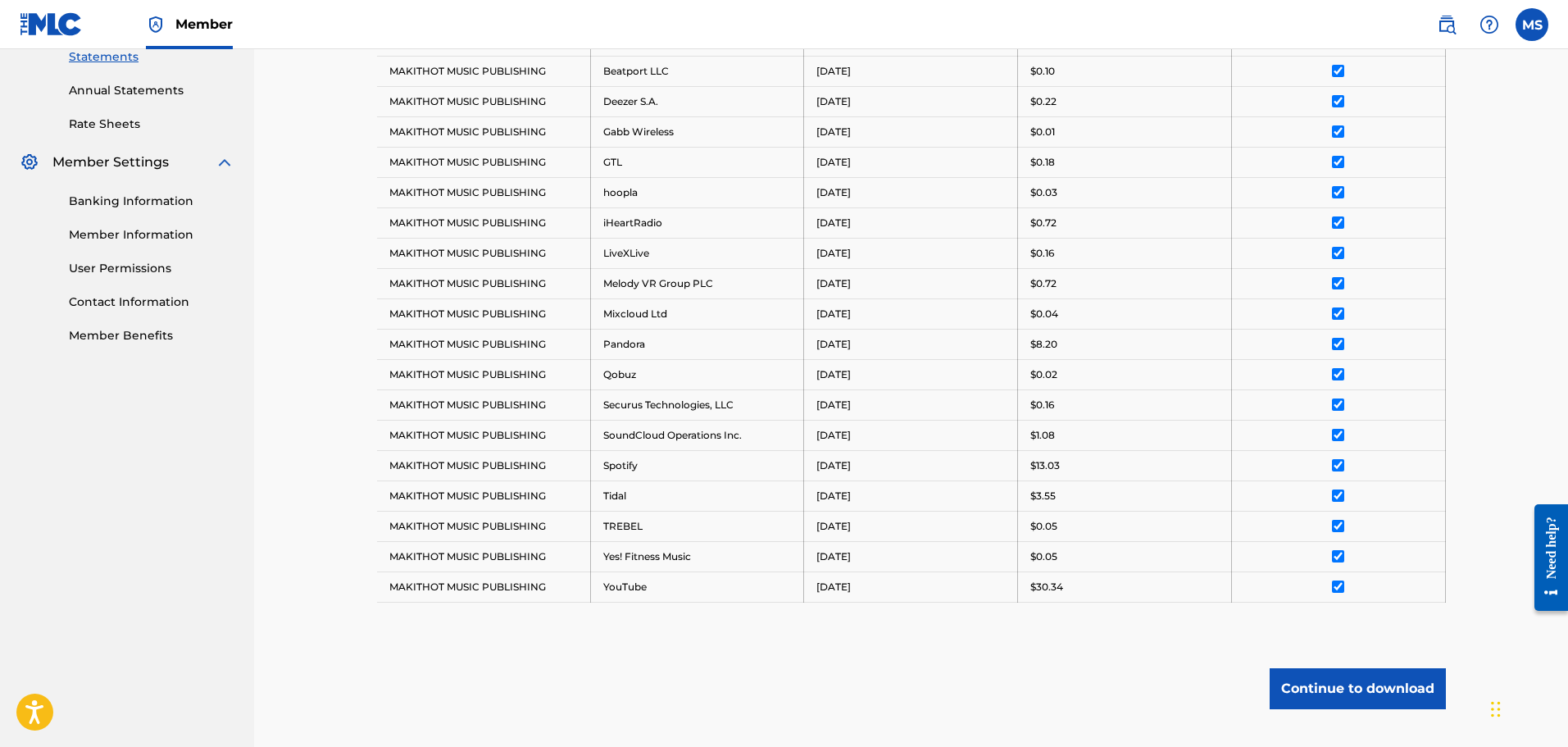
scroll to position [680, 0]
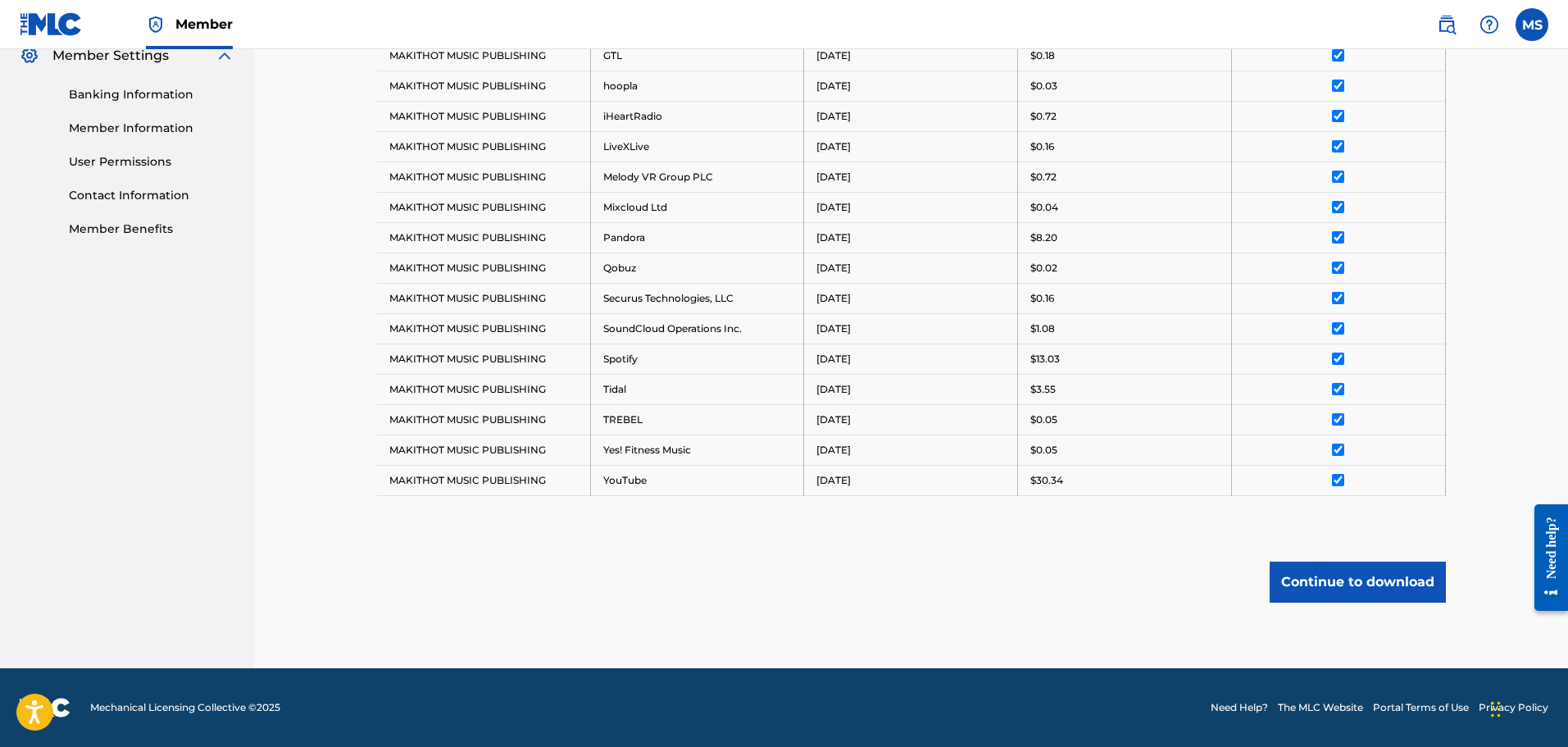
click at [1367, 572] on button "Continue to download" at bounding box center [1357, 582] width 176 height 41
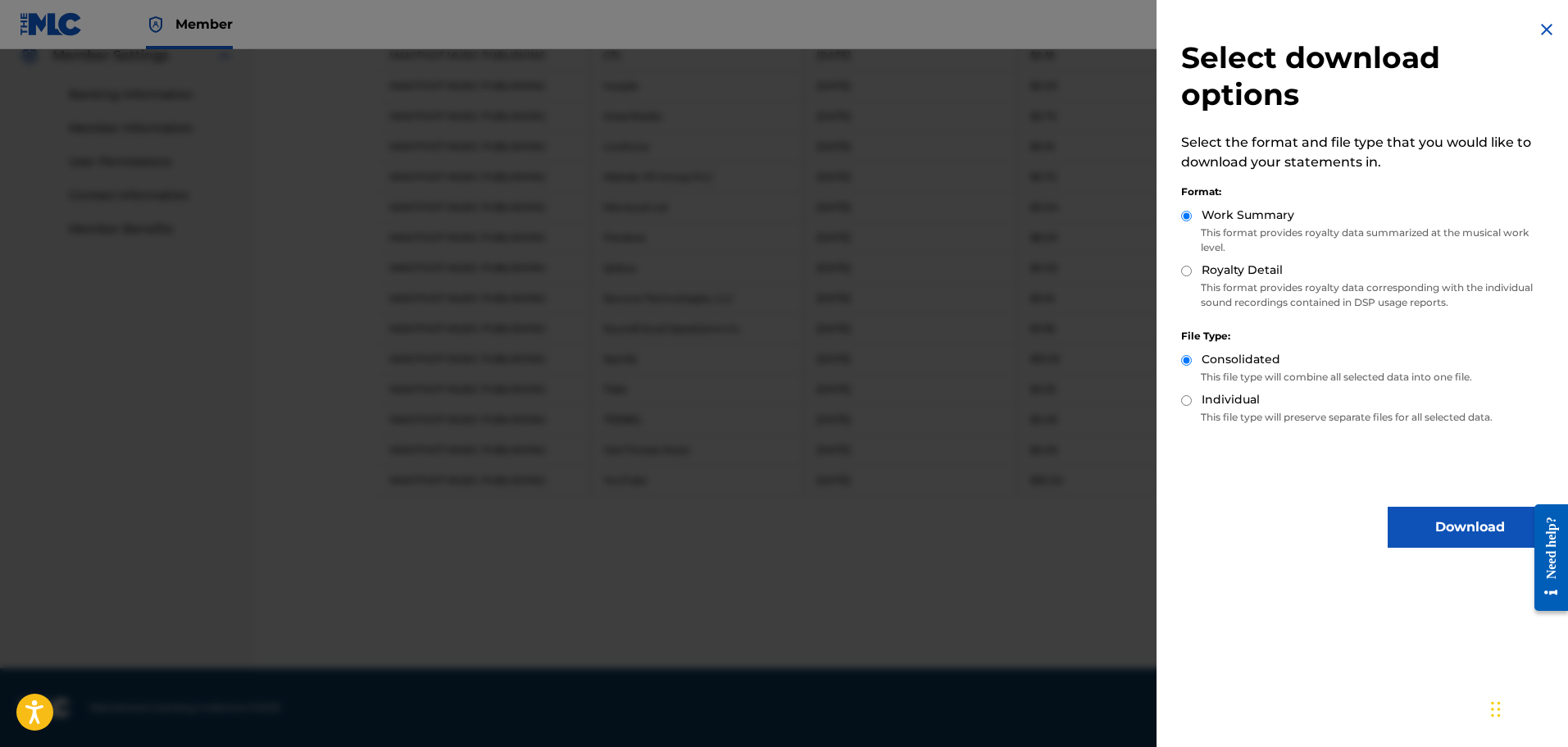
click at [1210, 278] on div "Royalty Detail" at bounding box center [1367, 270] width 371 height 19
click at [1172, 267] on div "Select download options Select the format and file type that you would like to …" at bounding box center [1367, 284] width 420 height 568
click at [1184, 272] on input "Royalty Detail" at bounding box center [1187, 270] width 11 height 11
radio input "true"
click at [1448, 514] on button "Download" at bounding box center [1469, 527] width 164 height 41
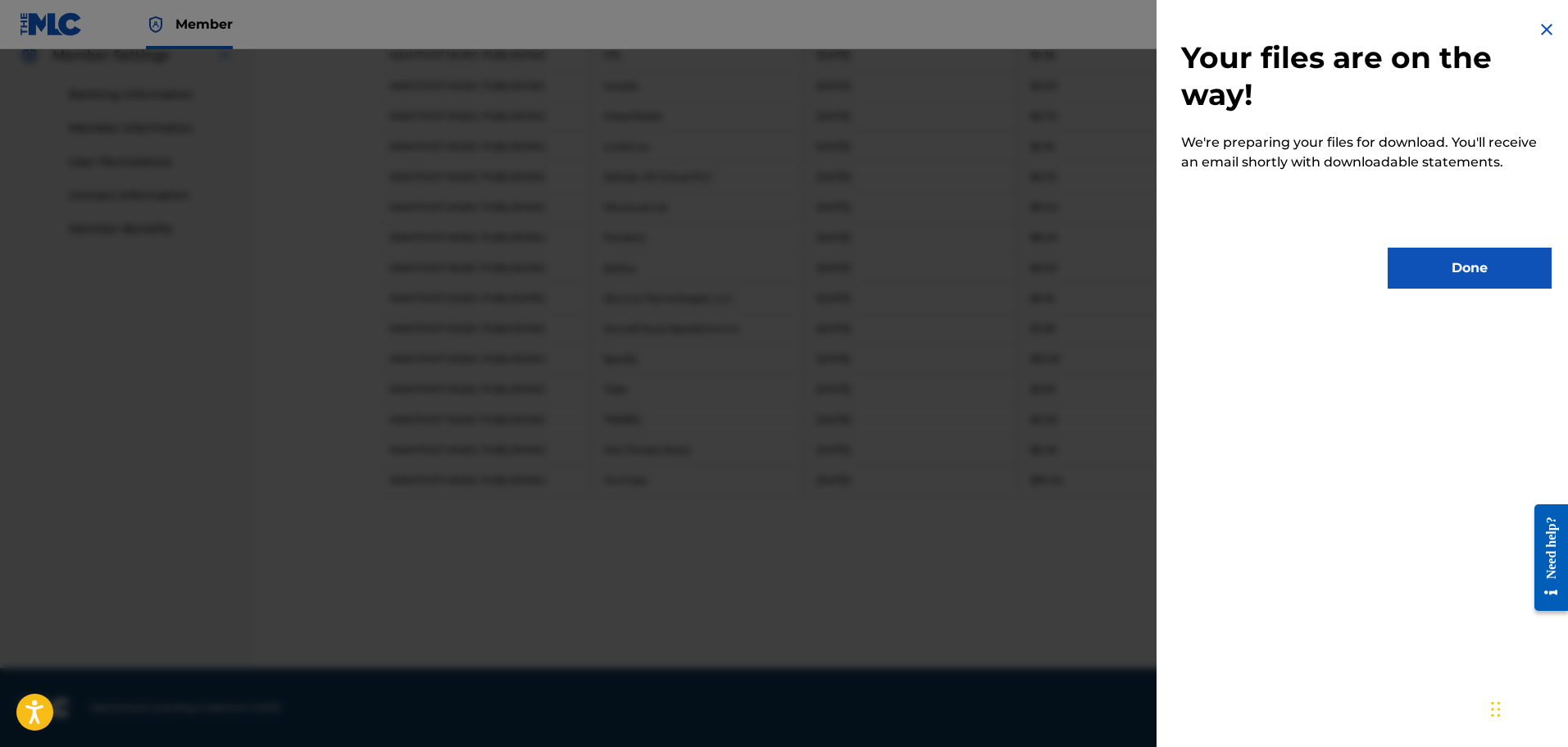
click at [1415, 256] on button "Done" at bounding box center [1469, 268] width 164 height 41
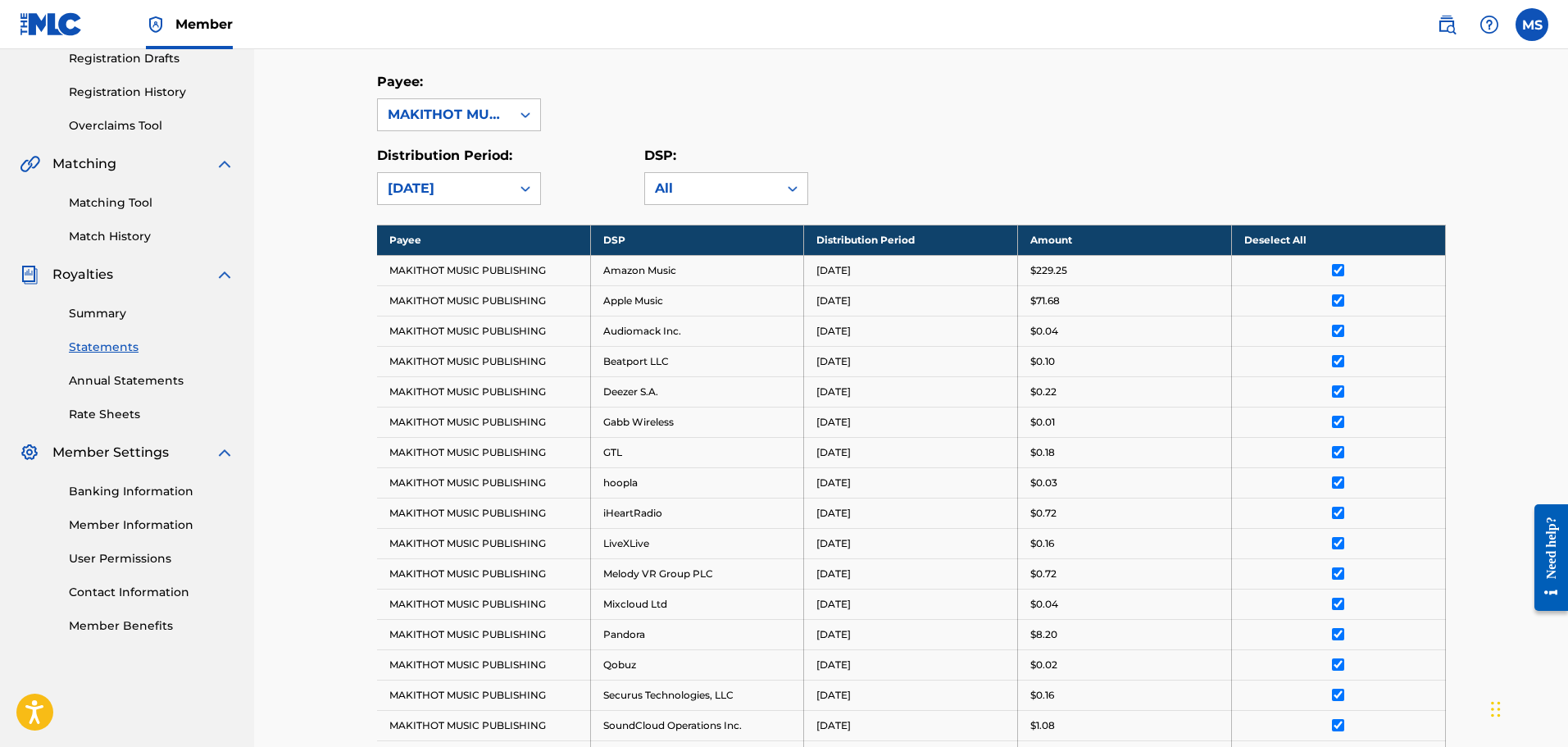
scroll to position [270, 0]
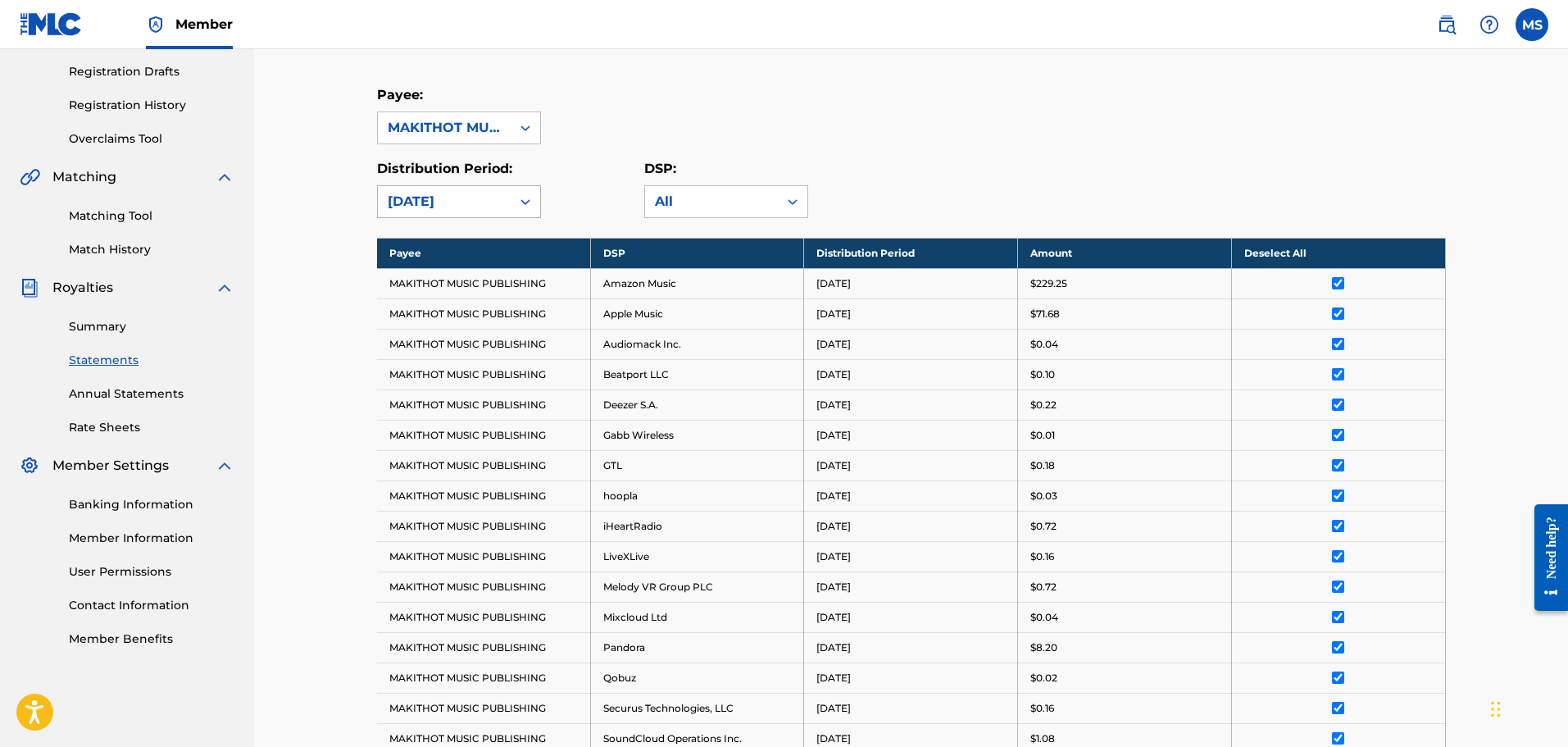
click at [527, 201] on icon at bounding box center [525, 202] width 10 height 6
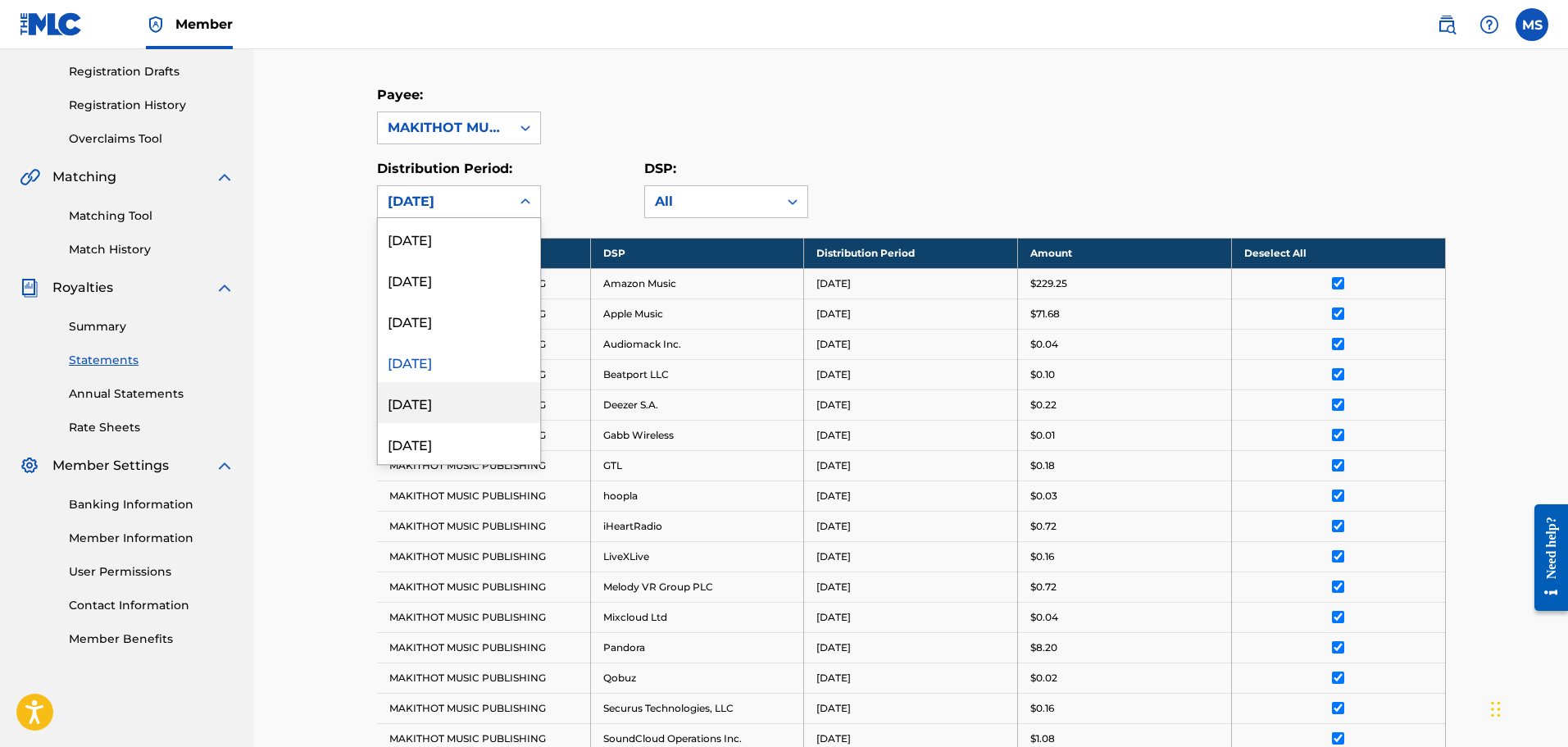
click at [438, 401] on div "[DATE]" at bounding box center [458, 403] width 163 height 41
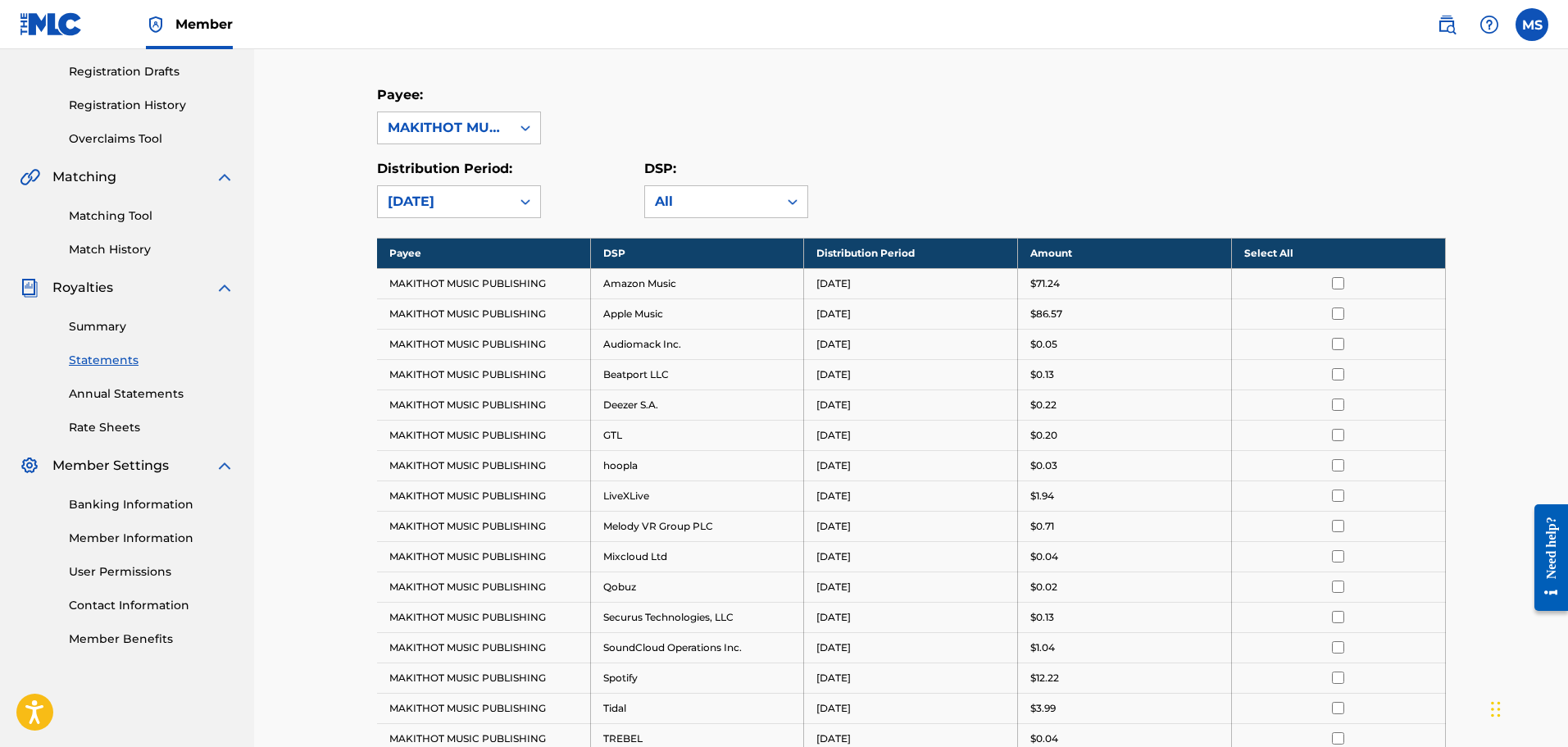
click at [1268, 253] on th "Select All" at bounding box center [1337, 252] width 214 height 31
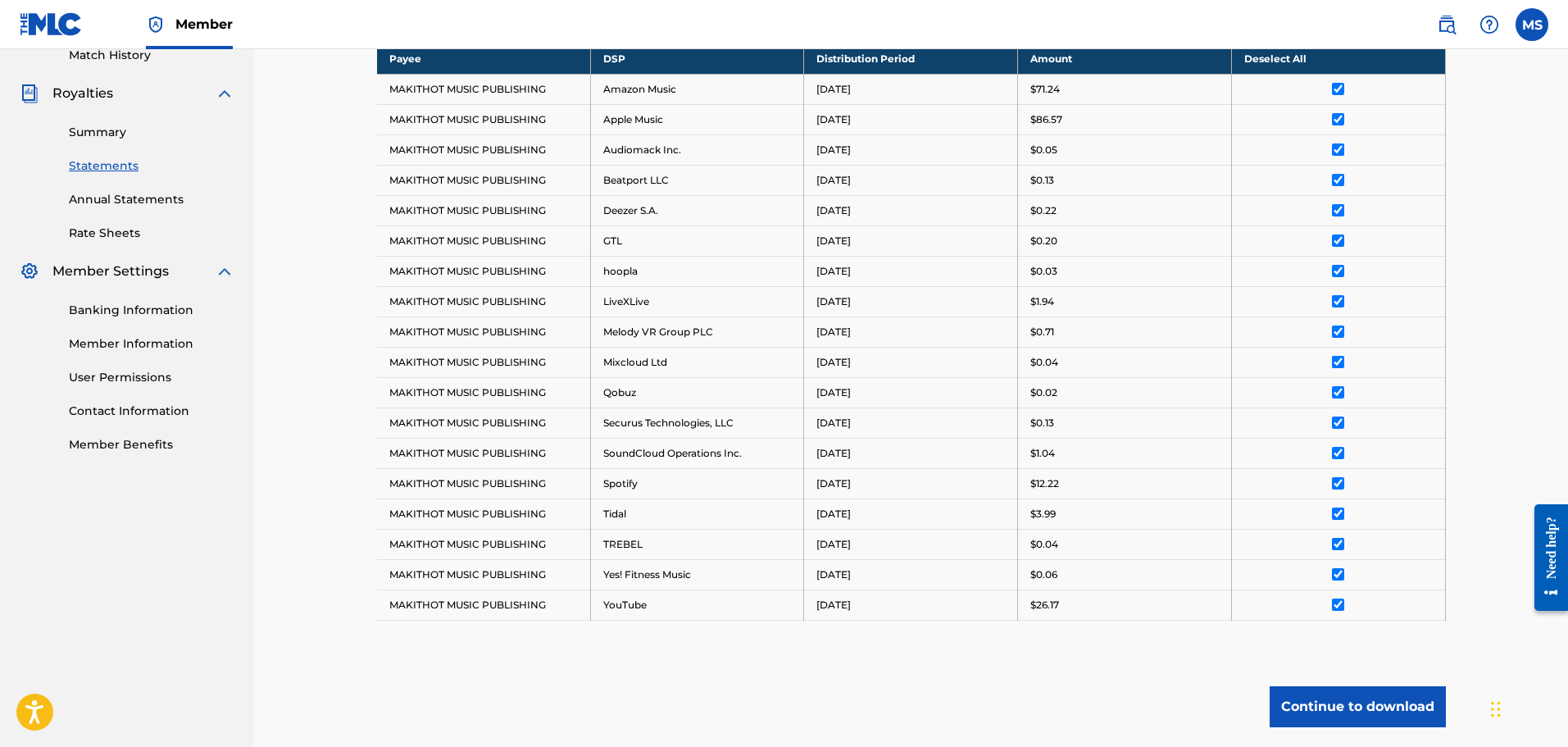
scroll to position [589, 0]
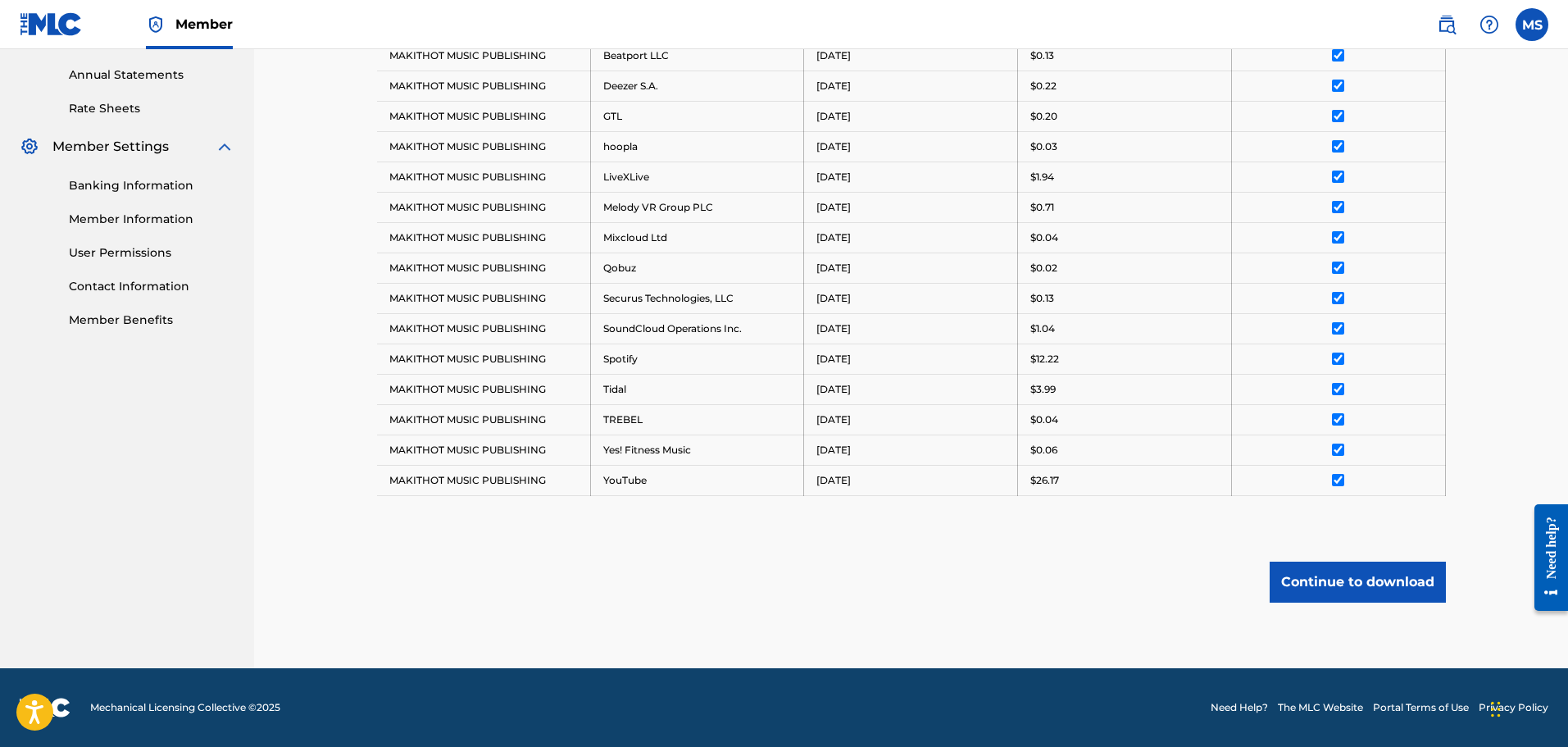
click at [1320, 577] on button "Continue to download" at bounding box center [1357, 582] width 176 height 41
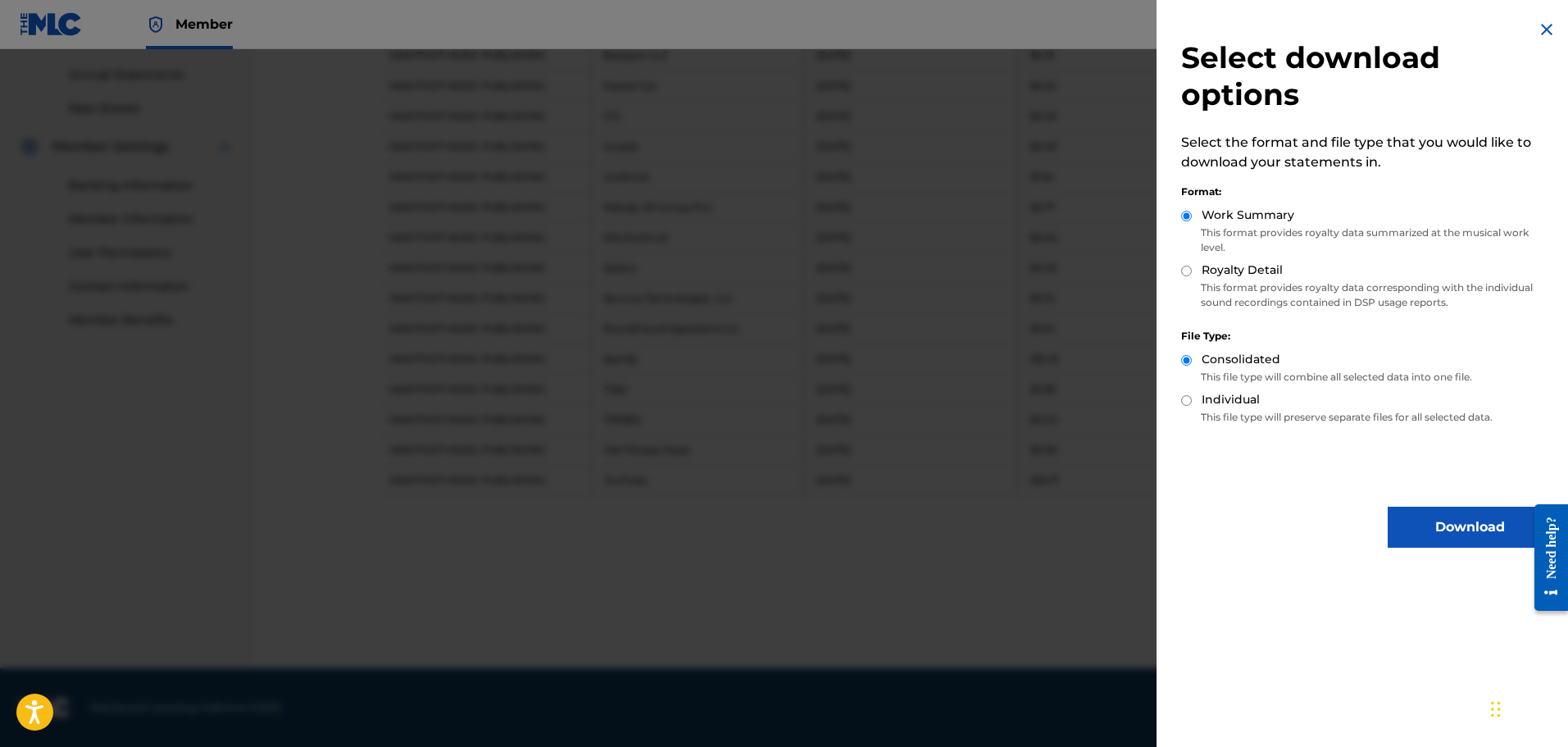
click at [1205, 268] on label "Royalty Detail" at bounding box center [1242, 269] width 81 height 17
click at [1192, 268] on input "Royalty Detail" at bounding box center [1187, 270] width 11 height 11
radio input "true"
click at [1427, 513] on button "Download" at bounding box center [1469, 527] width 164 height 41
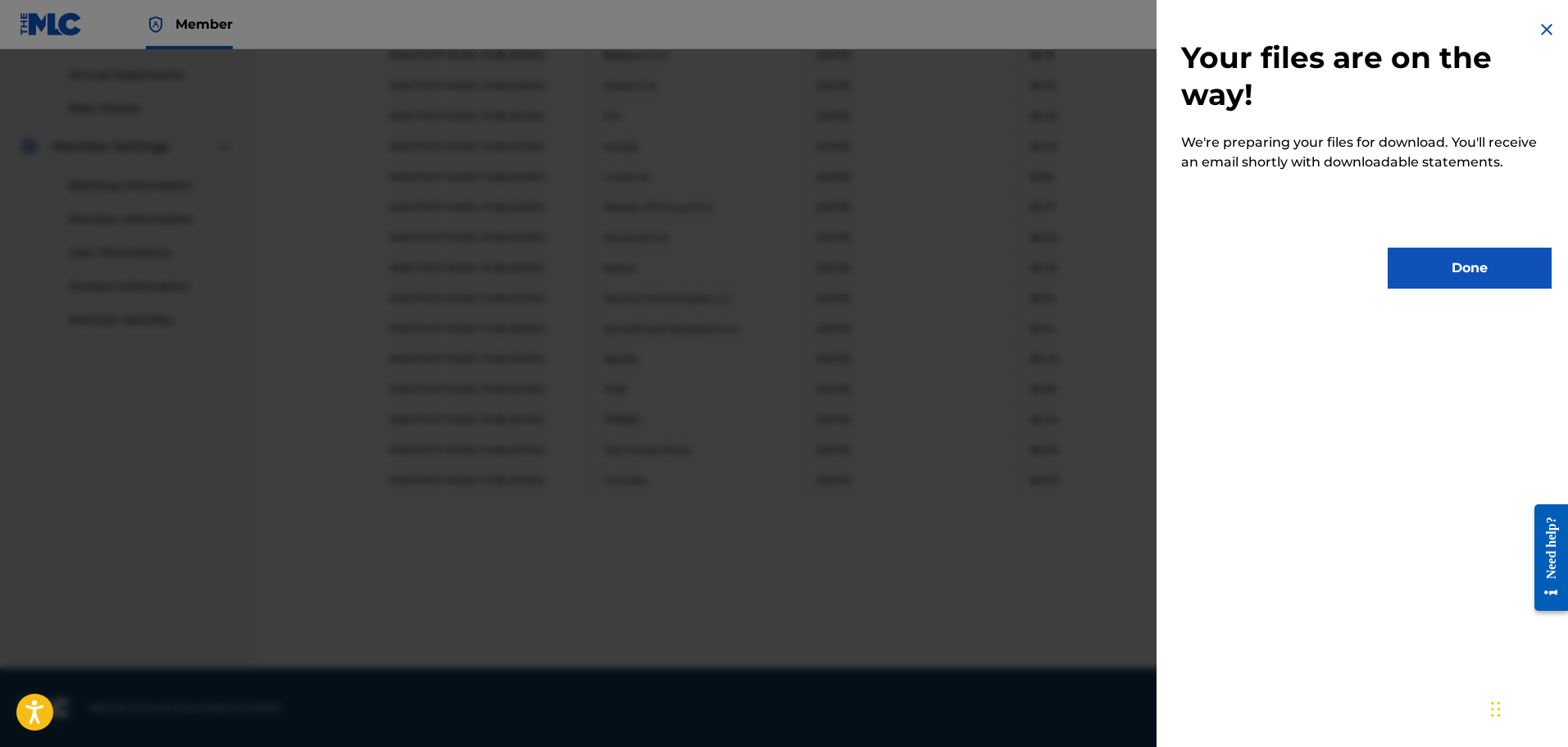
click at [1428, 267] on button "Done" at bounding box center [1469, 268] width 164 height 41
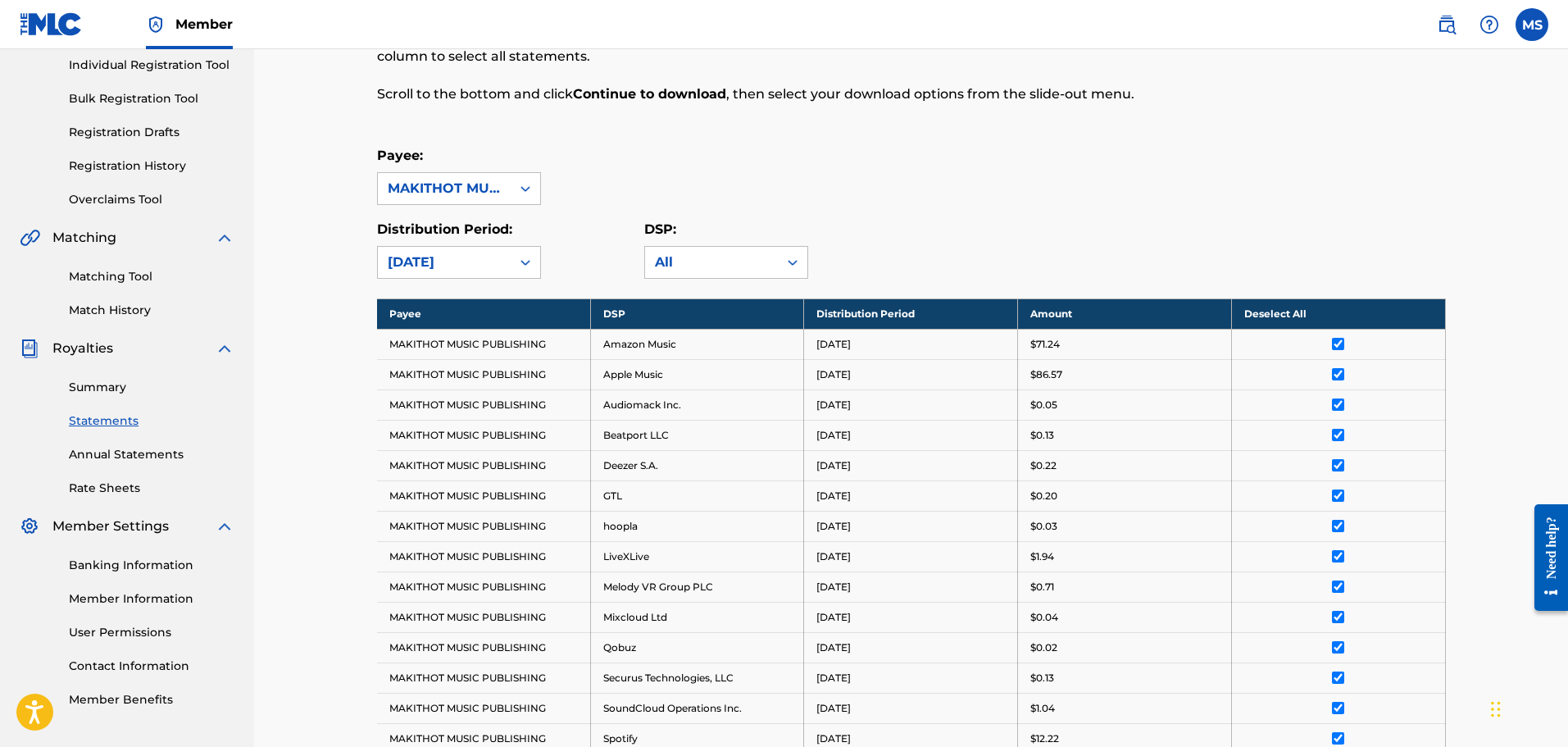
scroll to position [98, 0]
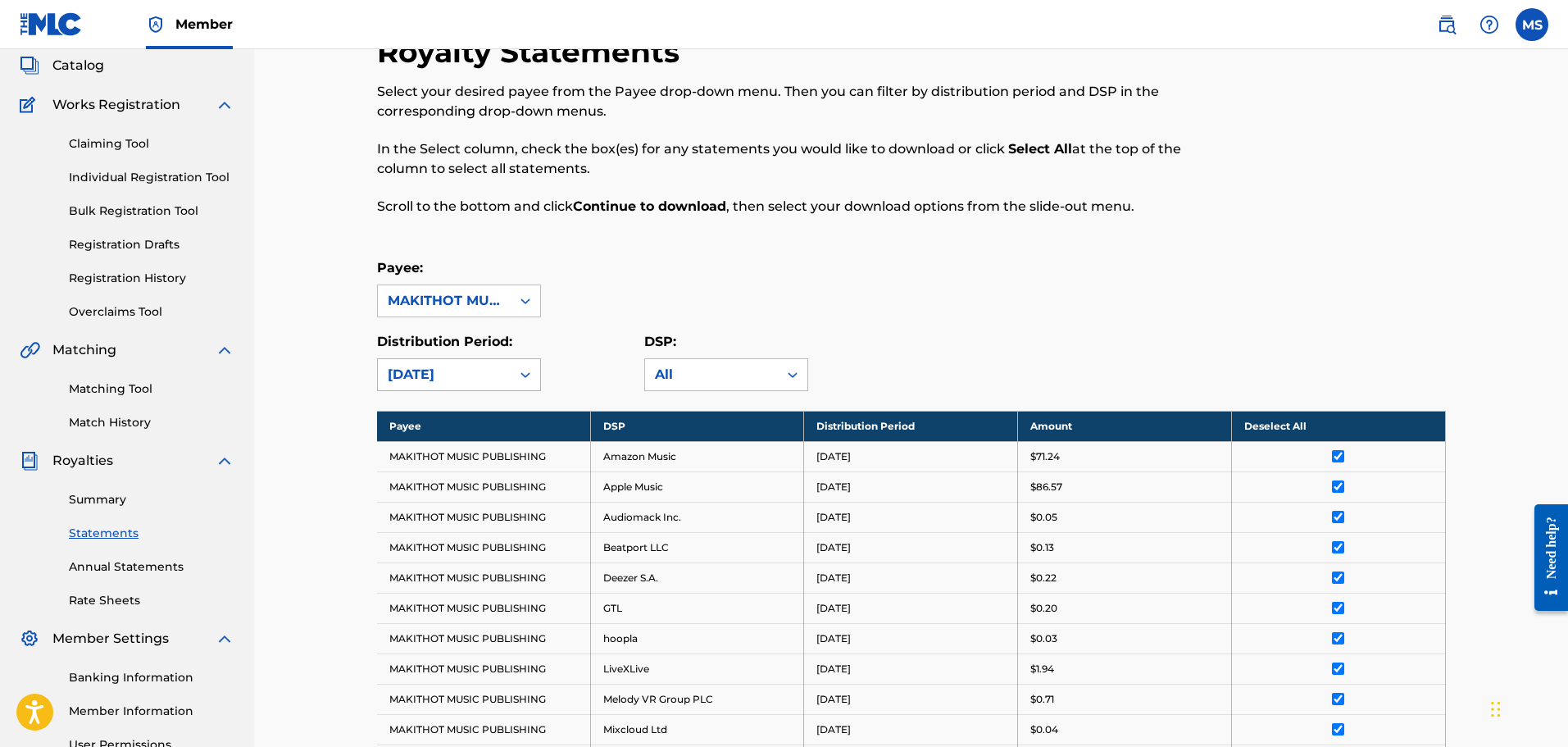
click at [525, 377] on icon at bounding box center [525, 374] width 17 height 17
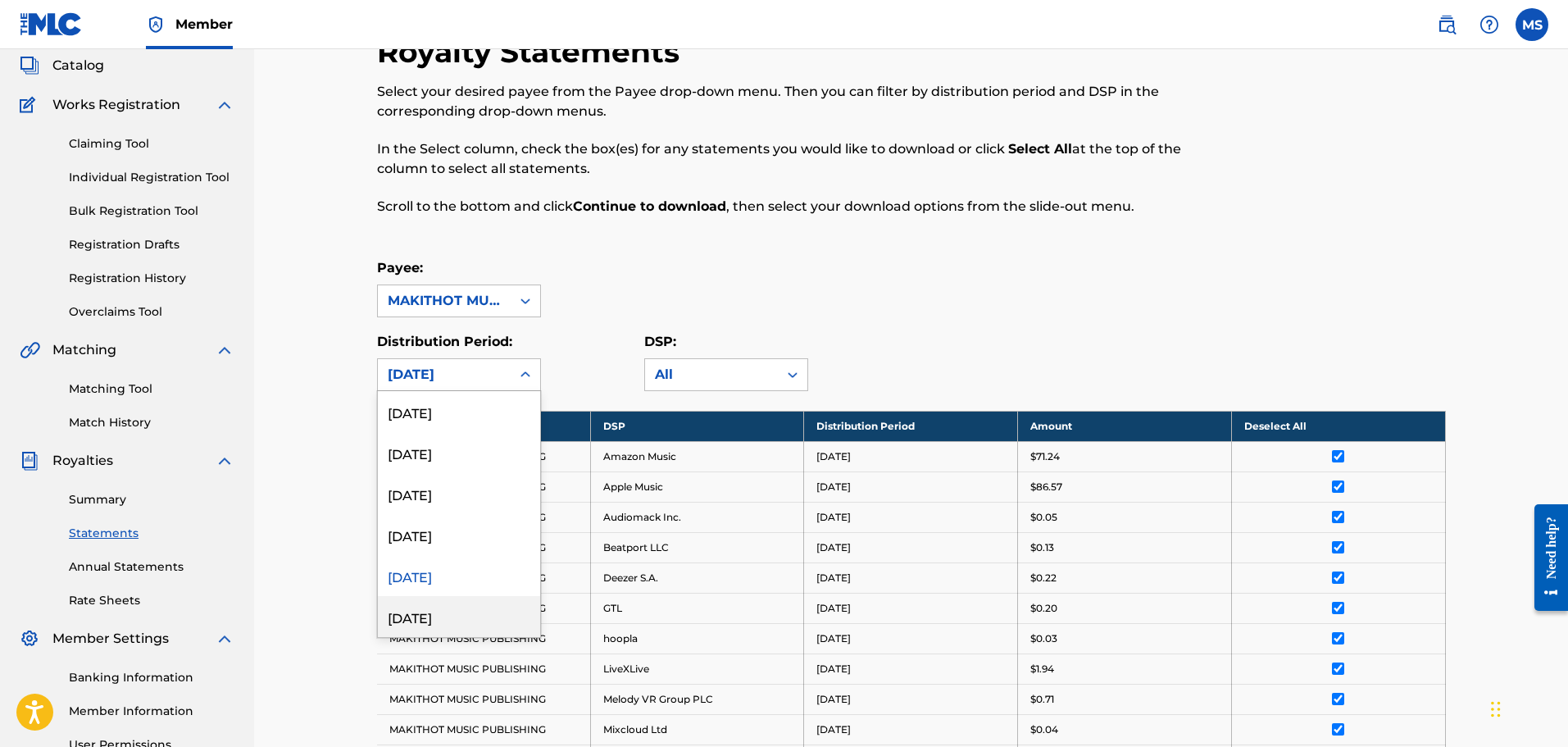
click at [422, 620] on div "[DATE]" at bounding box center [458, 617] width 163 height 41
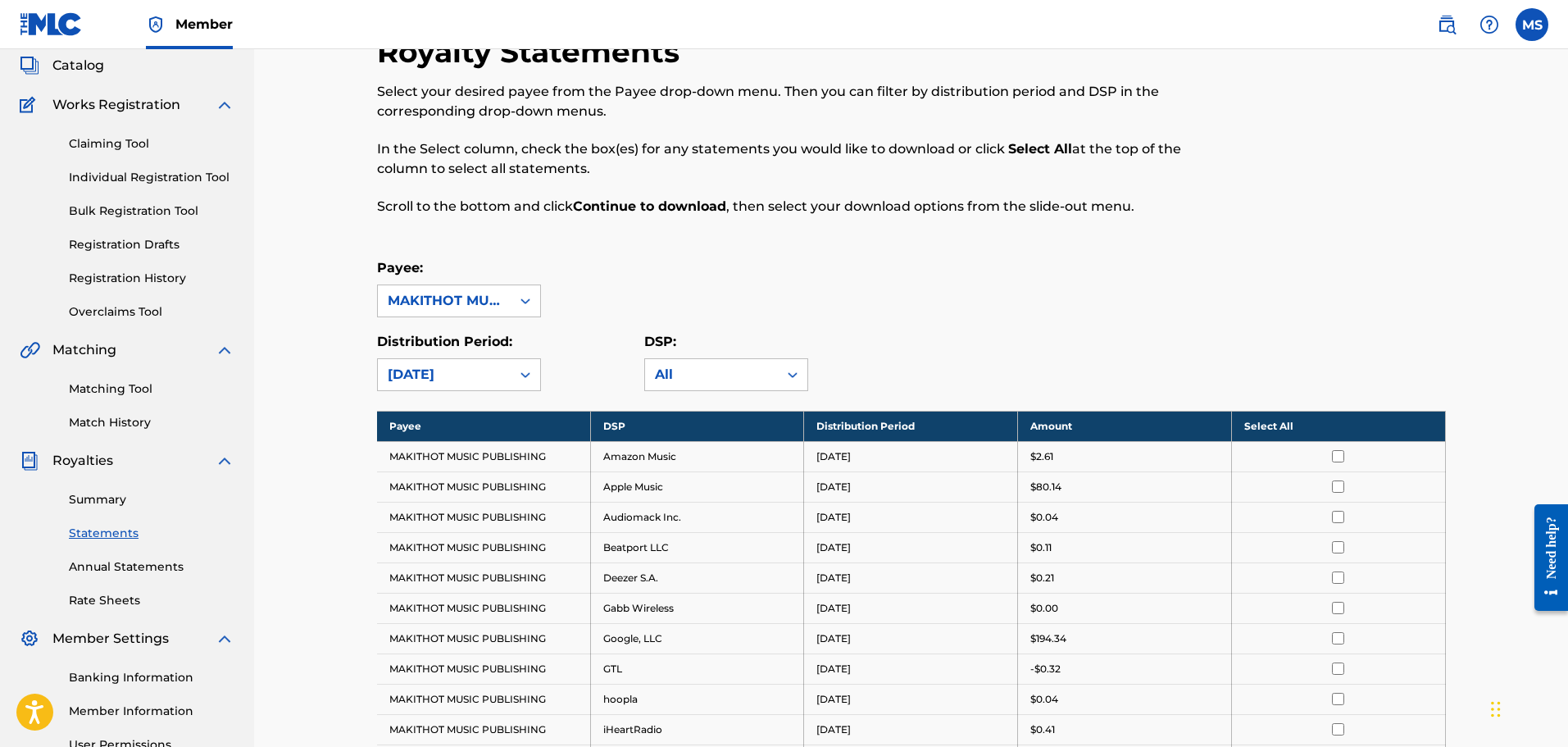
click at [1264, 422] on th "Select All" at bounding box center [1337, 426] width 214 height 31
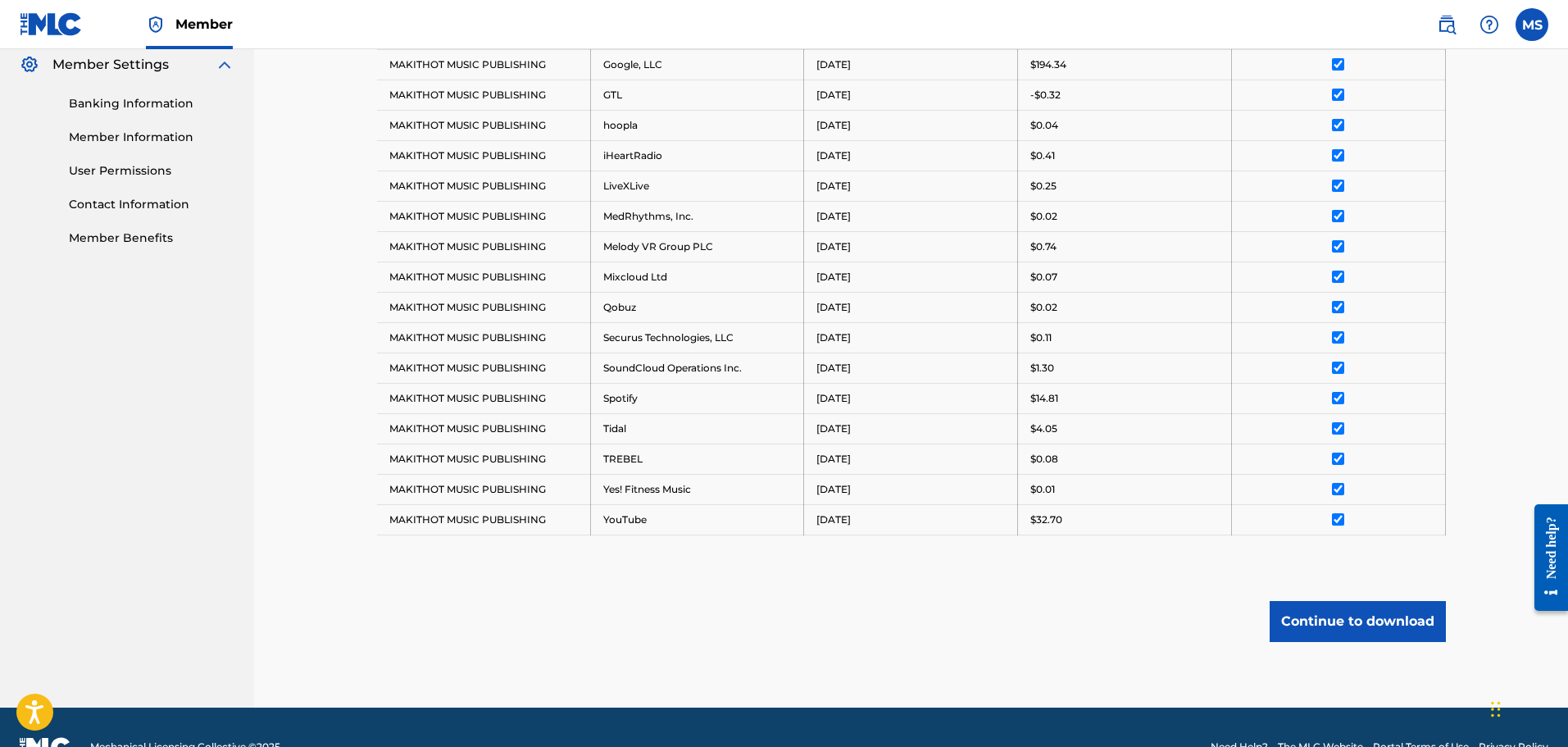
scroll to position [711, 0]
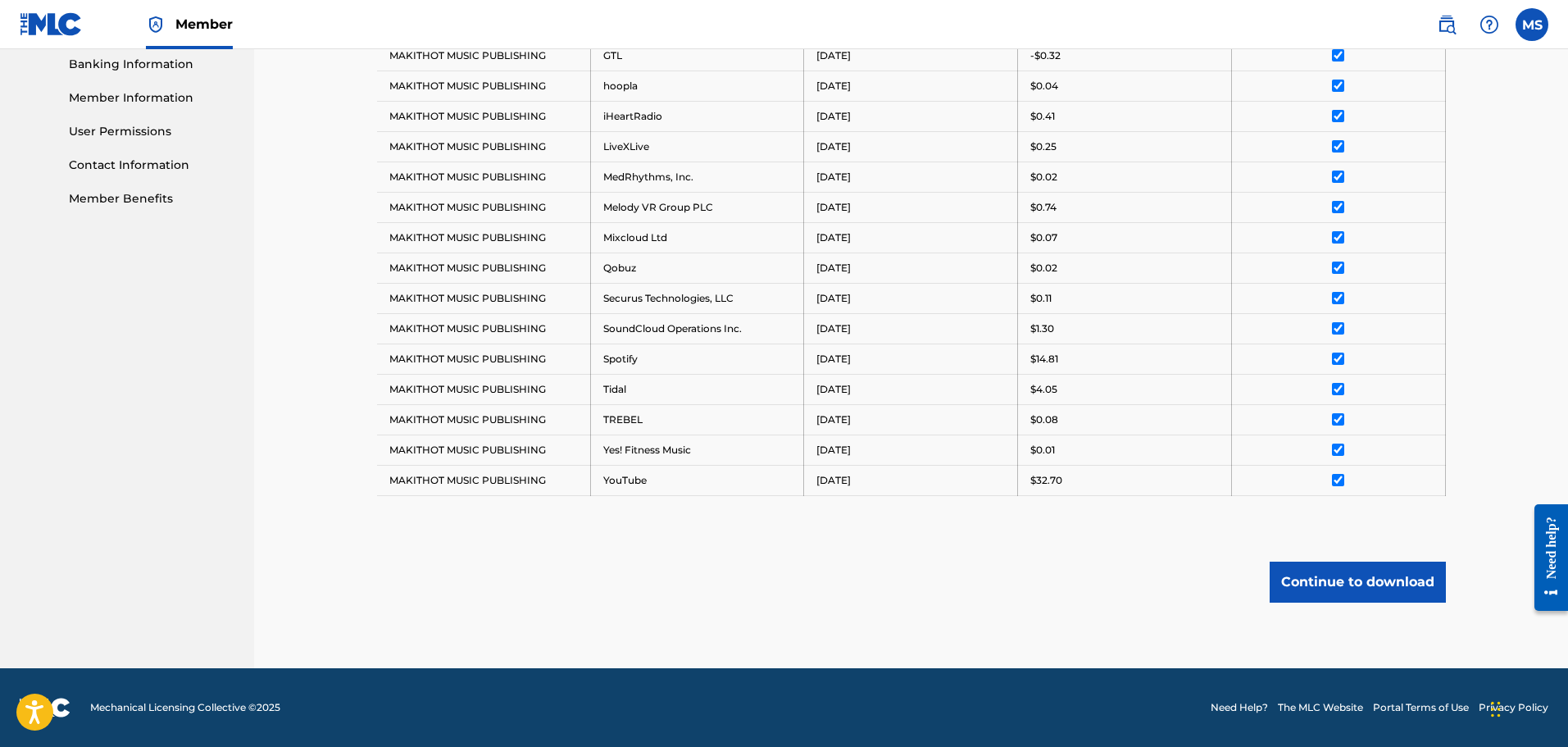
click at [1336, 587] on button "Continue to download" at bounding box center [1357, 582] width 176 height 41
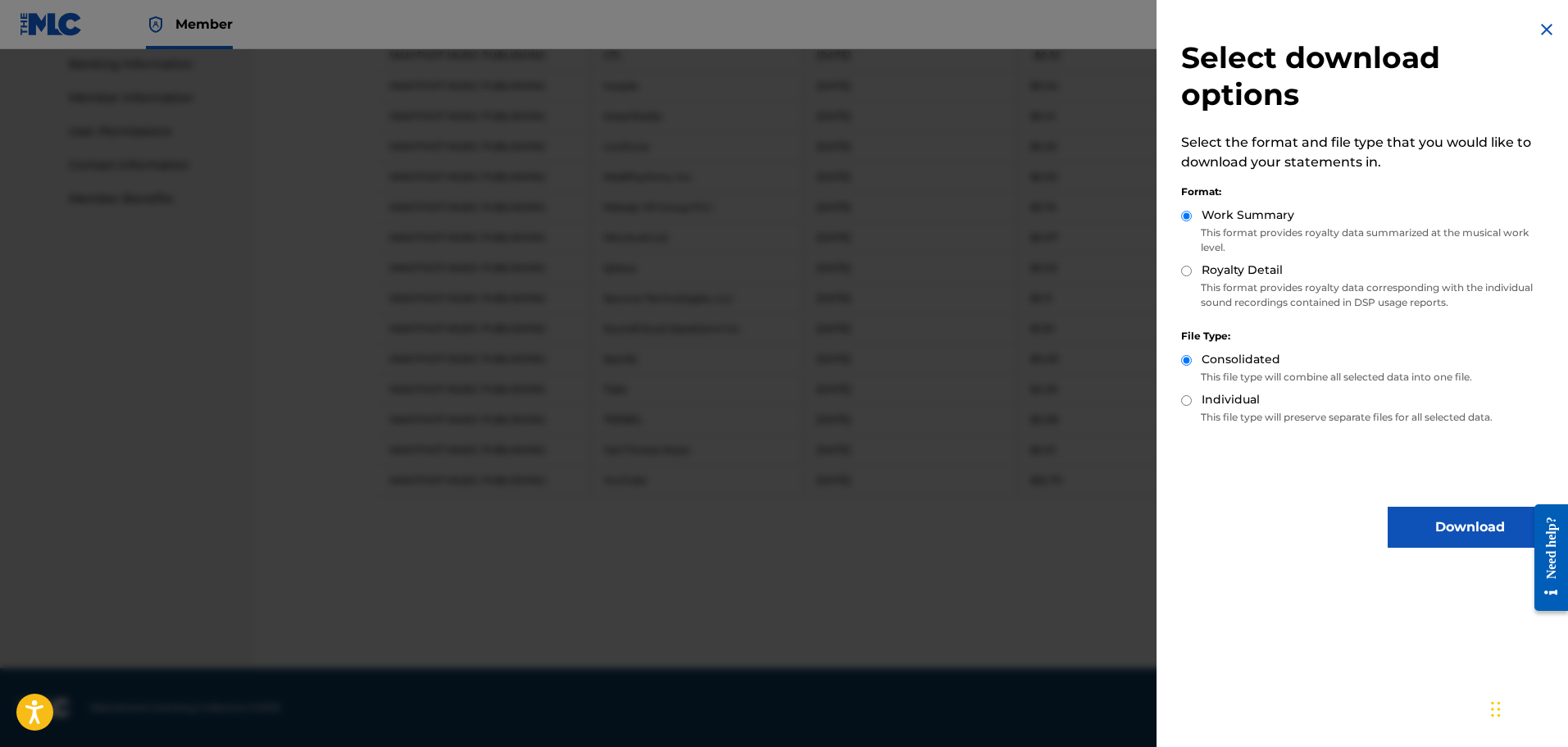
click at [1187, 276] on div "Royalty Detail" at bounding box center [1367, 270] width 371 height 19
click at [1186, 269] on input "Royalty Detail" at bounding box center [1187, 270] width 11 height 11
radio input "true"
click at [1409, 529] on button "Download" at bounding box center [1469, 527] width 164 height 41
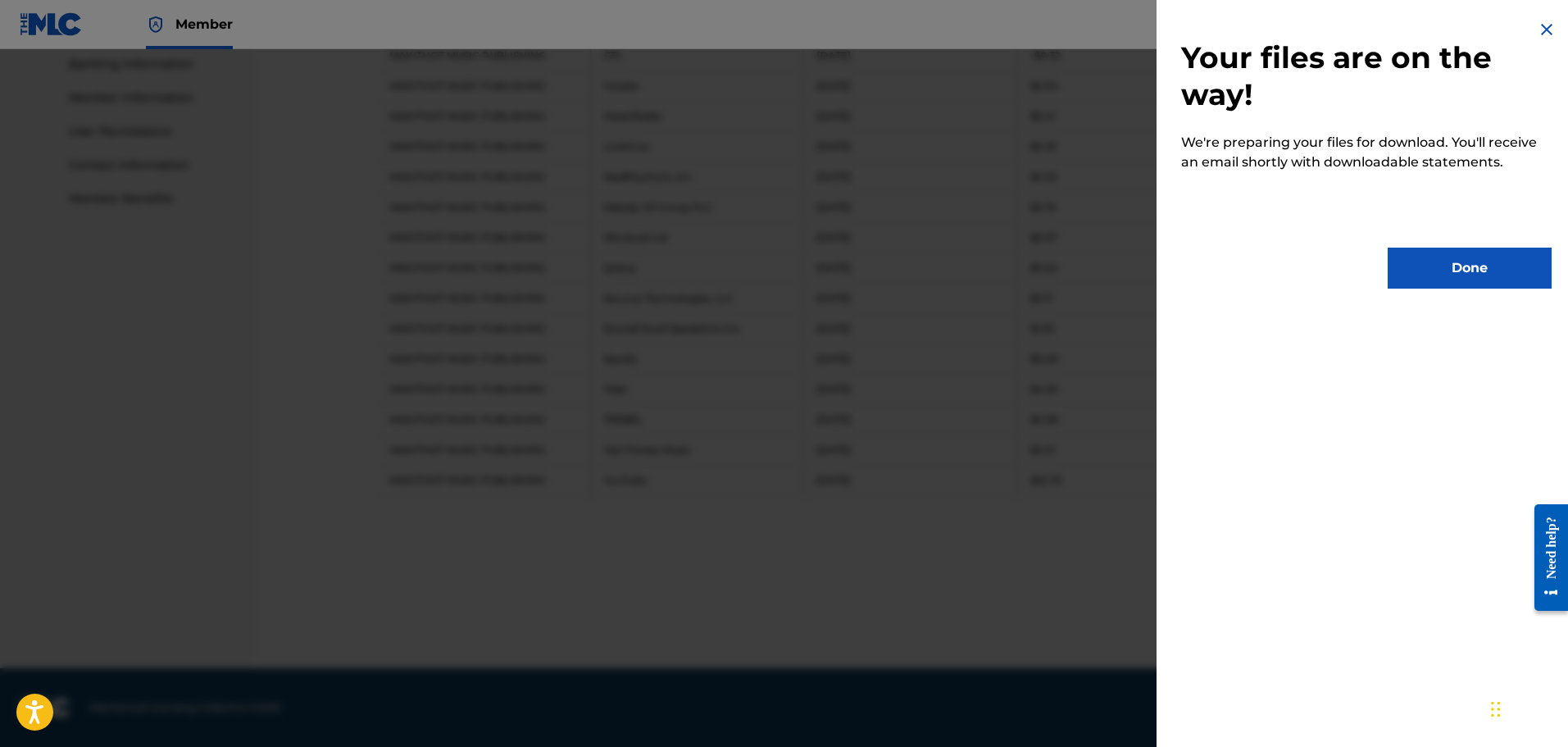
click at [1462, 261] on button "Done" at bounding box center [1469, 268] width 164 height 41
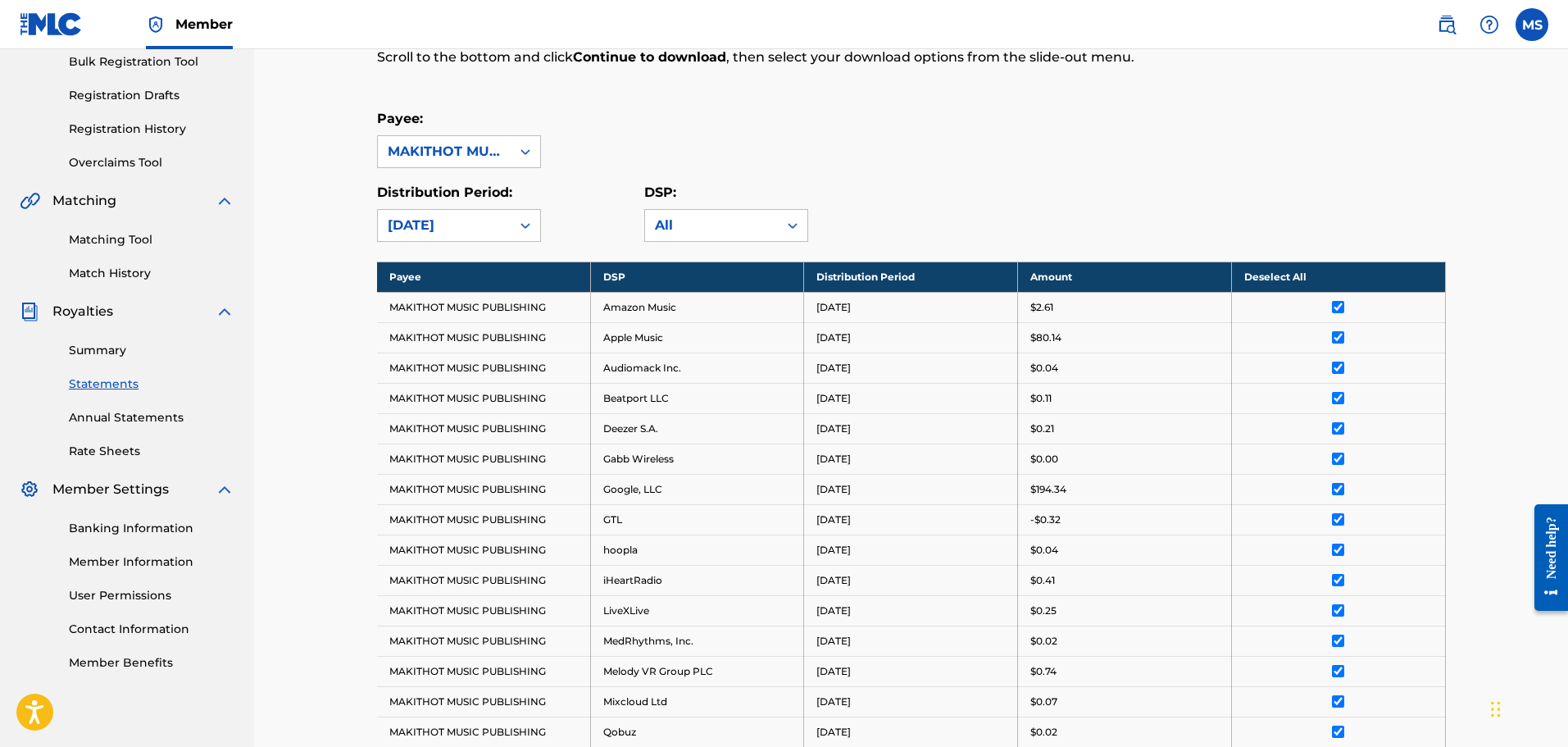
scroll to position [219, 0]
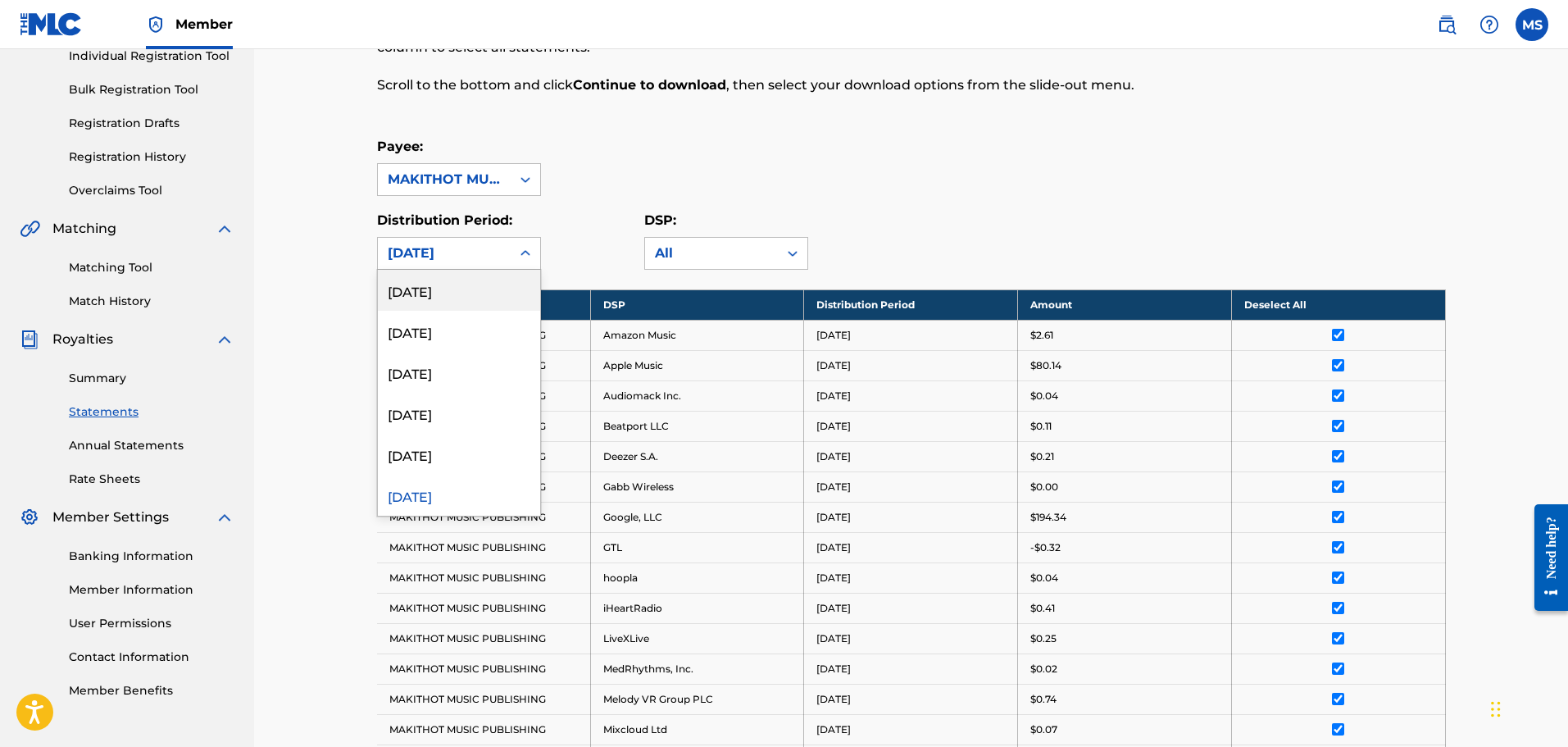
click at [522, 251] on icon at bounding box center [525, 253] width 17 height 17
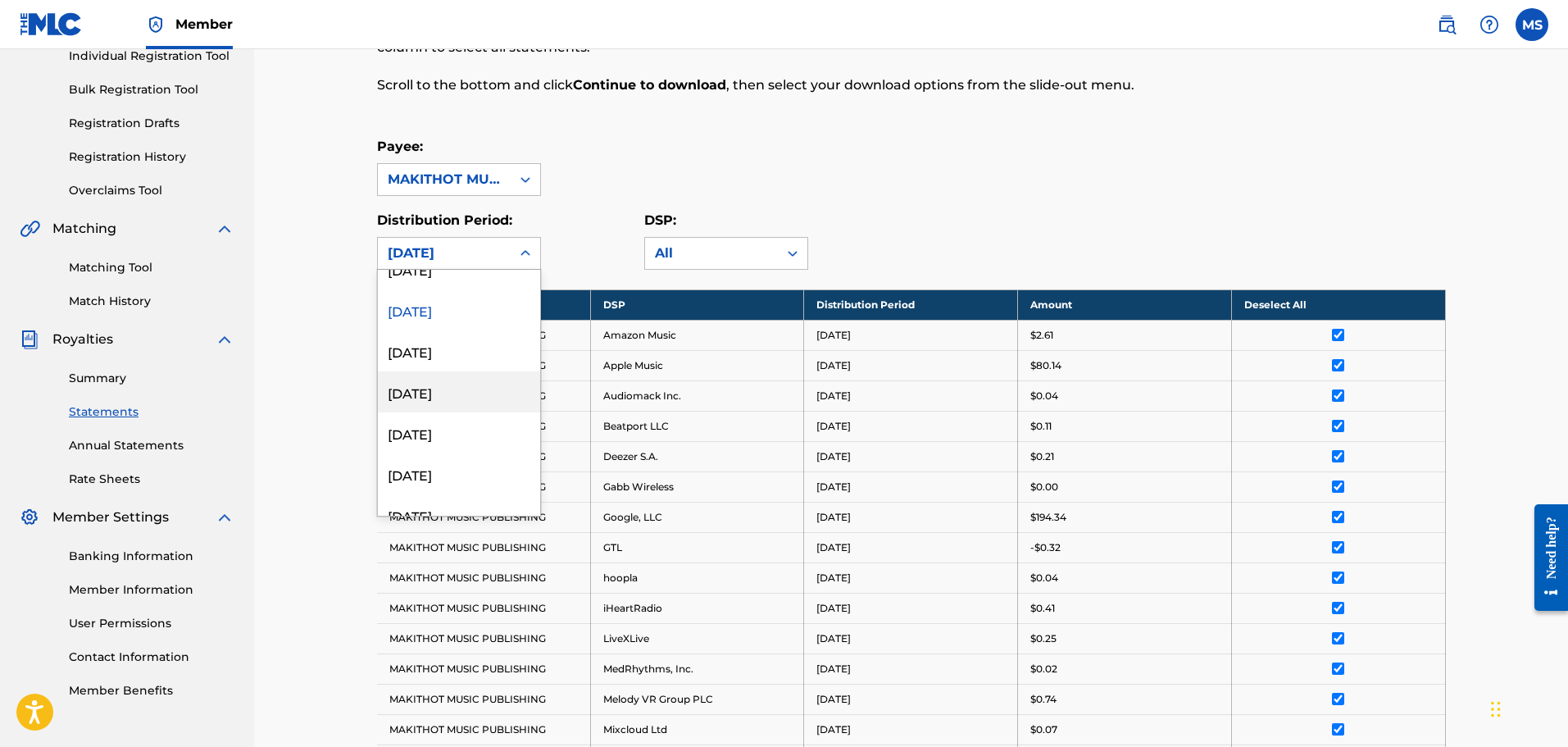
scroll to position [164, 0]
click at [446, 369] on div "[DATE]" at bounding box center [458, 373] width 163 height 41
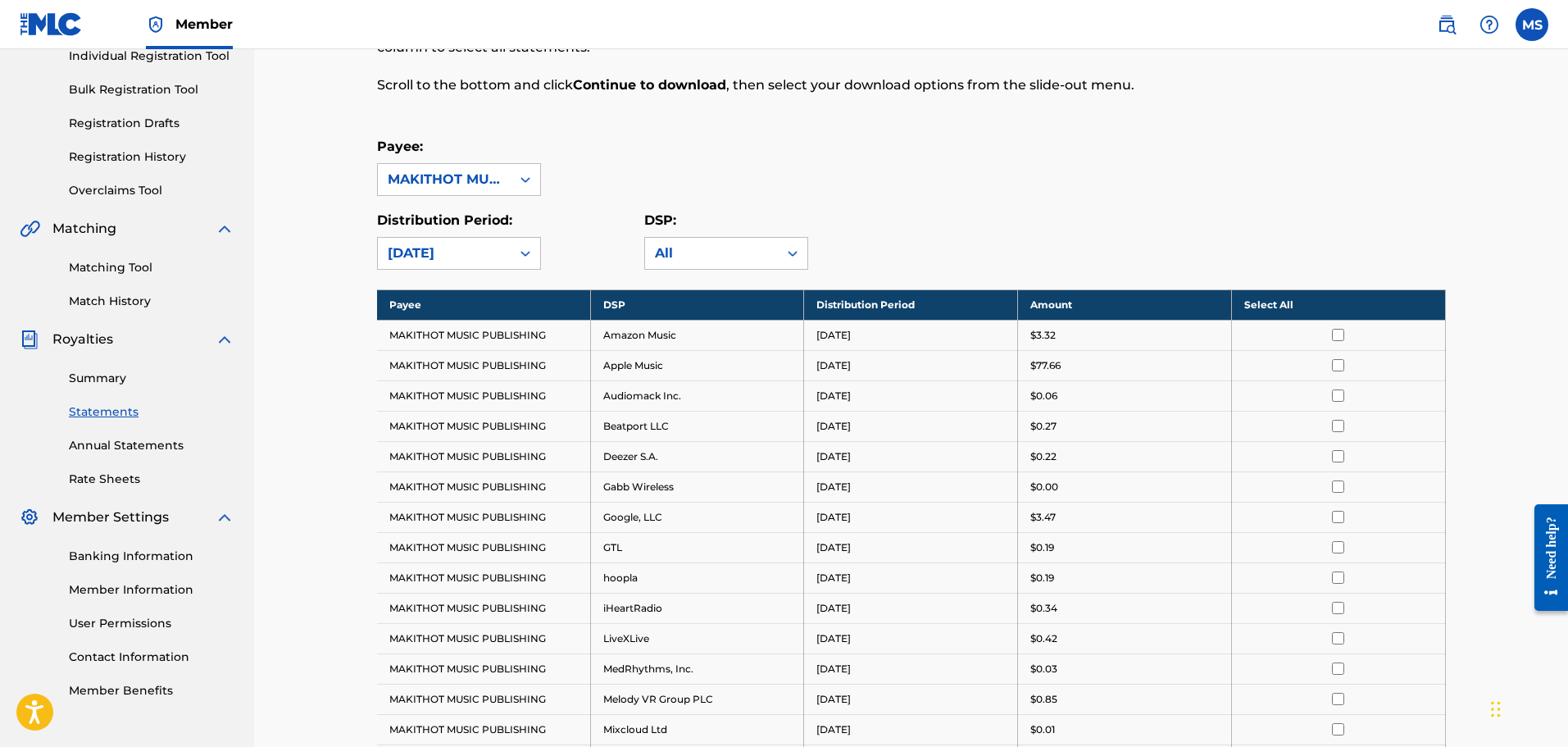
click at [1278, 307] on th "Select All" at bounding box center [1337, 305] width 214 height 31
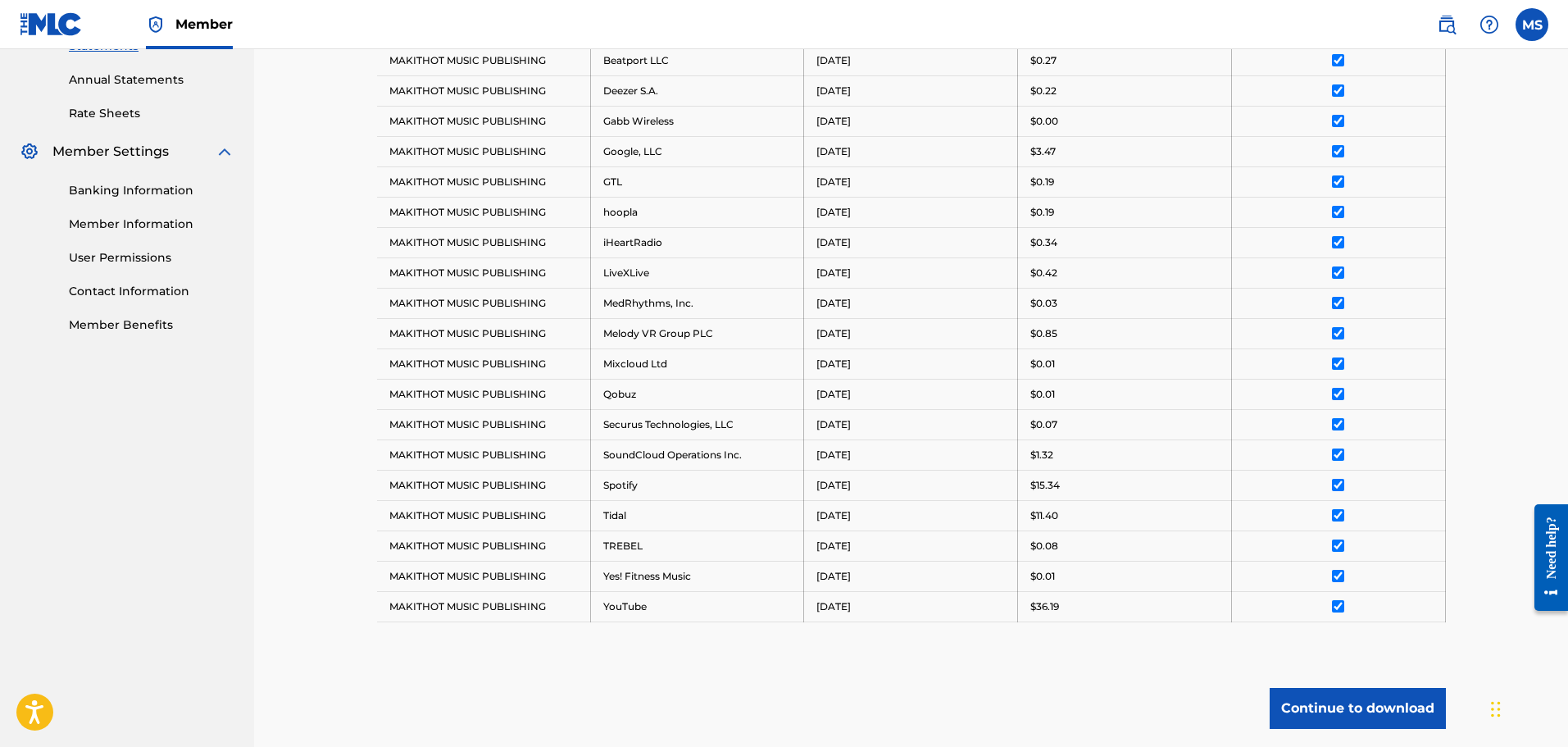
scroll to position [711, 0]
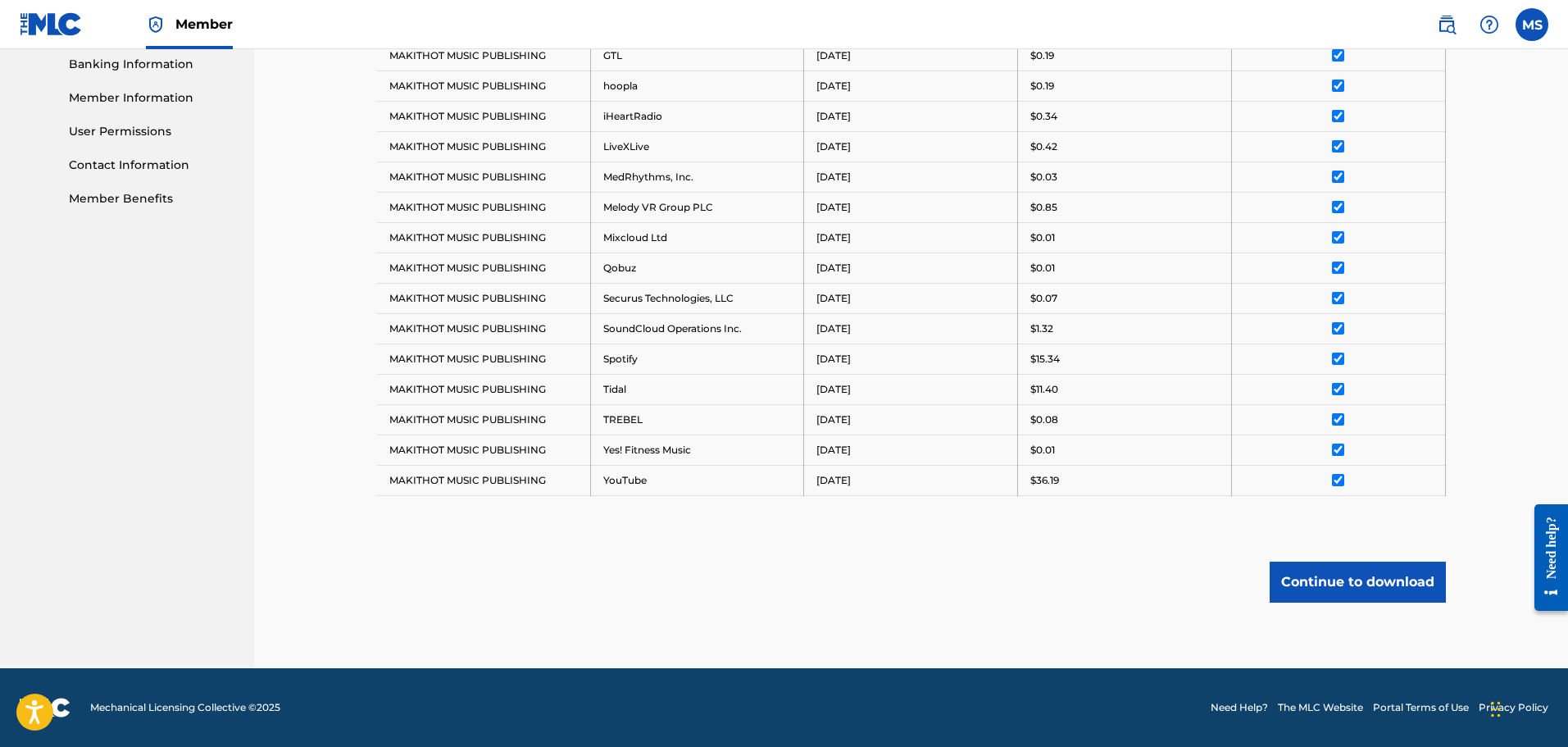
click at [1322, 582] on button "Continue to download" at bounding box center [1357, 582] width 176 height 41
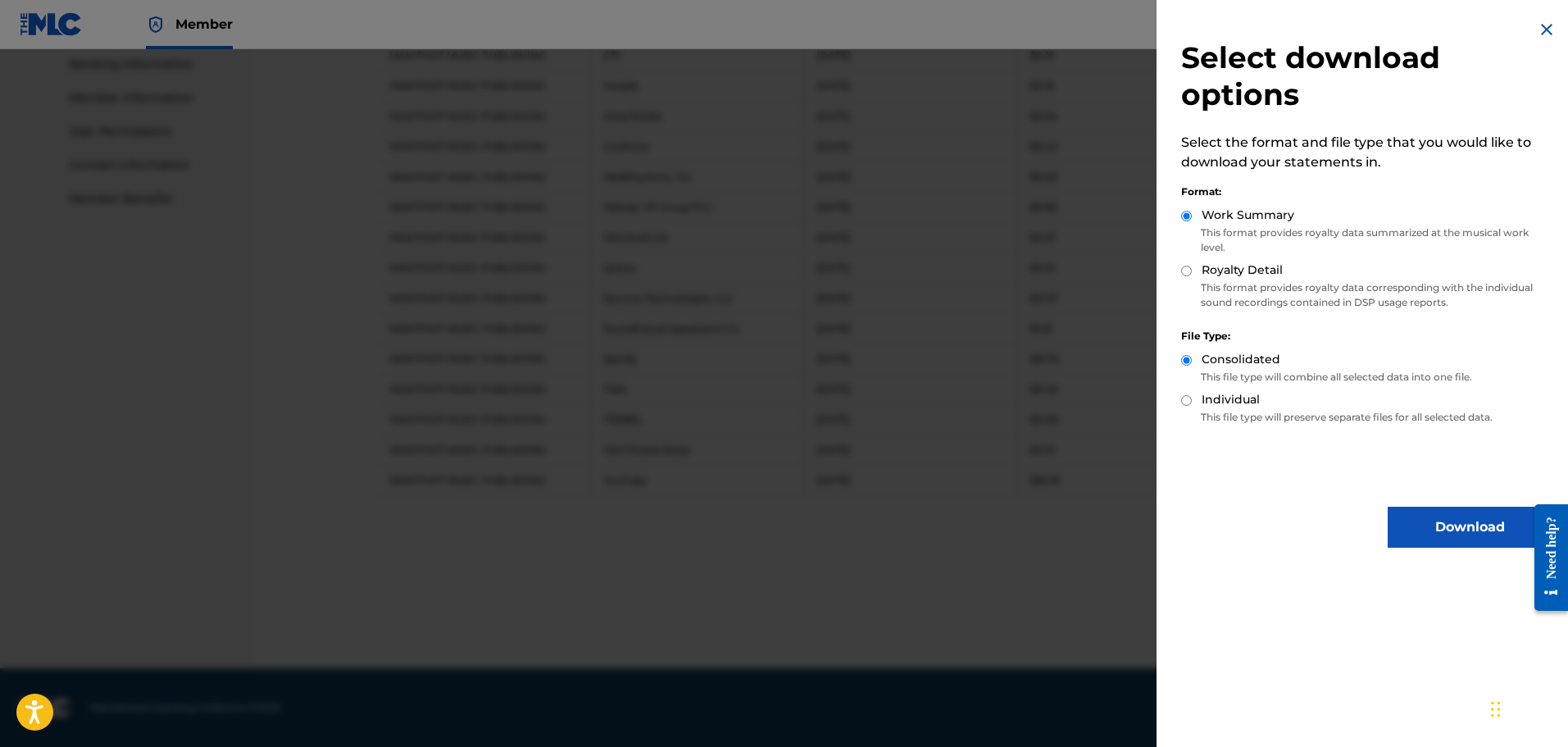
click at [1187, 276] on div "Royalty Detail" at bounding box center [1367, 270] width 371 height 19
click at [1183, 269] on input "Royalty Detail" at bounding box center [1187, 270] width 11 height 11
radio input "true"
click at [1419, 514] on button "Download" at bounding box center [1469, 527] width 164 height 41
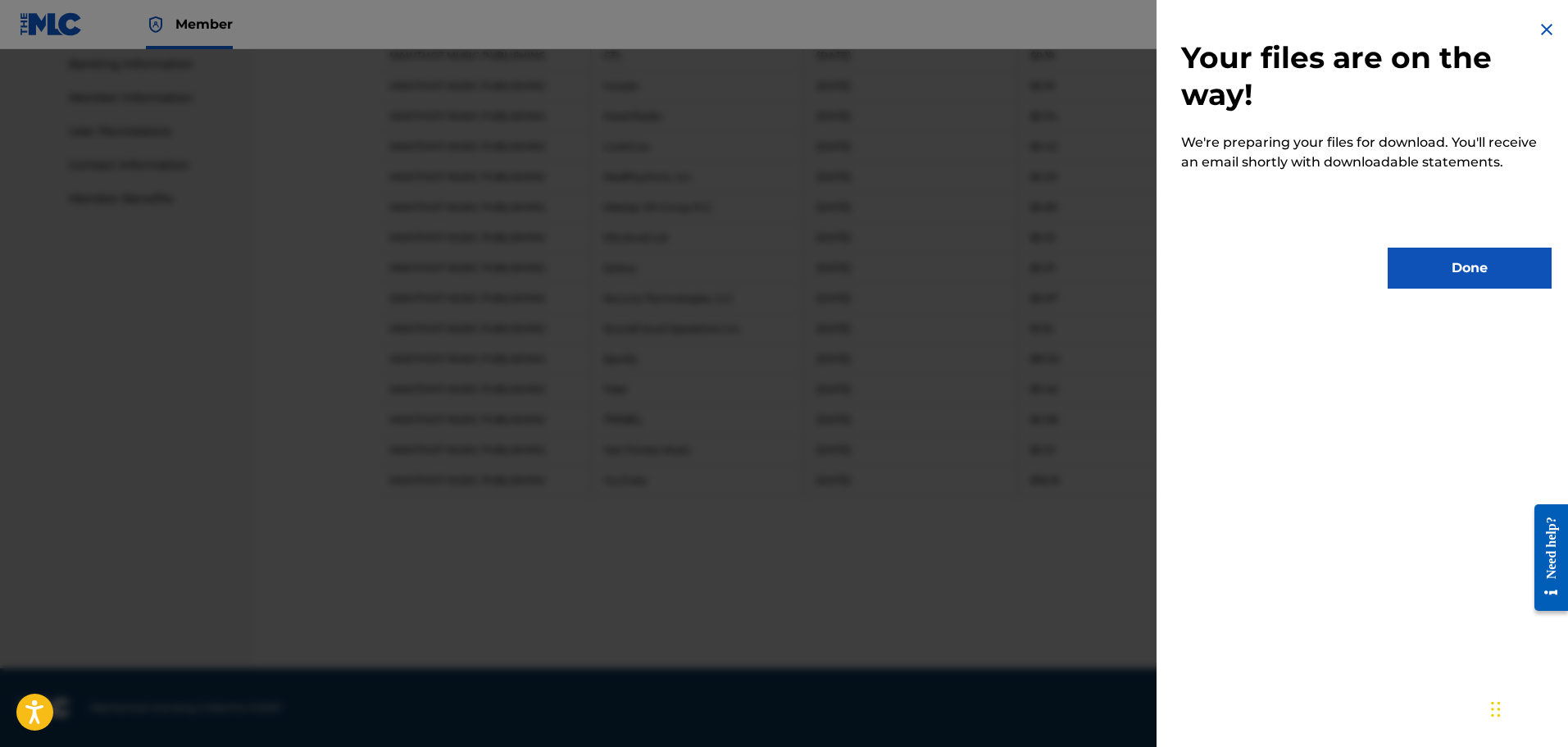
click at [1440, 265] on button "Done" at bounding box center [1469, 268] width 164 height 41
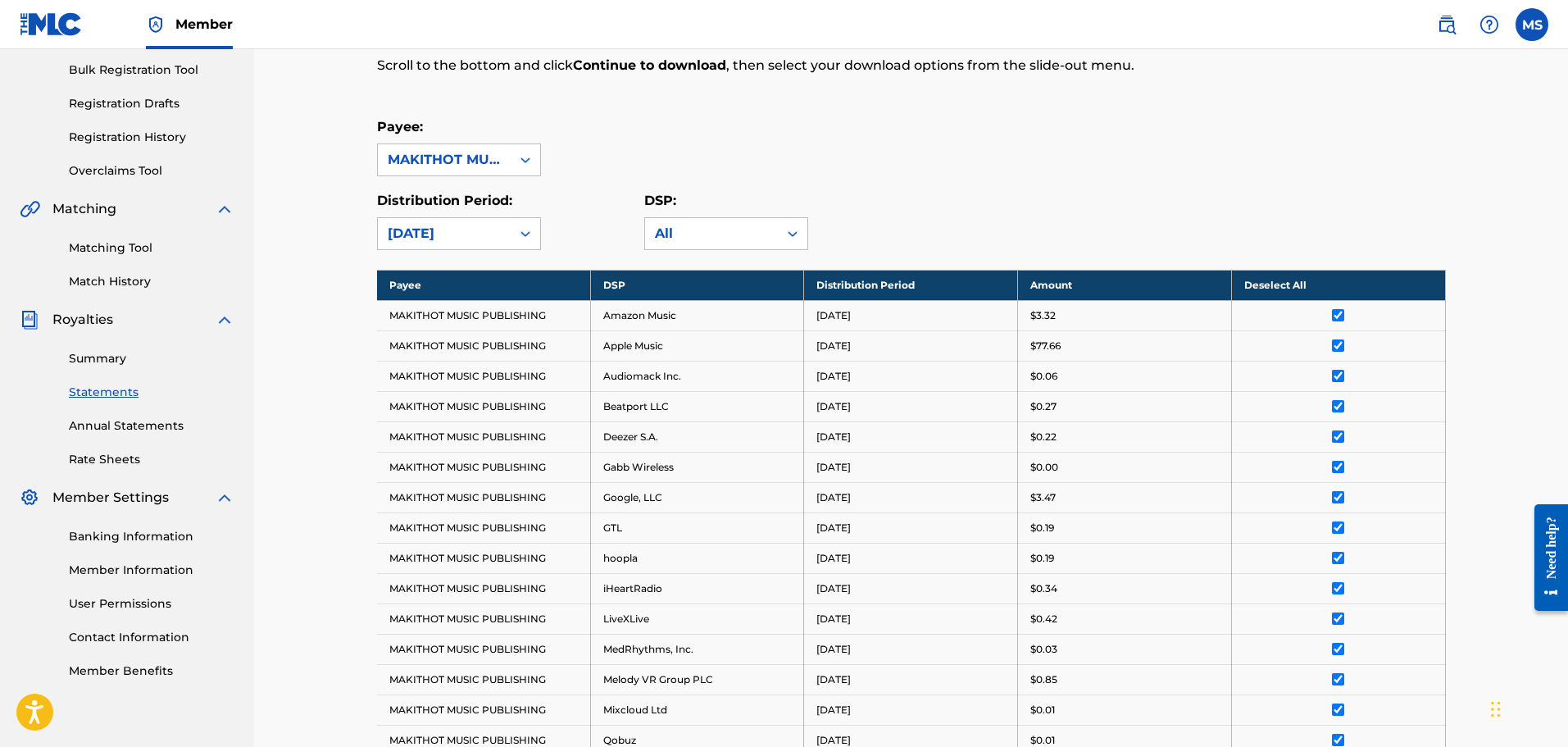
scroll to position [219, 0]
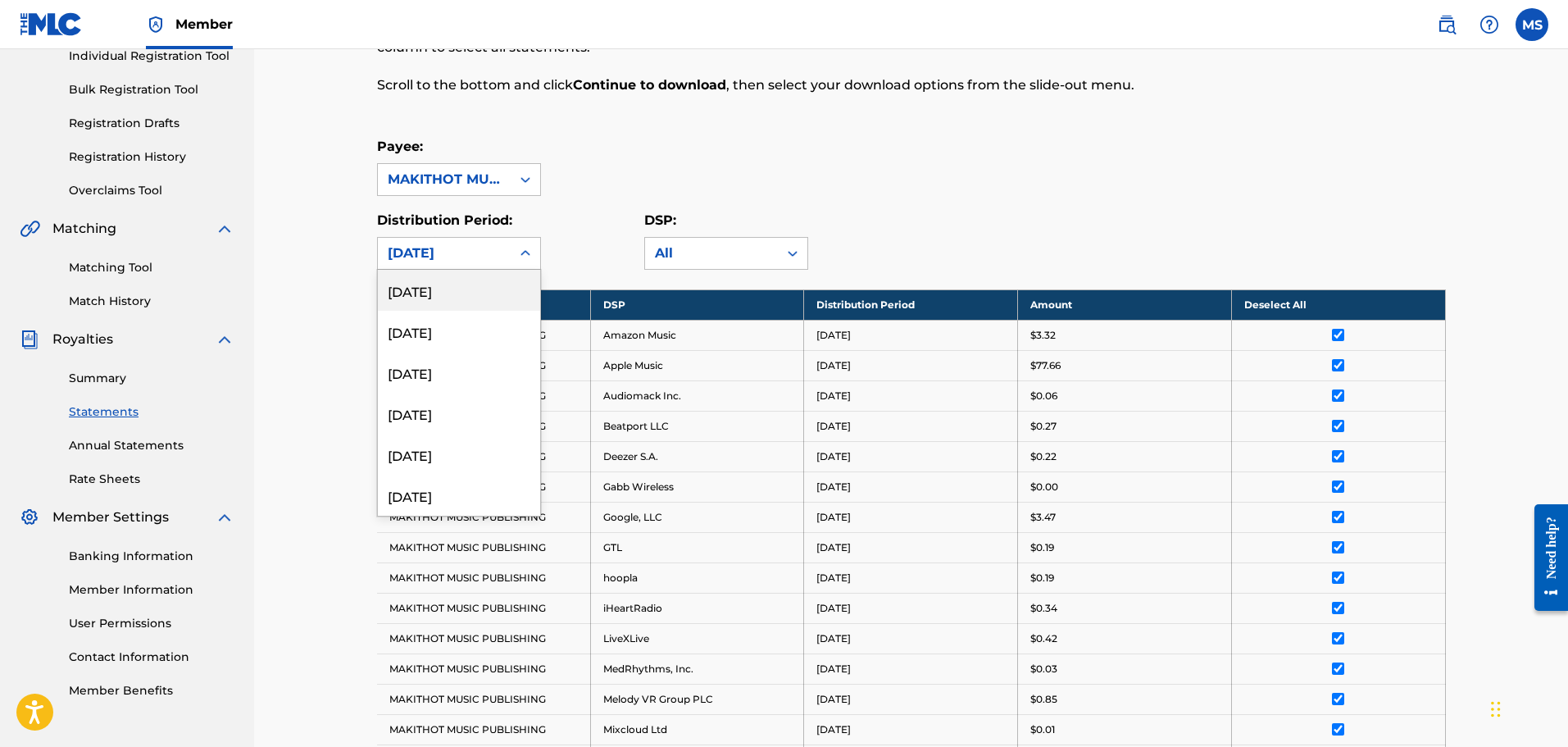
click at [525, 251] on icon at bounding box center [525, 253] width 17 height 17
click at [431, 490] on div "[DATE]" at bounding box center [458, 496] width 163 height 41
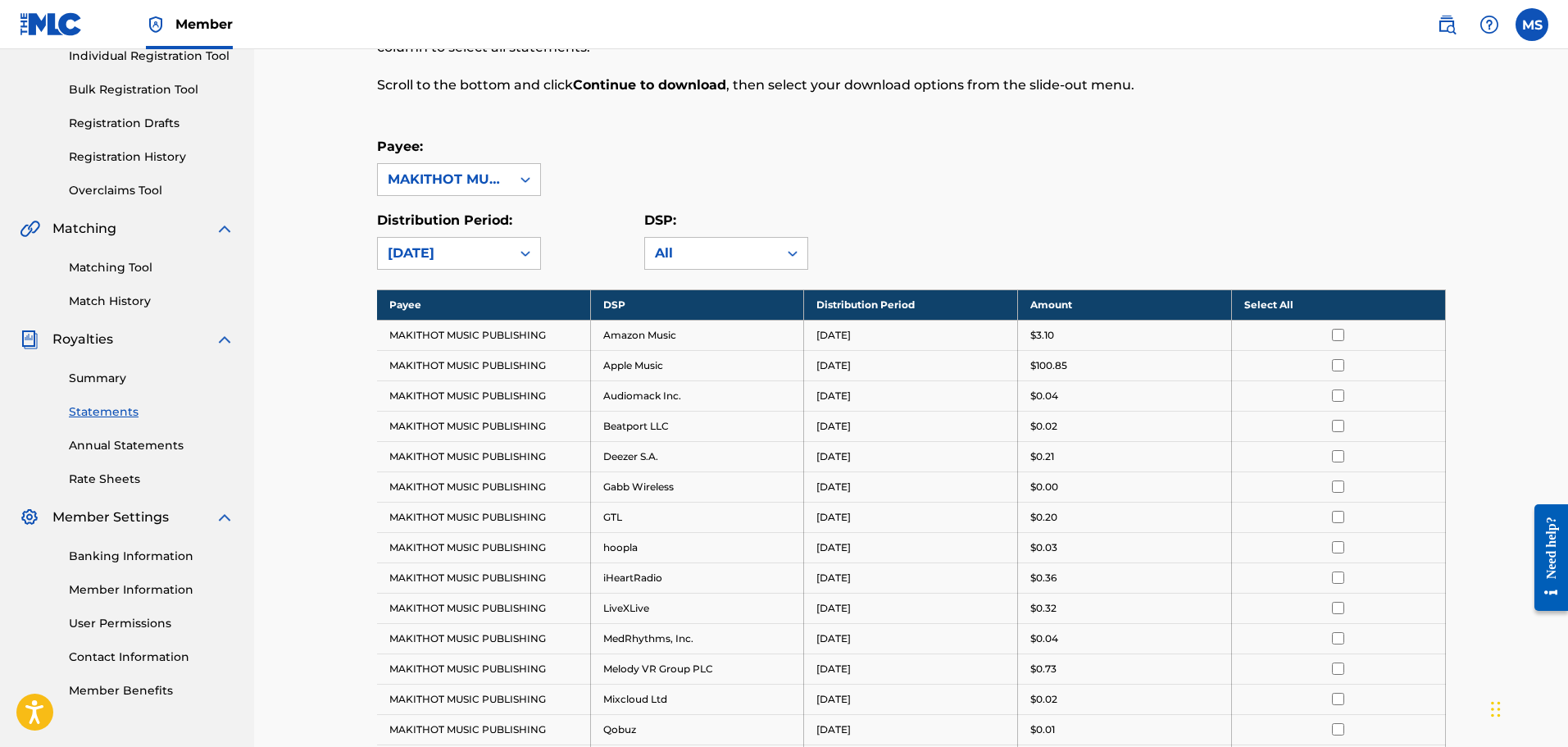
click at [1288, 301] on th "Select All" at bounding box center [1337, 305] width 214 height 31
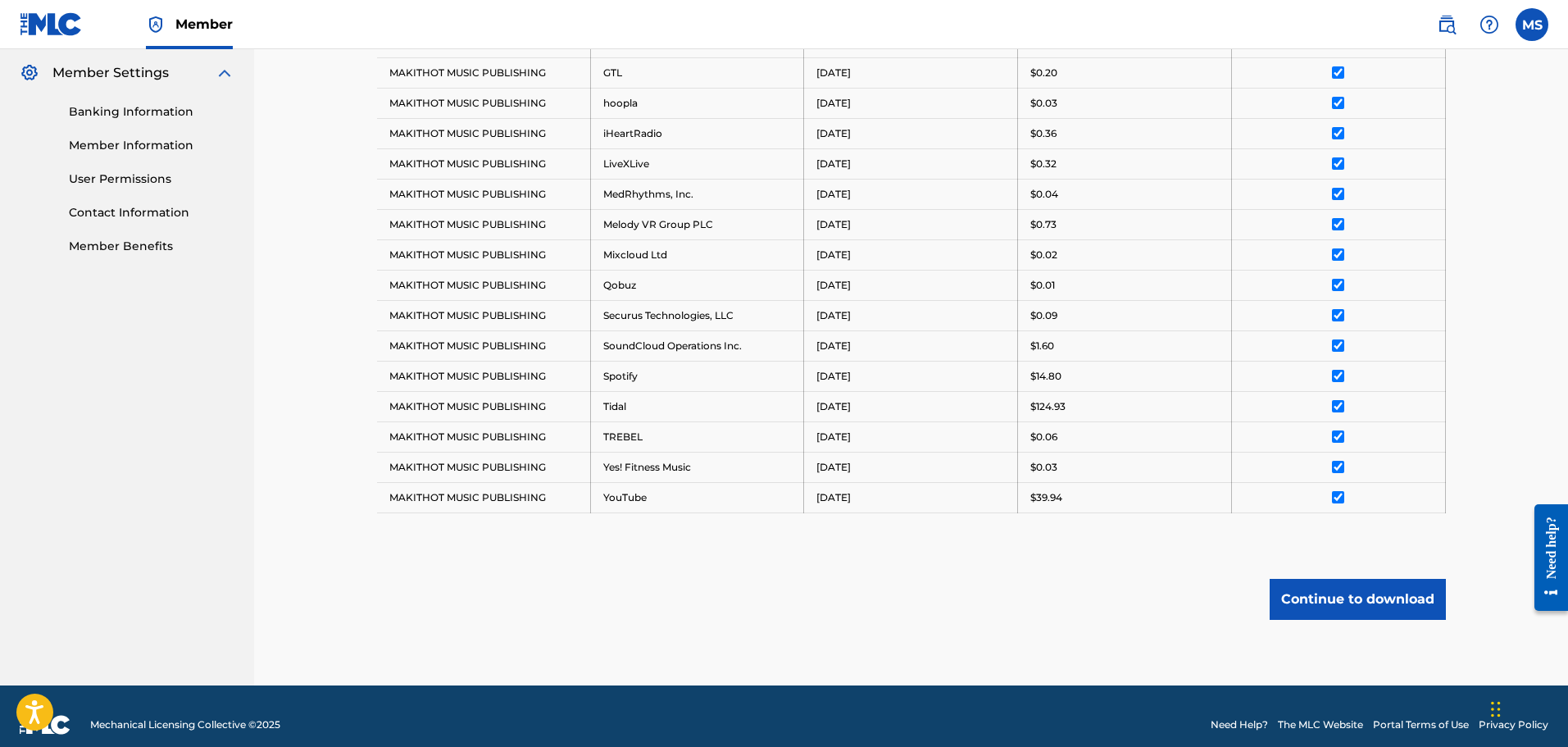
scroll to position [680, 0]
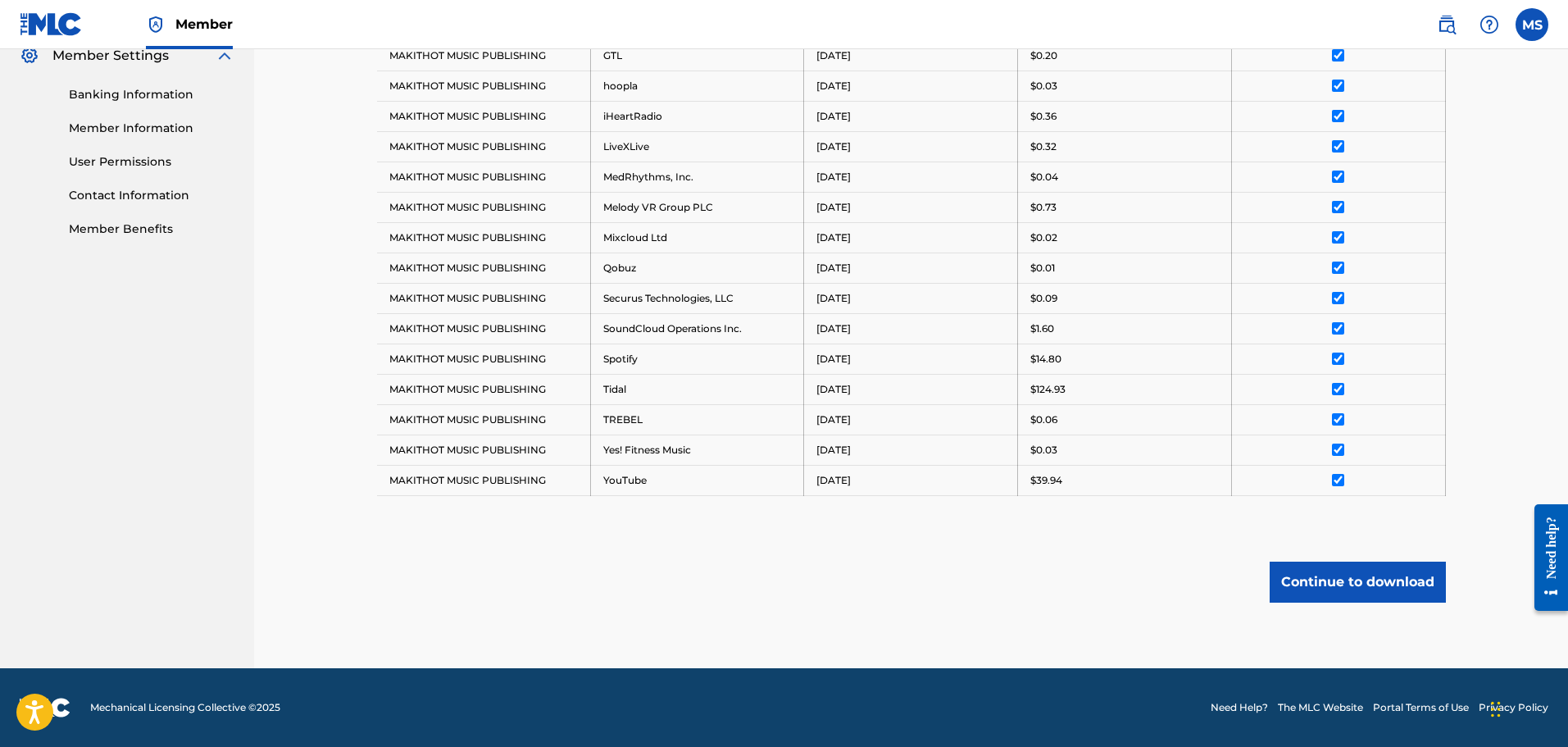
click at [1299, 573] on button "Continue to download" at bounding box center [1357, 582] width 176 height 41
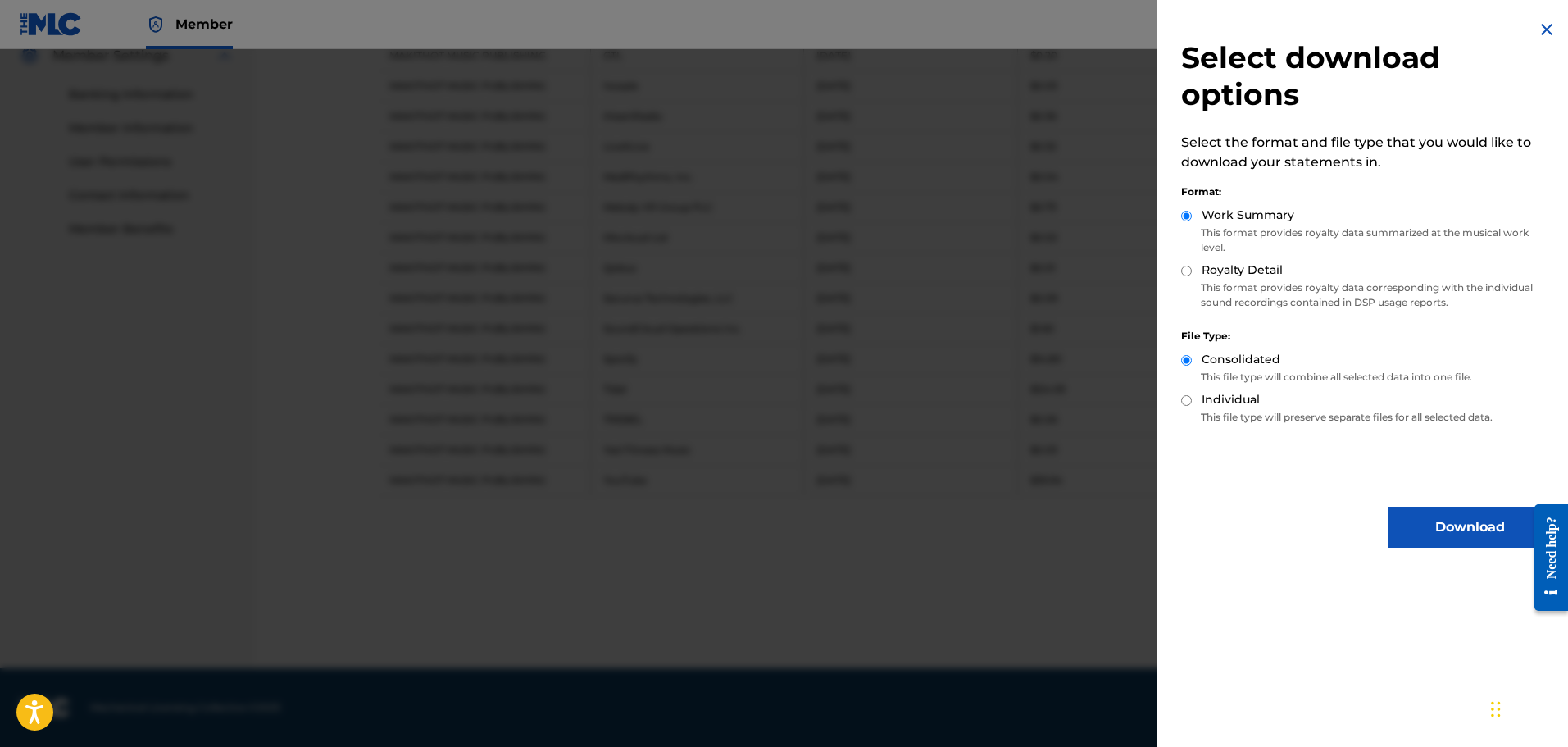
click at [1216, 257] on div "Work Summary This format provides royalty data summarized at the musical work l…" at bounding box center [1367, 235] width 371 height 55
click at [1196, 272] on div "Royalty Detail" at bounding box center [1367, 270] width 371 height 19
click at [1192, 273] on div "Royalty Detail" at bounding box center [1367, 270] width 371 height 19
click at [1189, 272] on input "Royalty Detail" at bounding box center [1187, 270] width 11 height 11
radio input "true"
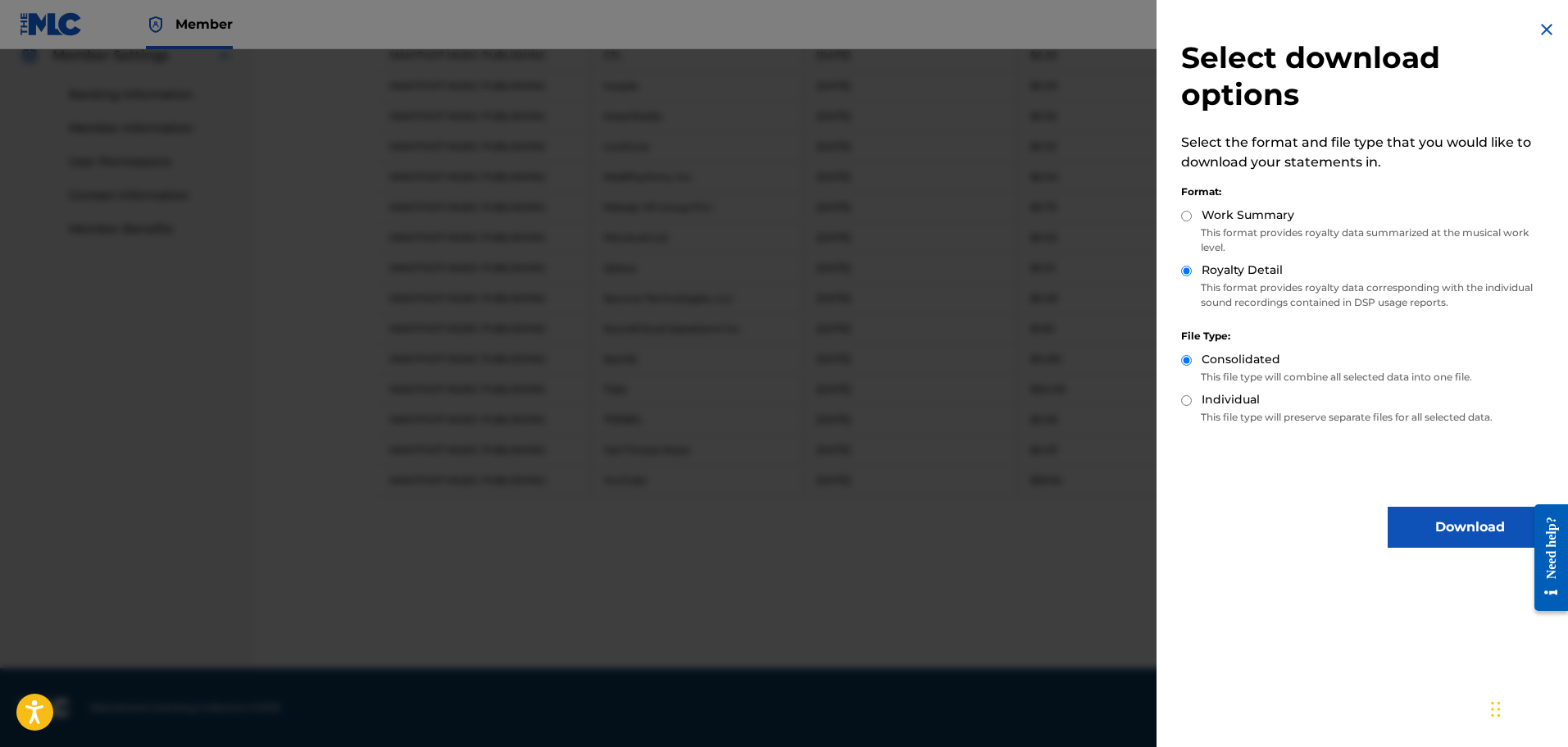
click at [1423, 518] on button "Download" at bounding box center [1469, 527] width 164 height 41
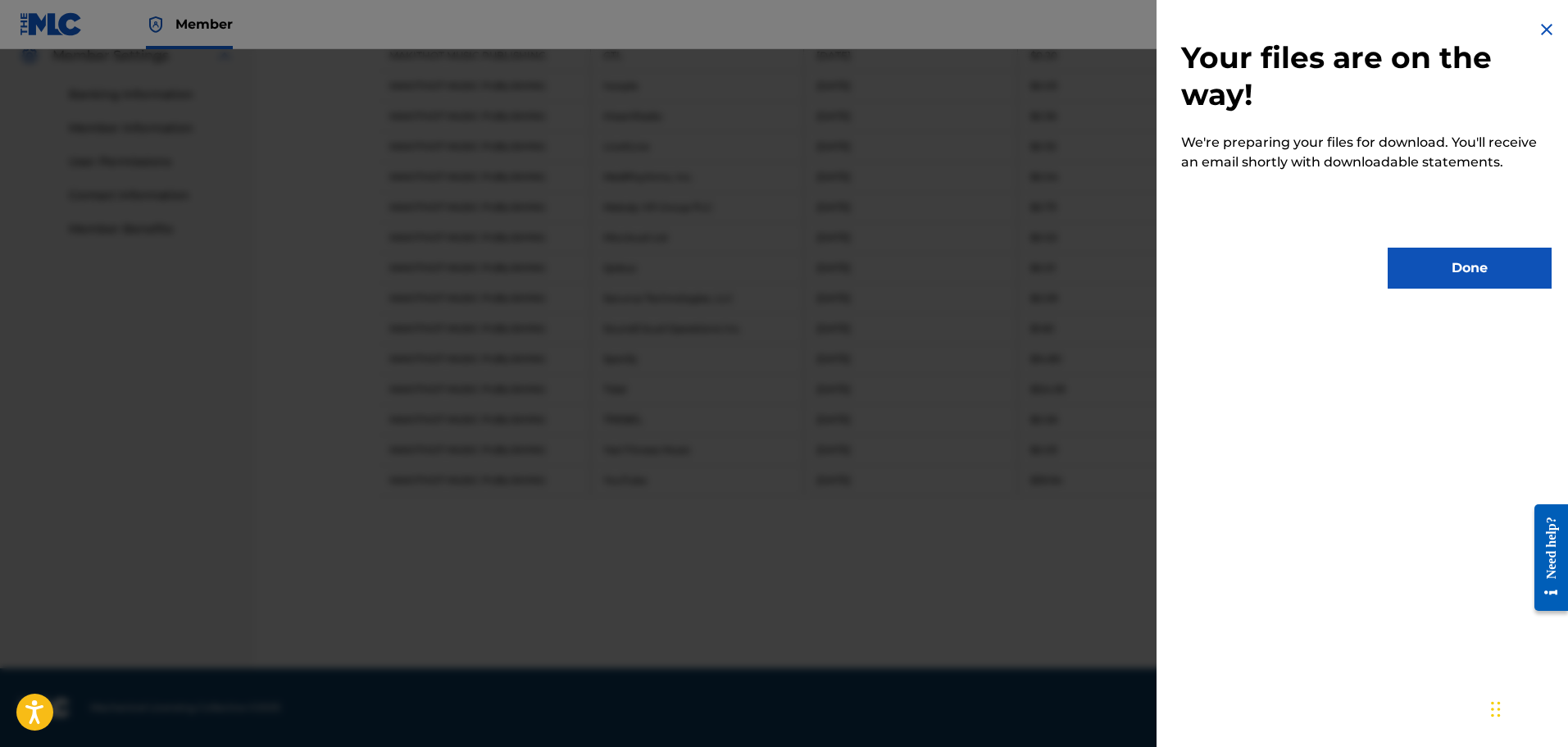
click at [1439, 265] on button "Done" at bounding box center [1469, 268] width 164 height 41
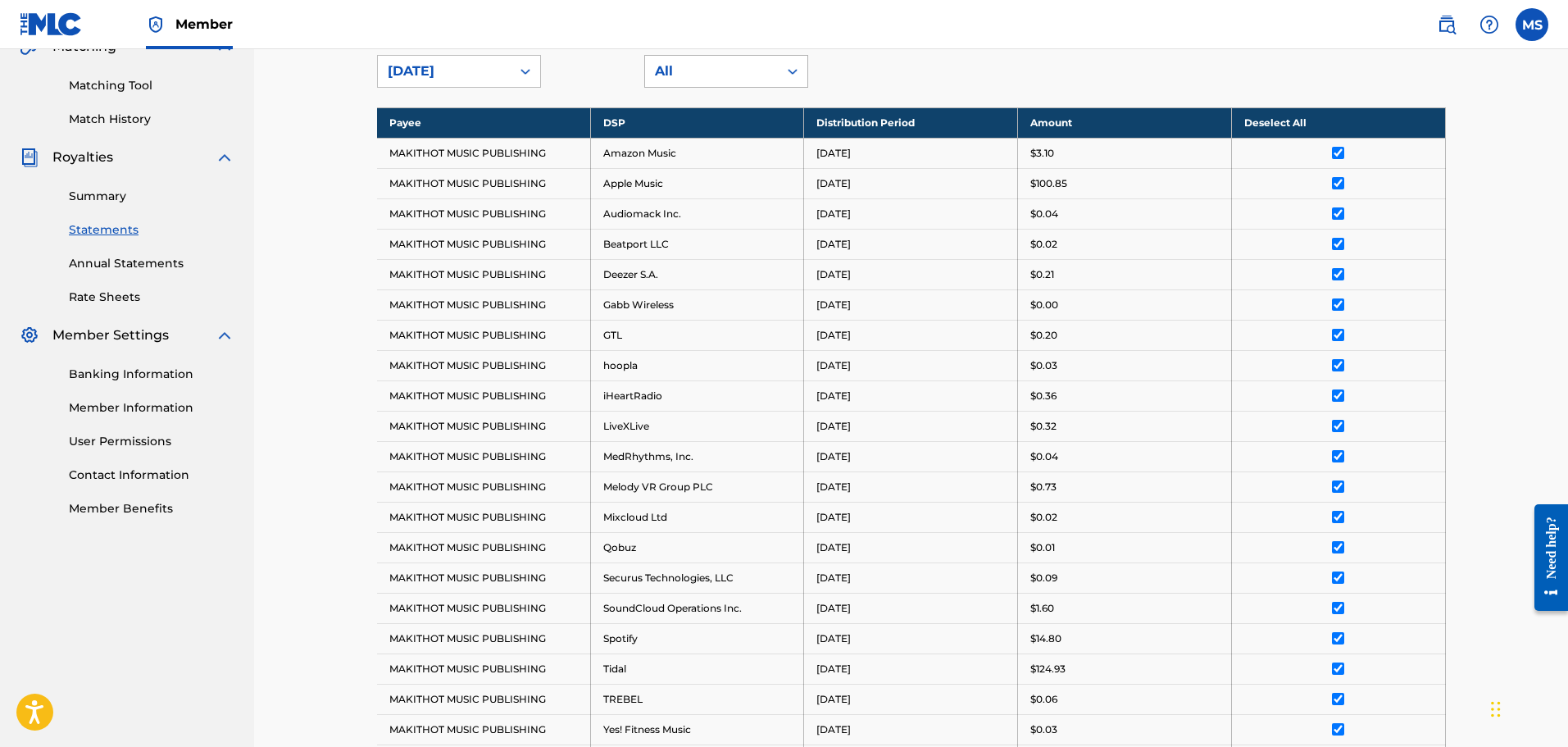
scroll to position [353, 0]
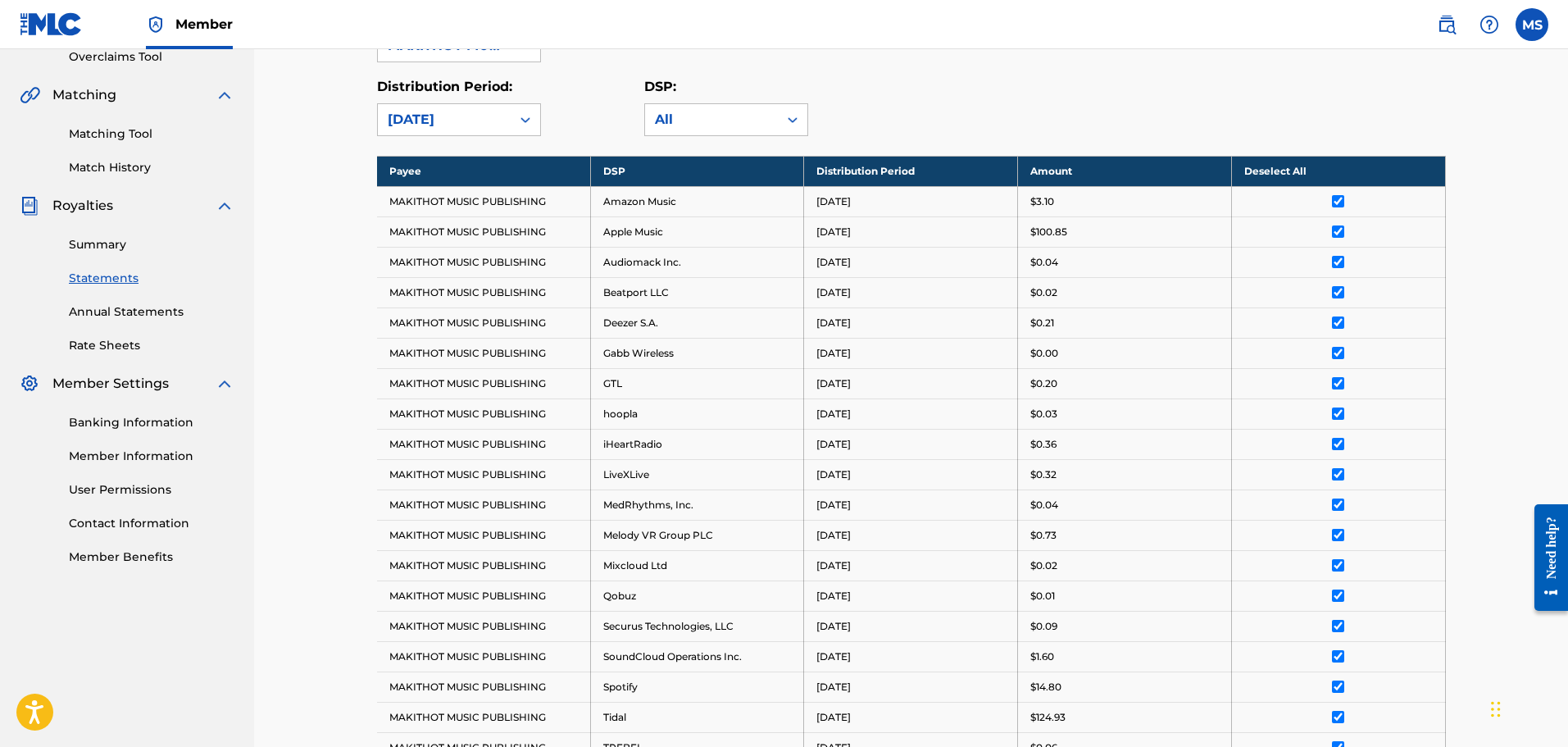
click at [133, 310] on link "Annual Statements" at bounding box center [152, 311] width 166 height 17
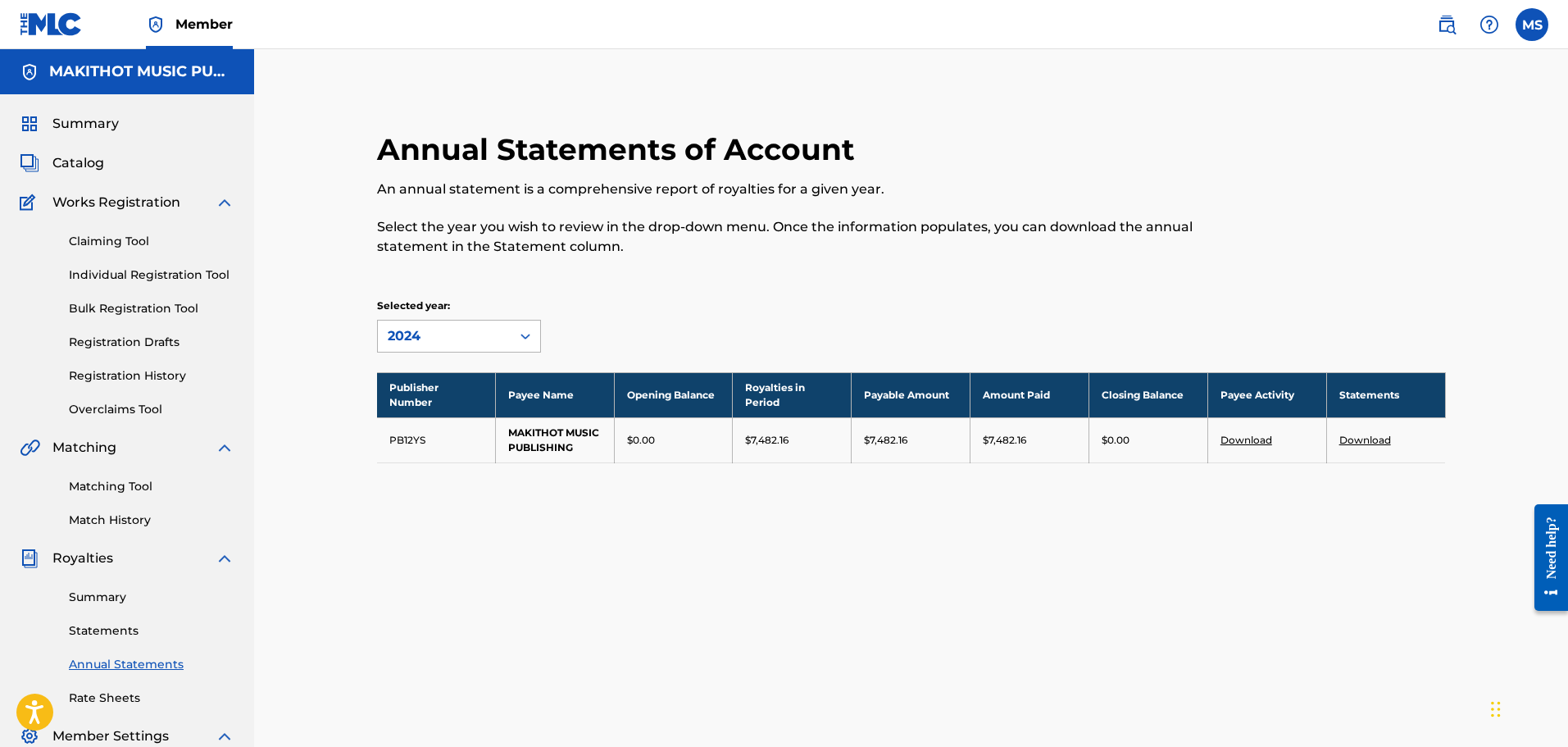
click at [522, 333] on icon at bounding box center [525, 336] width 17 height 17
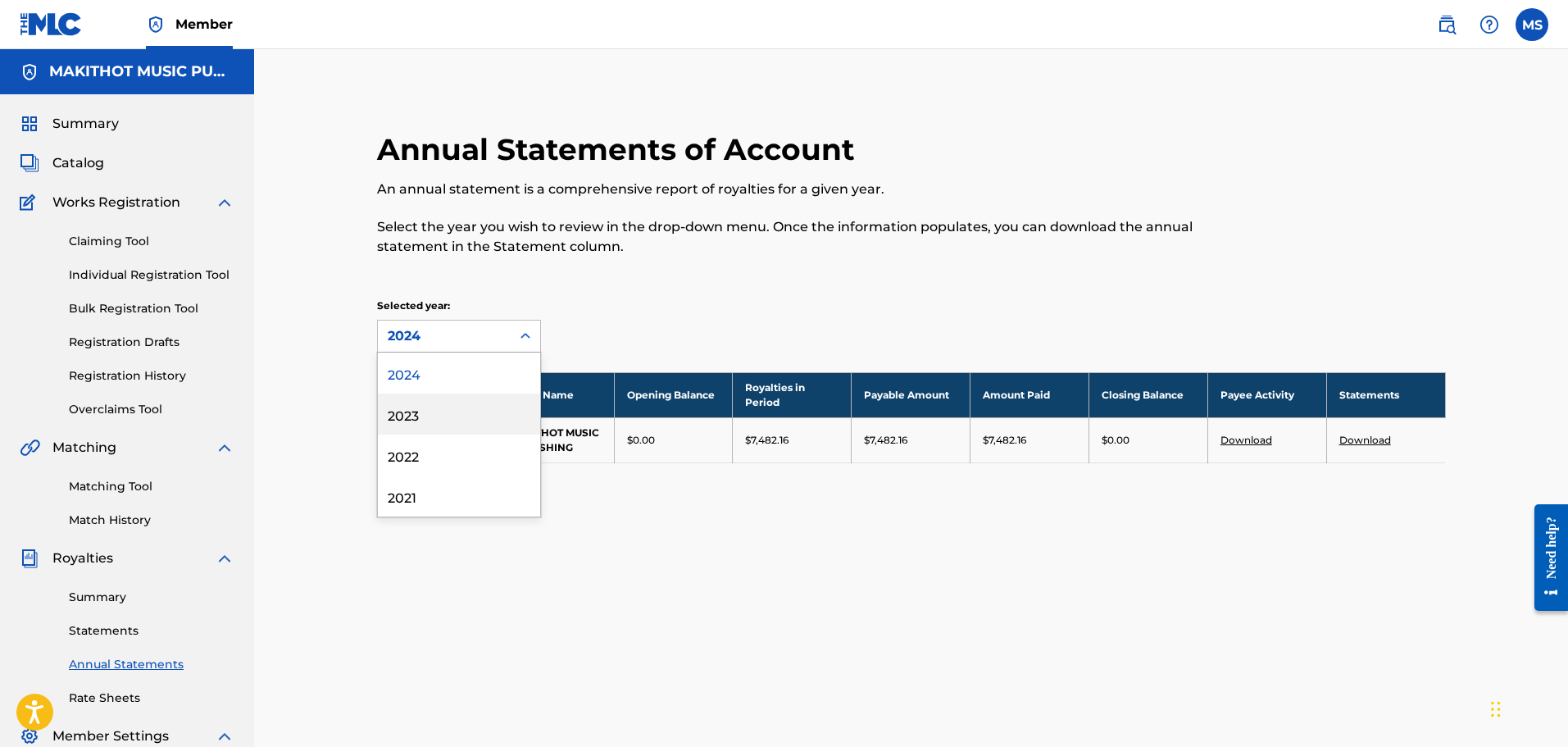
click at [473, 420] on div "2023" at bounding box center [458, 414] width 163 height 41
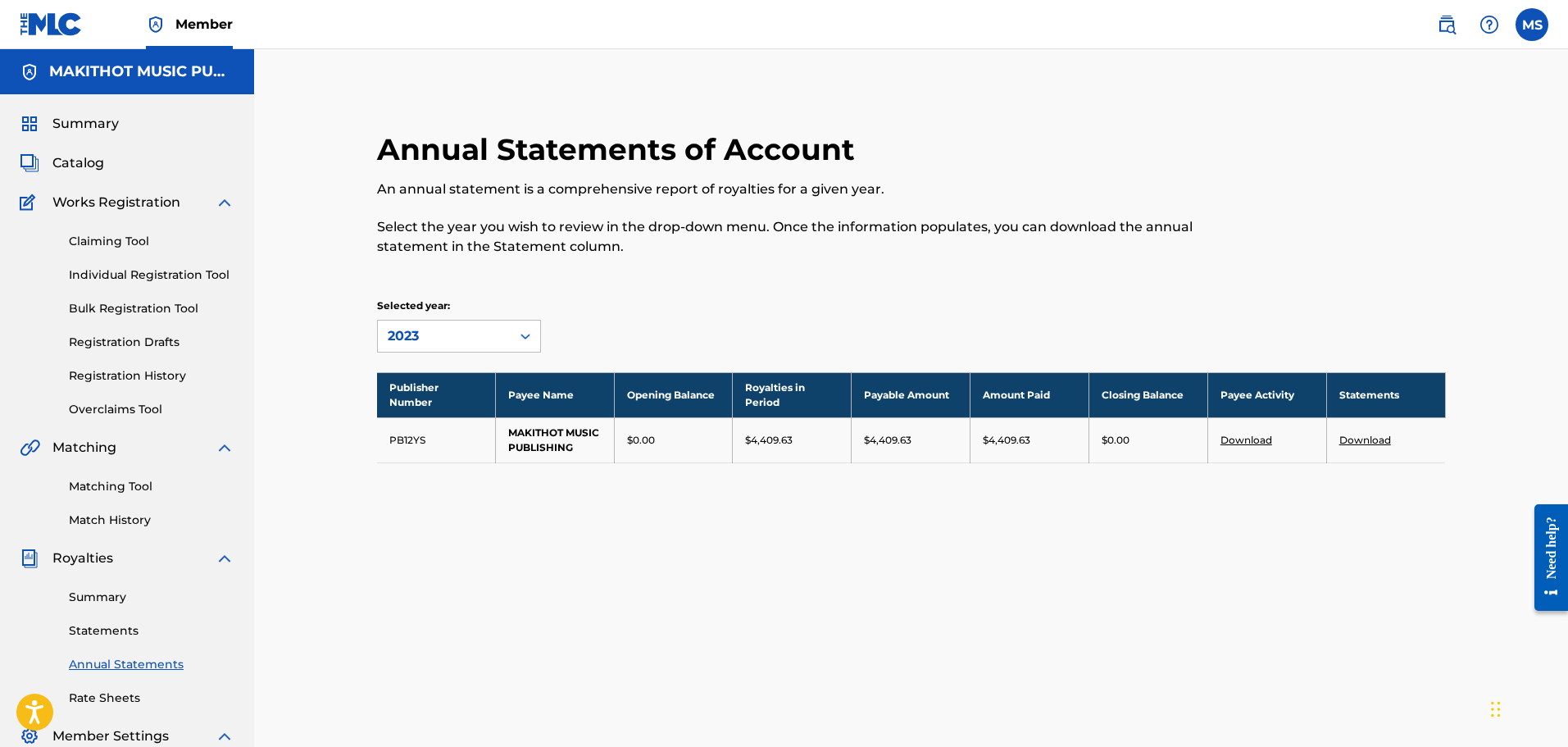
click at [1366, 440] on link "Download" at bounding box center [1365, 440] width 51 height 12
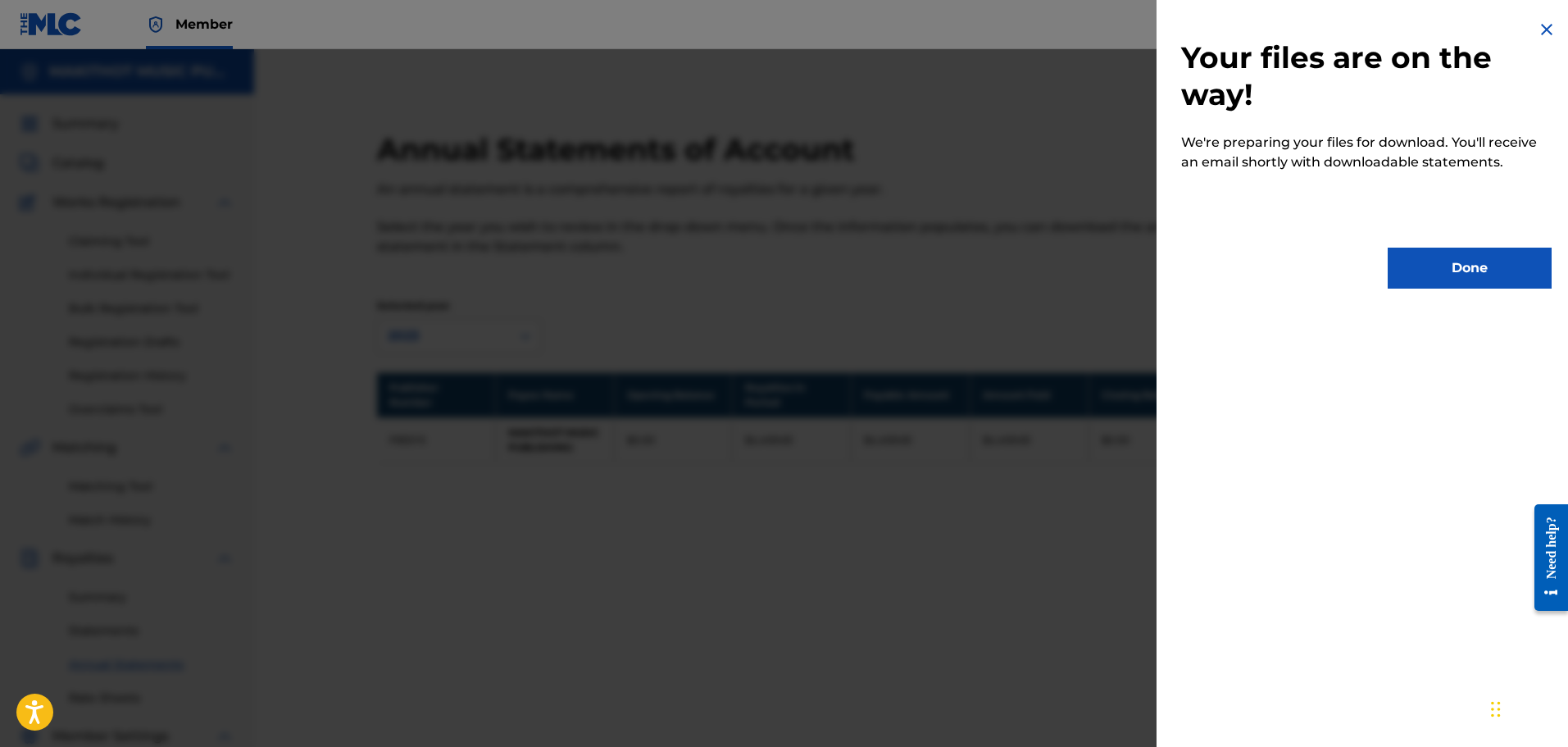
click at [1452, 273] on button "Done" at bounding box center [1469, 268] width 164 height 41
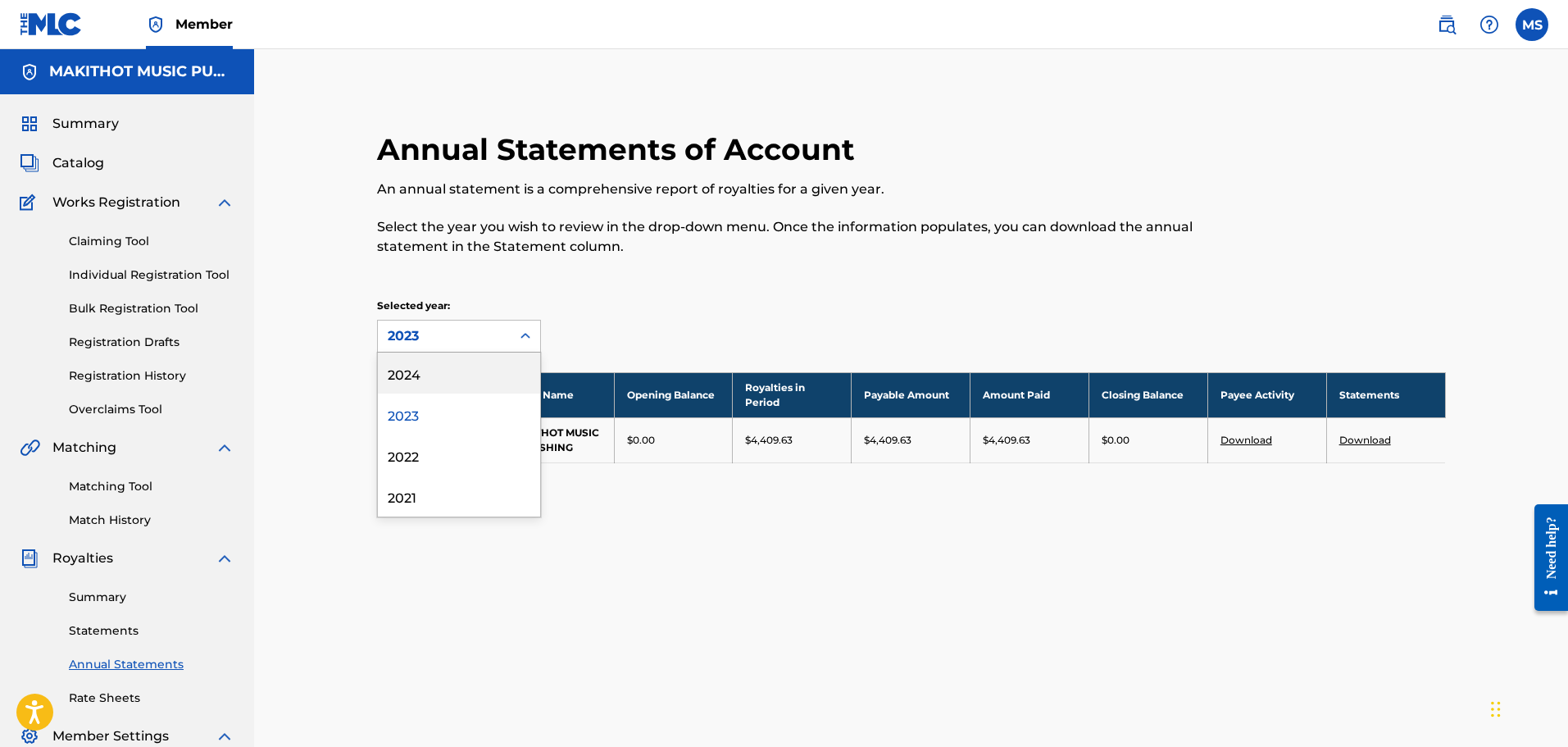
click at [523, 334] on icon at bounding box center [525, 336] width 17 height 17
click at [402, 452] on div "2022" at bounding box center [458, 455] width 163 height 41
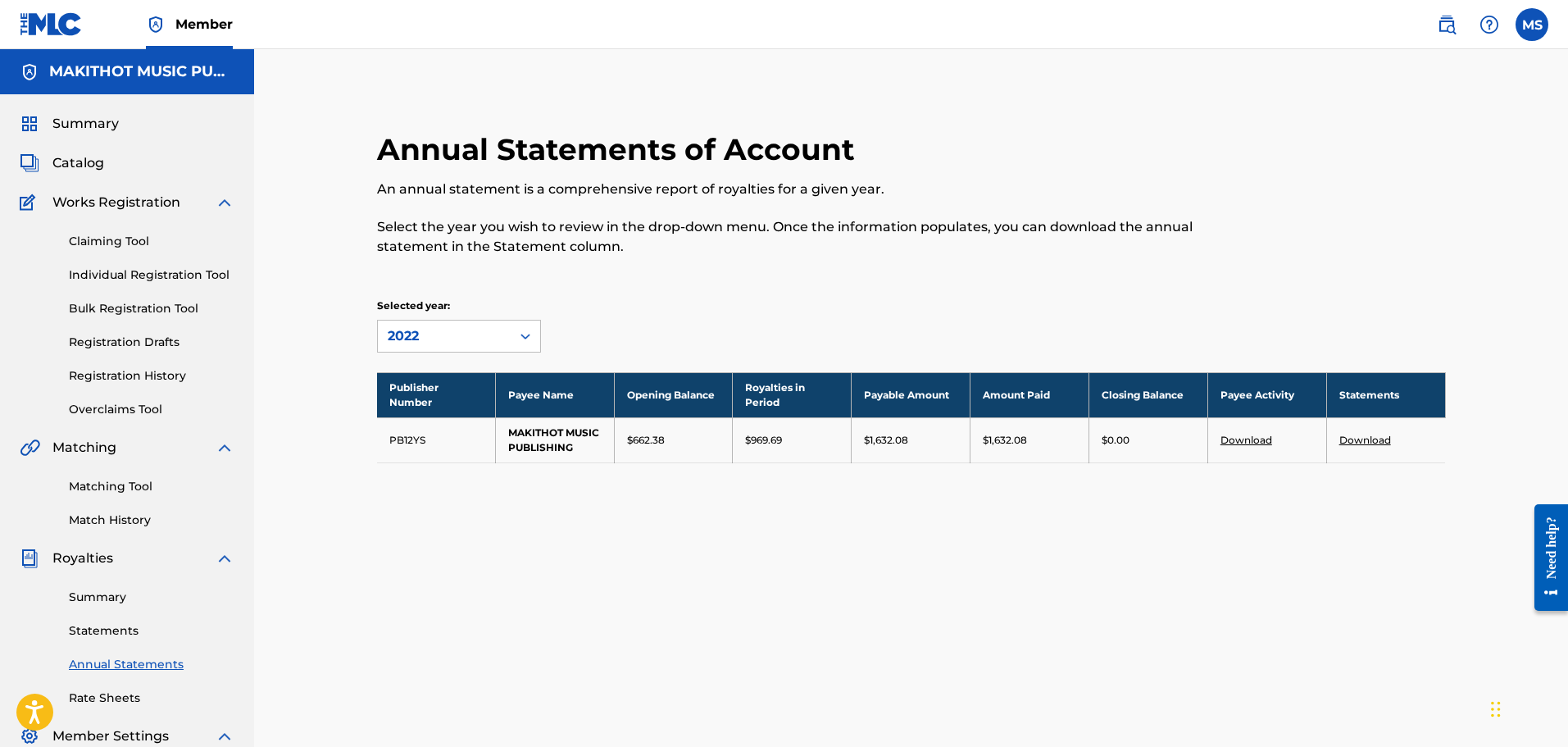
click at [1360, 439] on link "Download" at bounding box center [1365, 440] width 51 height 12
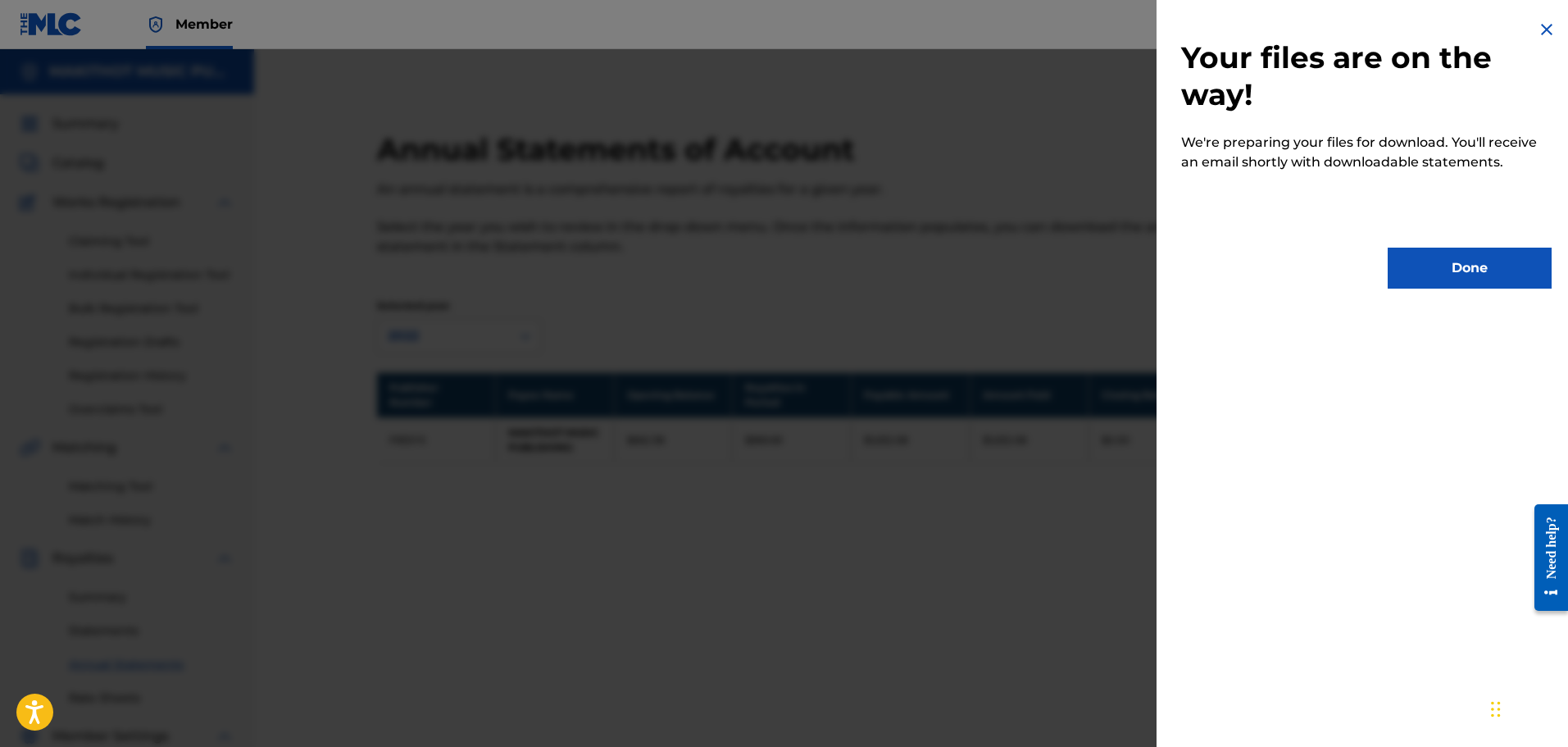
click at [1467, 272] on button "Done" at bounding box center [1469, 268] width 164 height 41
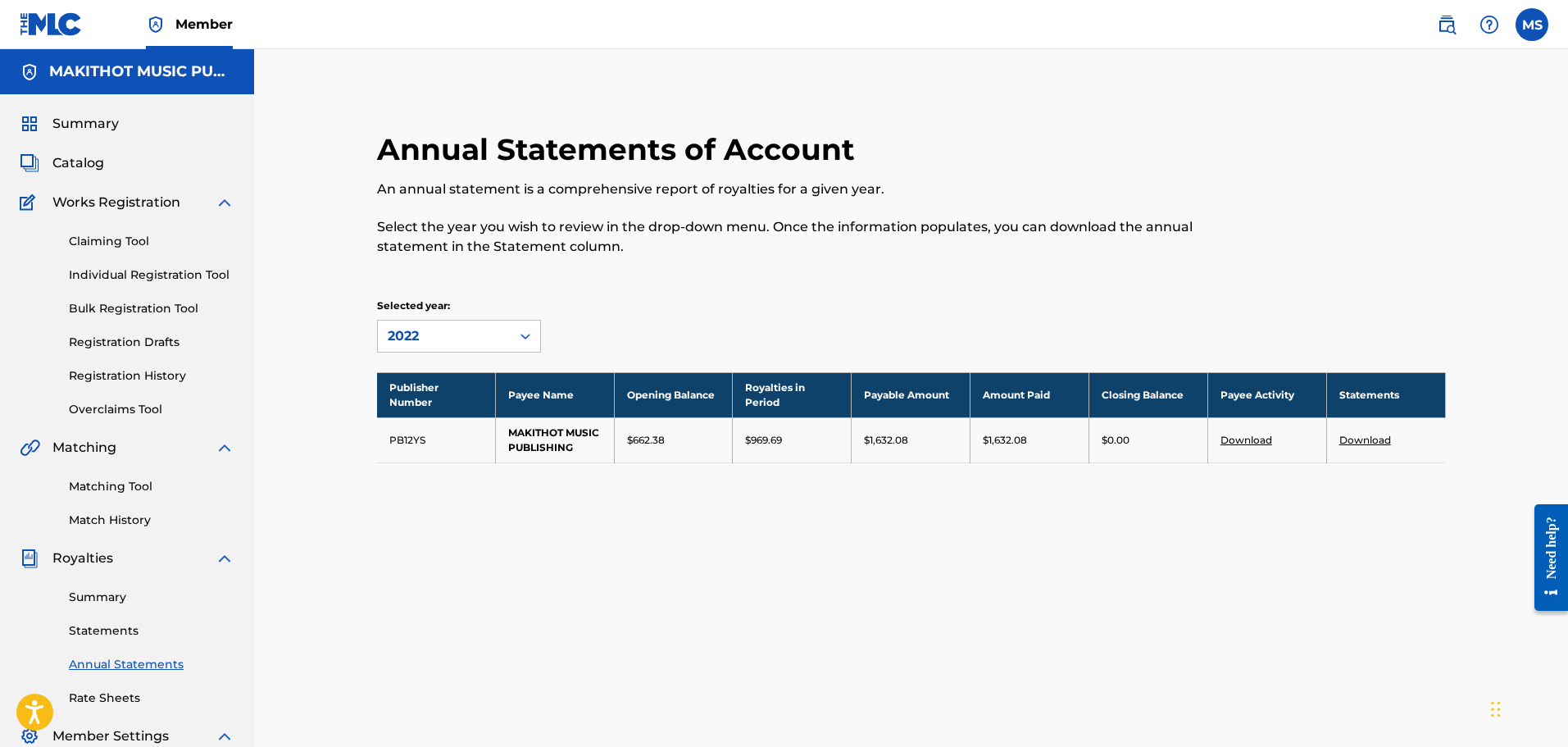
click at [103, 626] on link "Statements" at bounding box center [152, 630] width 166 height 17
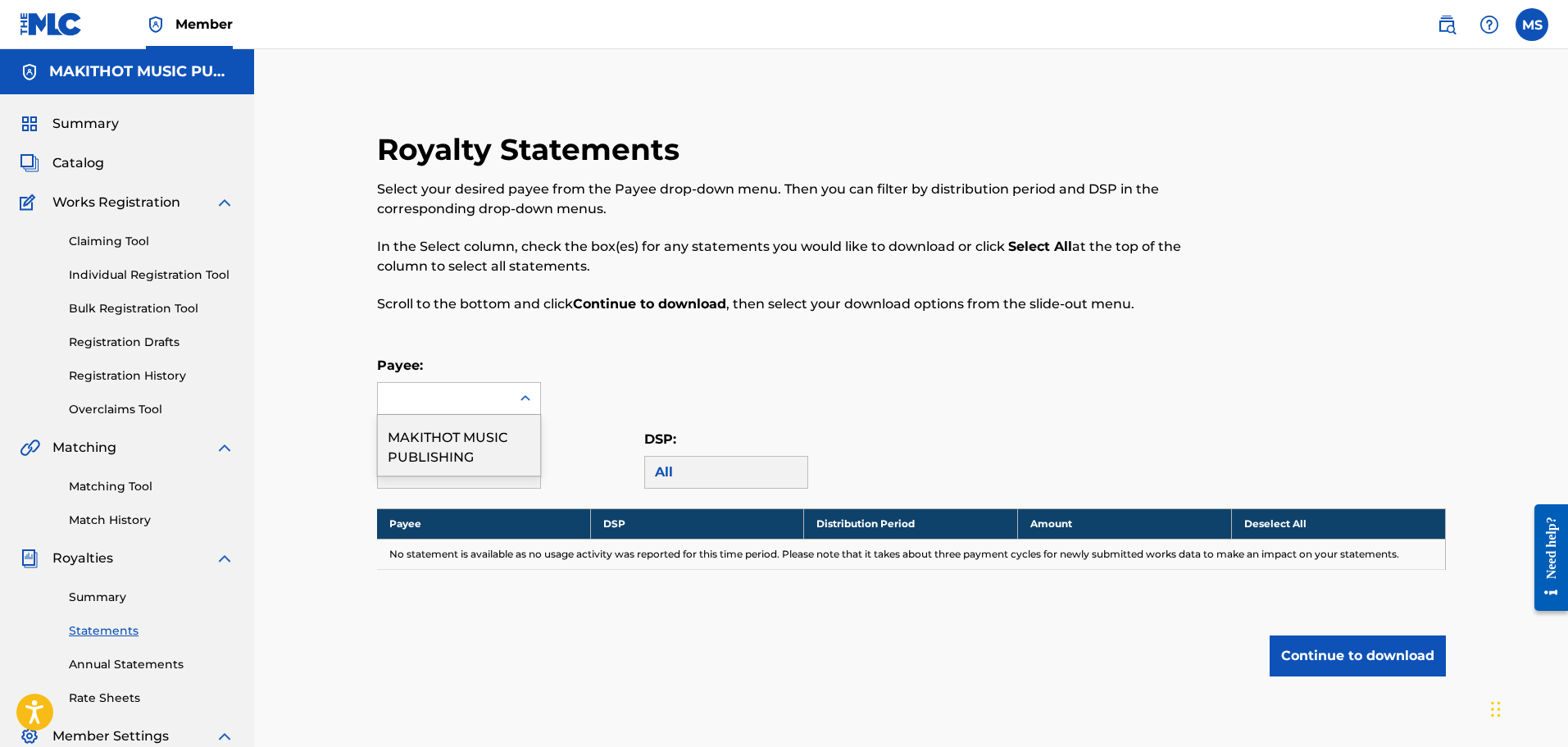
click at [524, 397] on icon at bounding box center [525, 398] width 10 height 6
click at [505, 451] on div "MAKITHOT MUSIC PUBLISHING" at bounding box center [458, 445] width 163 height 61
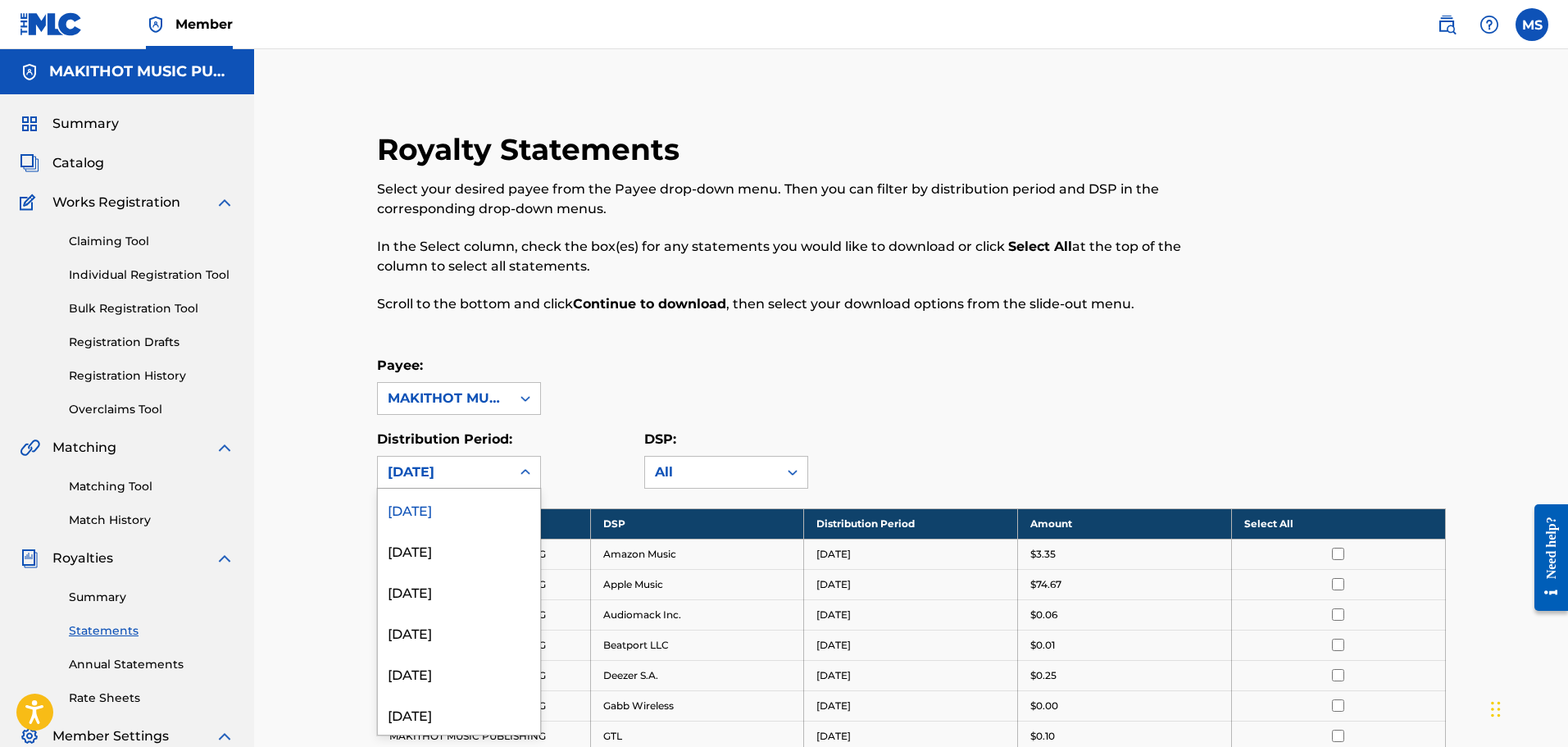
click at [527, 472] on icon at bounding box center [525, 472] width 10 height 6
click at [445, 549] on div "[DATE]" at bounding box center [458, 550] width 163 height 41
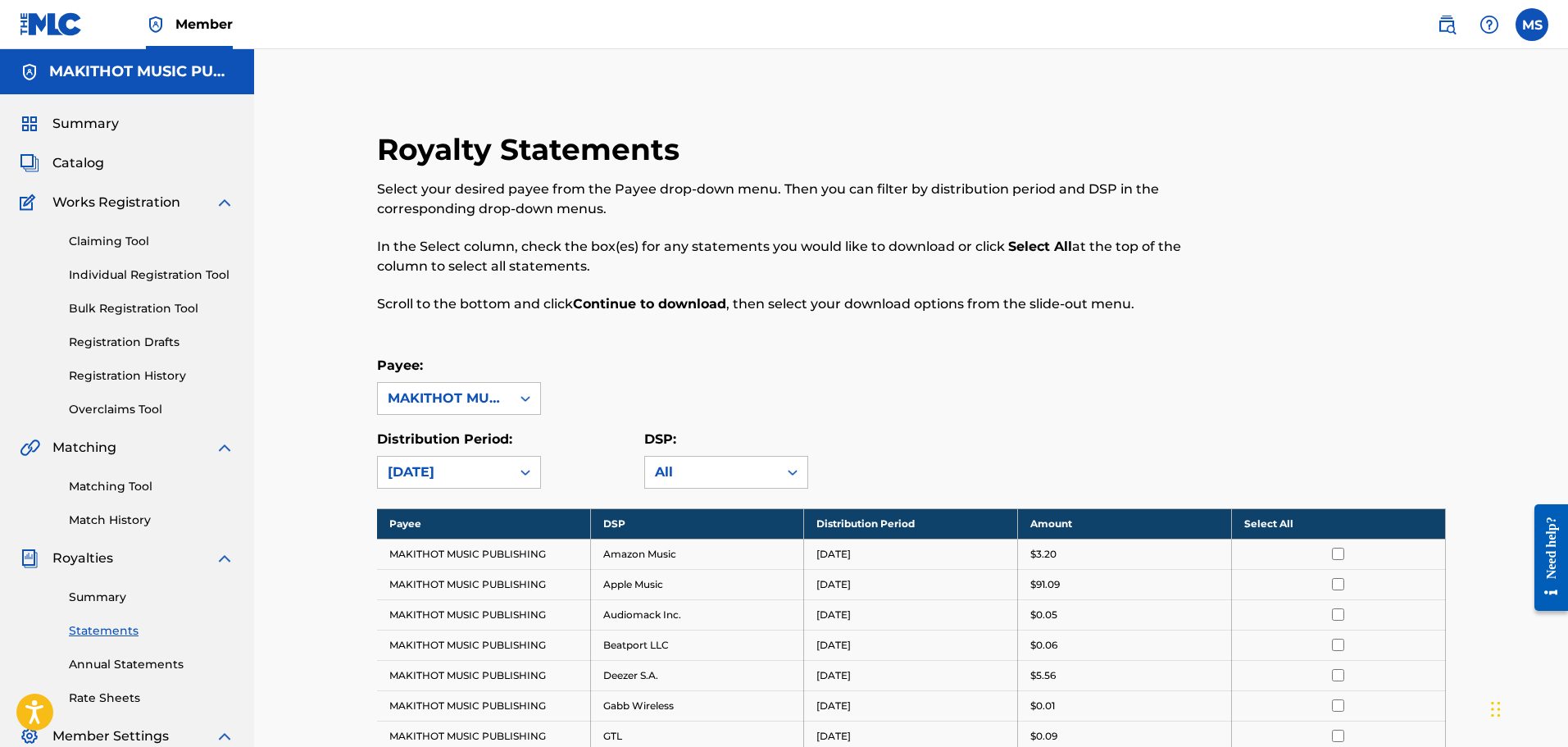
click at [1266, 524] on th "Select All" at bounding box center [1337, 523] width 214 height 31
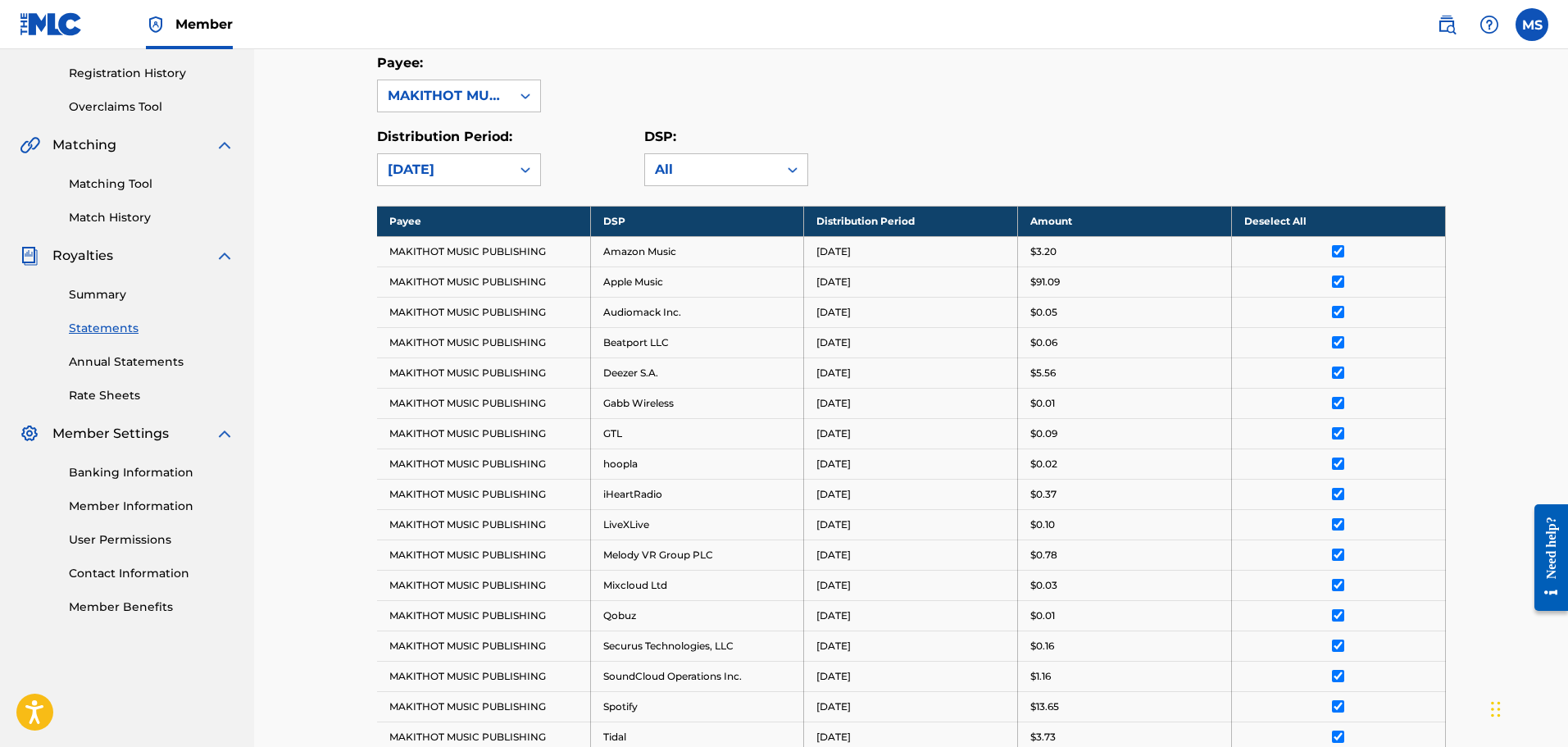
scroll to position [574, 0]
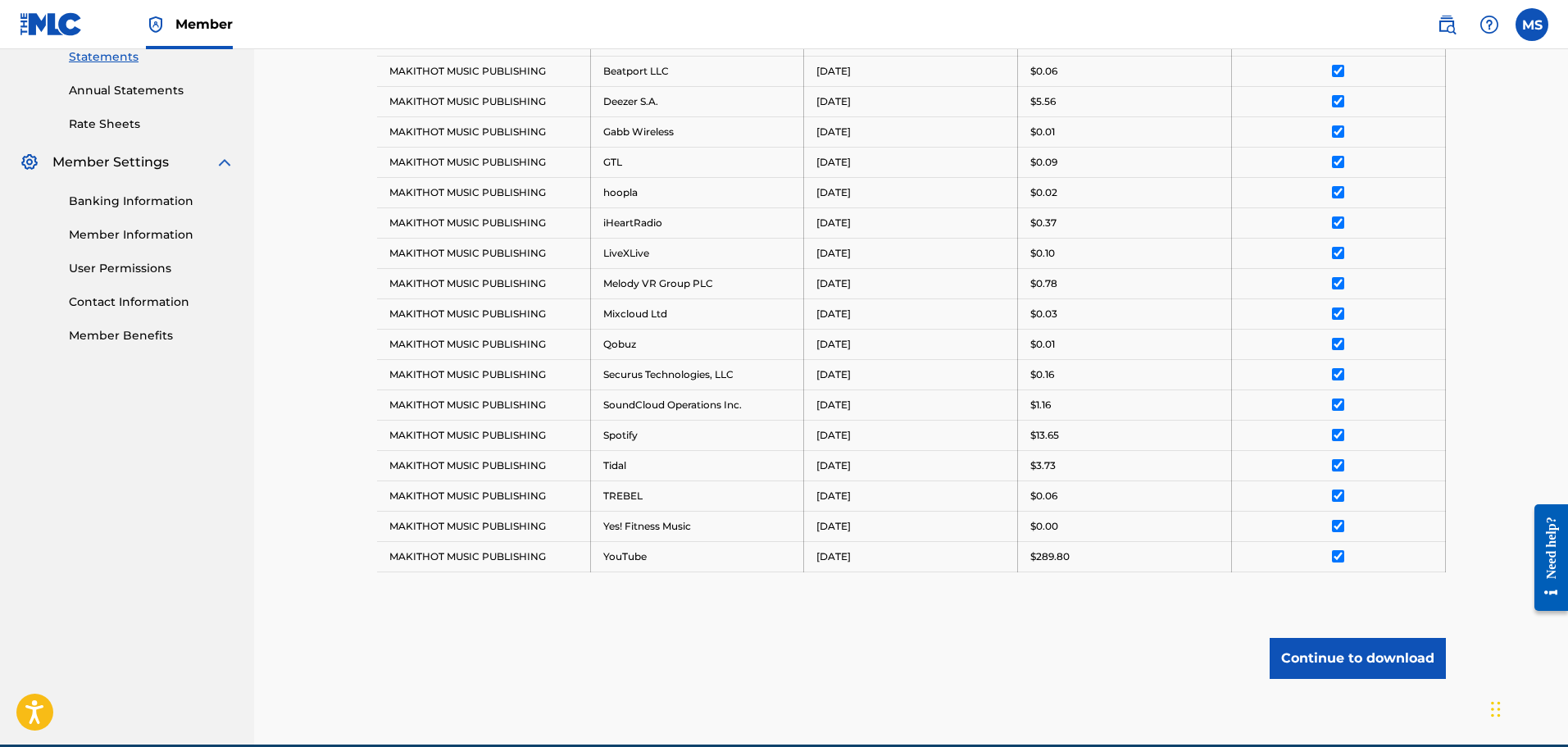
click at [1344, 660] on button "Continue to download" at bounding box center [1357, 658] width 176 height 41
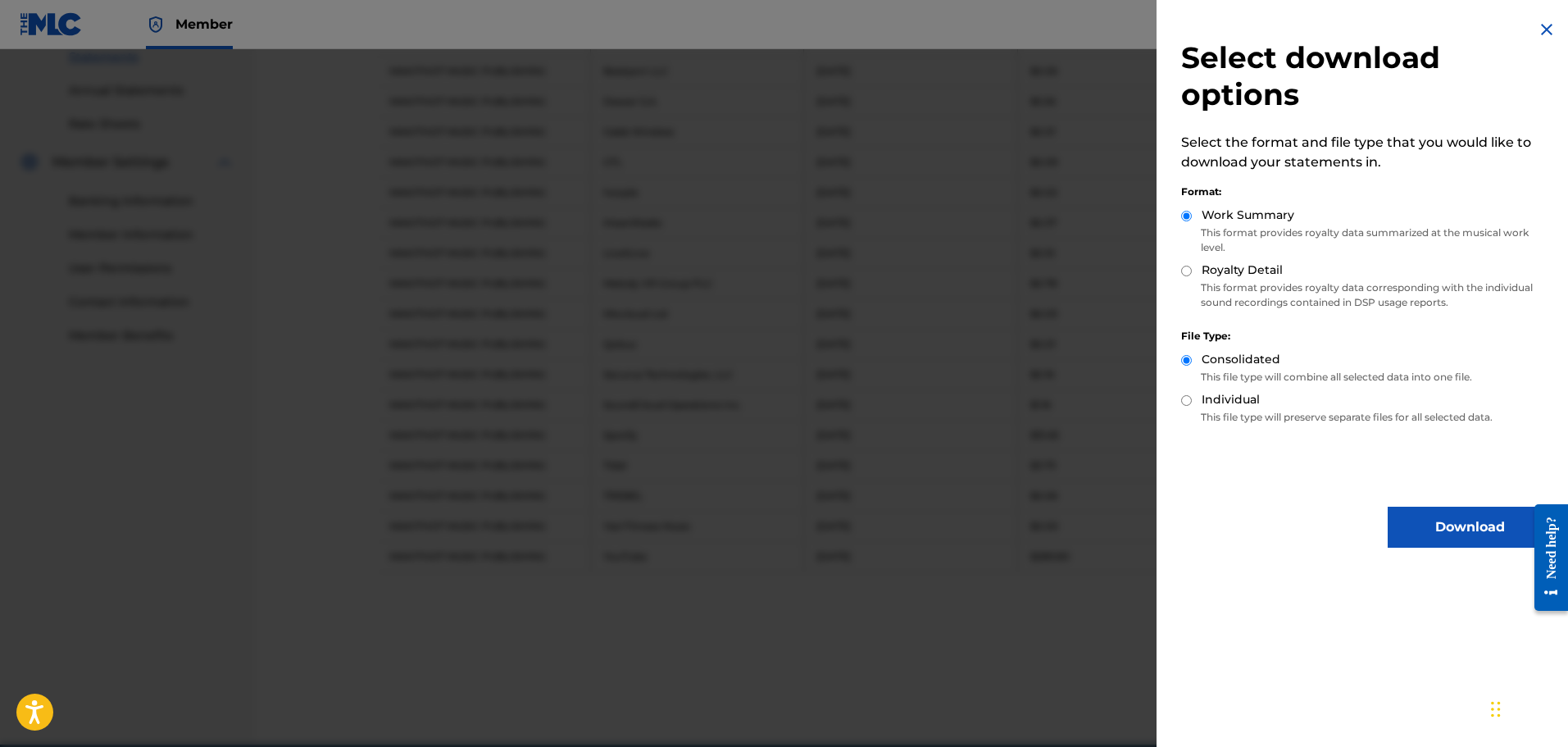
click at [1192, 269] on div "Royalty Detail" at bounding box center [1367, 270] width 371 height 19
click at [1187, 272] on input "Royalty Detail" at bounding box center [1187, 270] width 11 height 11
radio input "true"
click at [1420, 529] on button "Download" at bounding box center [1469, 527] width 164 height 41
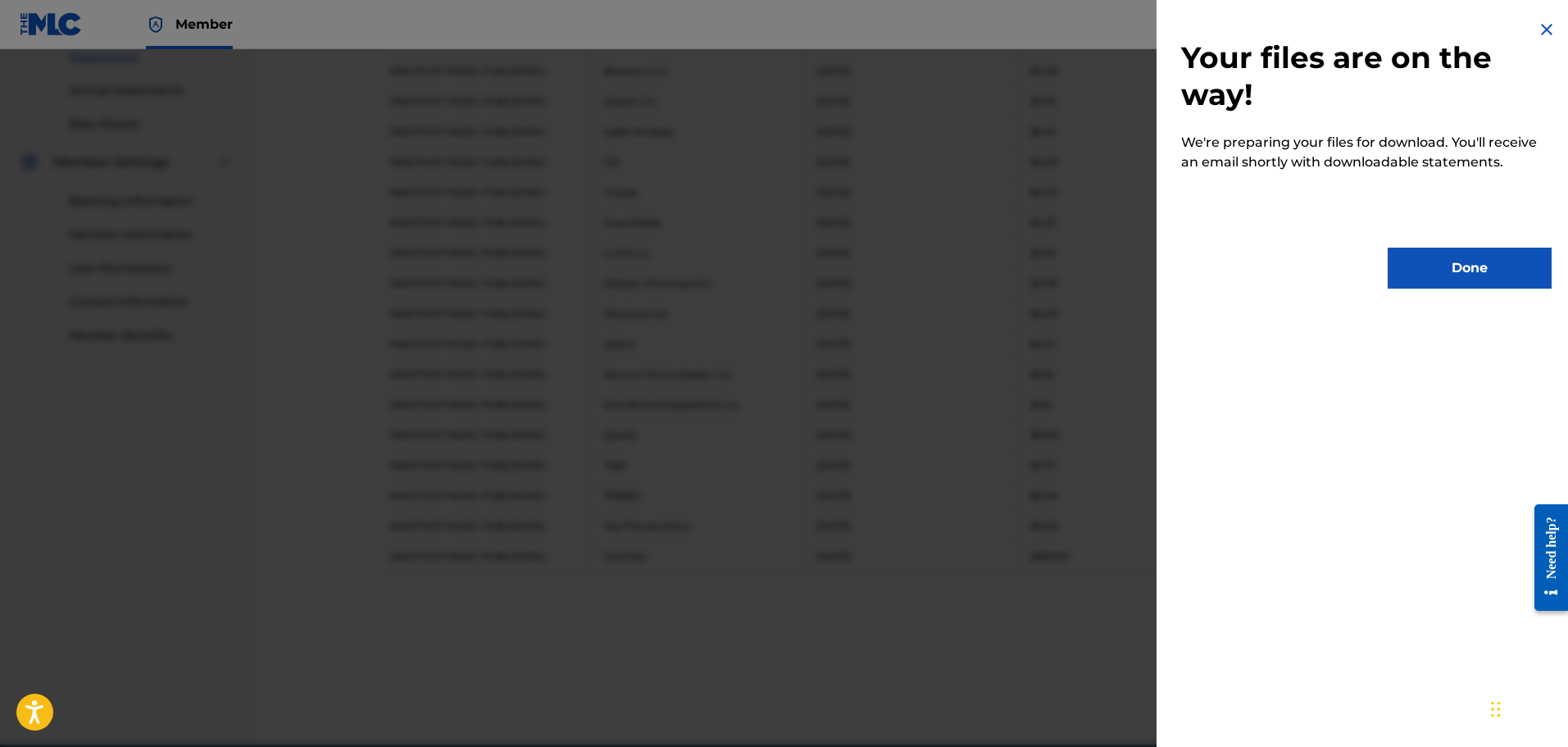
click at [1438, 259] on button "Done" at bounding box center [1469, 268] width 164 height 41
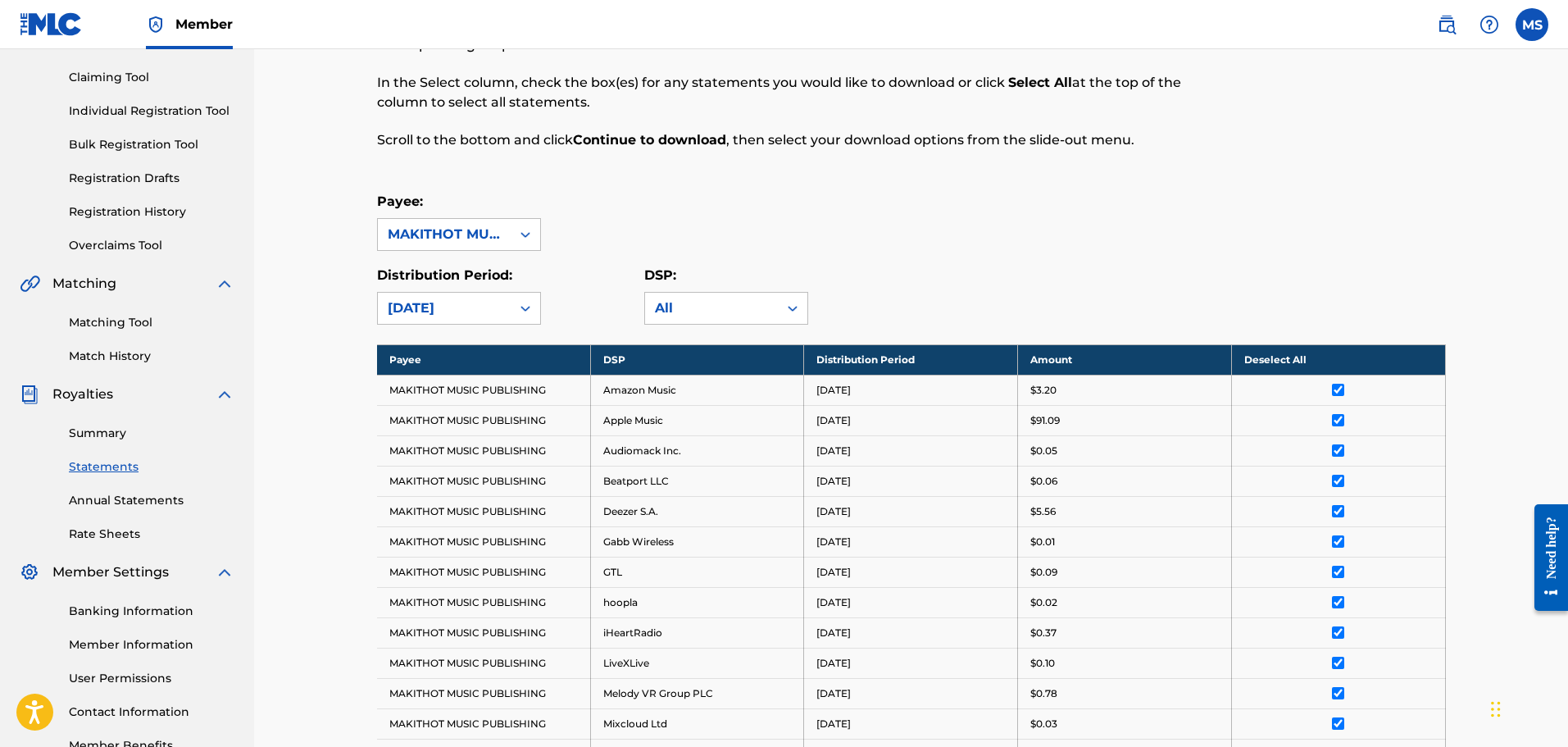
scroll to position [82, 0]
